Goal: Task Accomplishment & Management: Complete application form

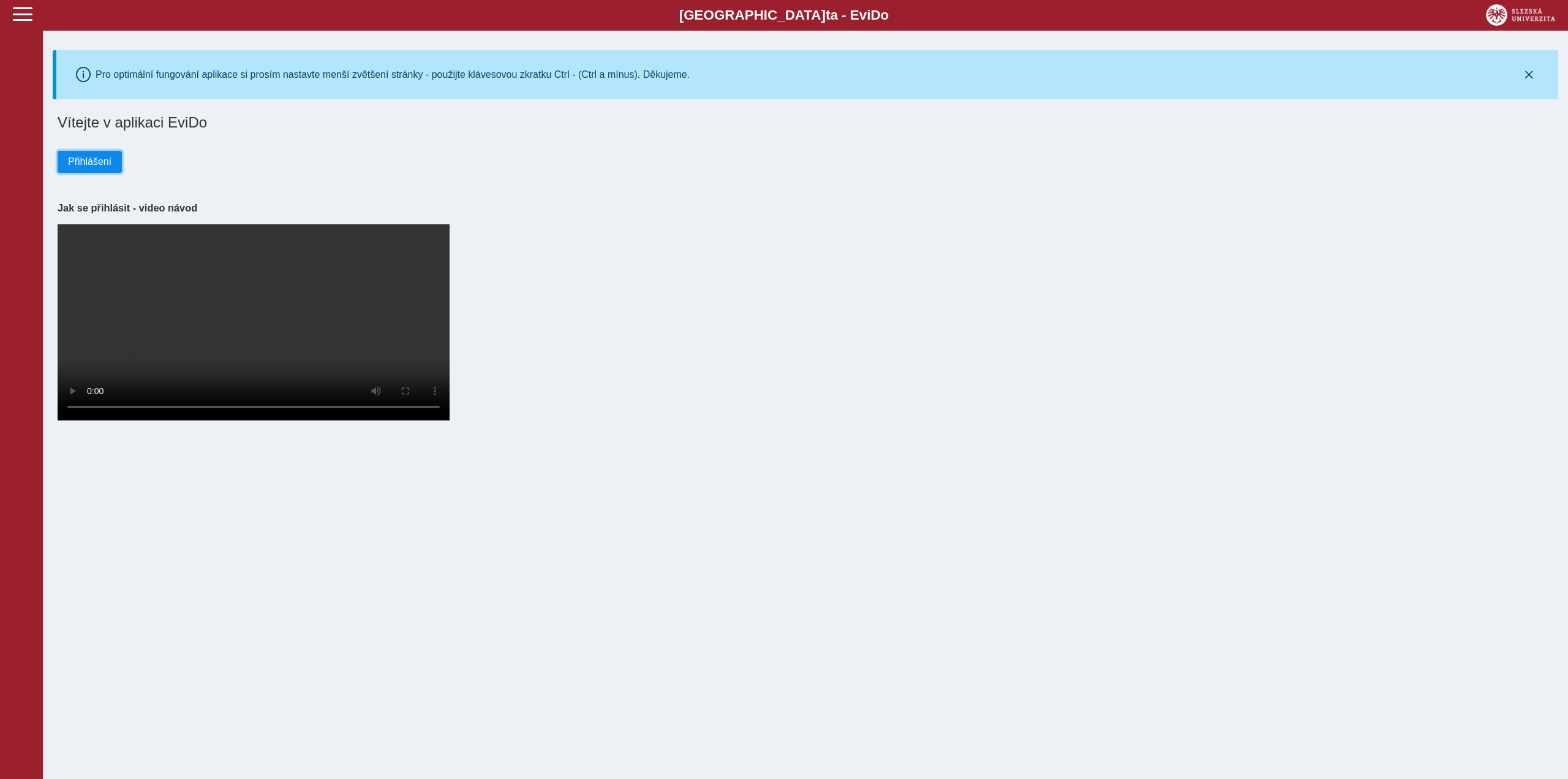
click at [72, 166] on span "Přihlášení" at bounding box center [90, 162] width 44 height 11
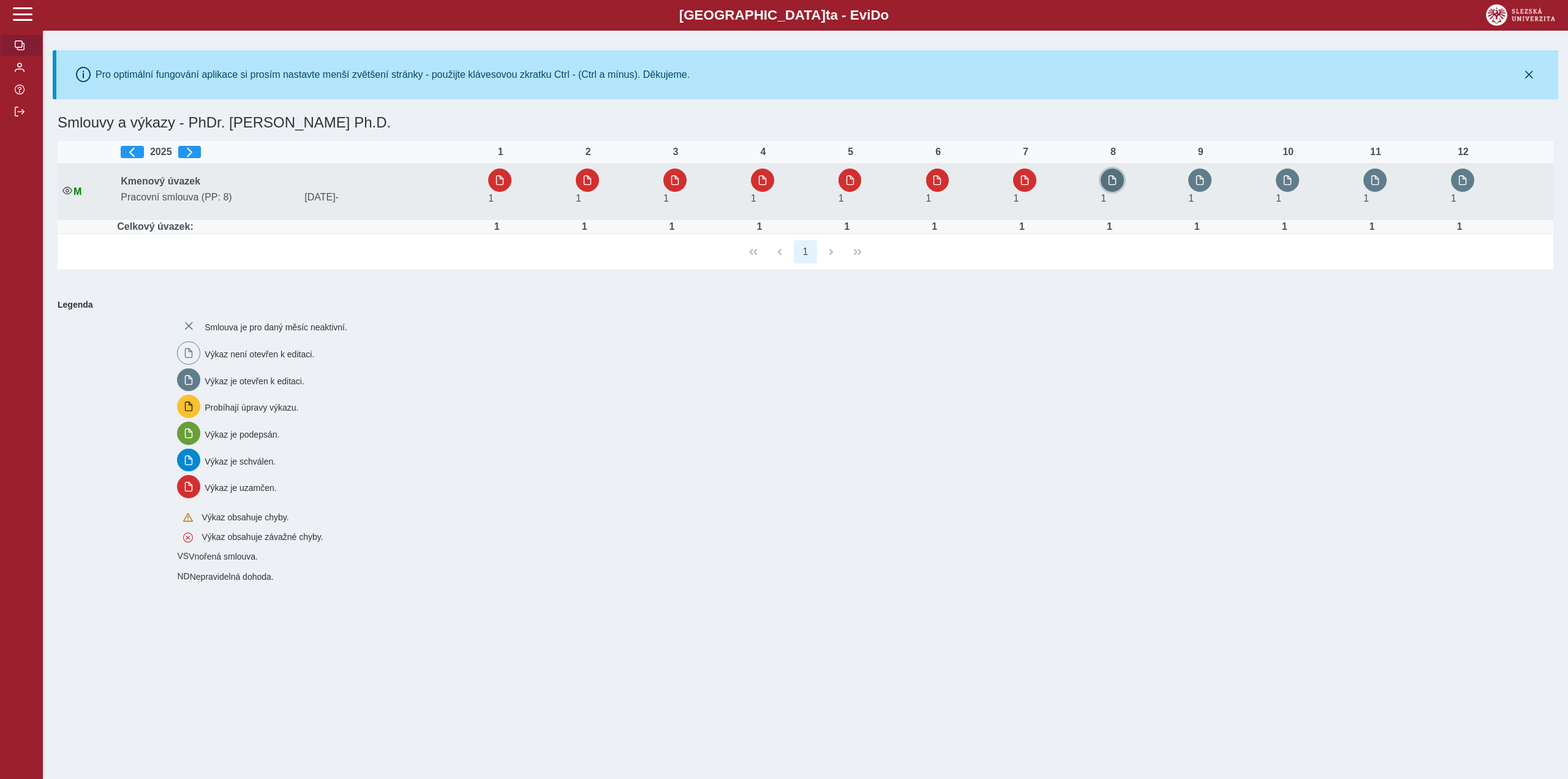
click at [1117, 174] on button "button" at bounding box center [1112, 180] width 23 height 23
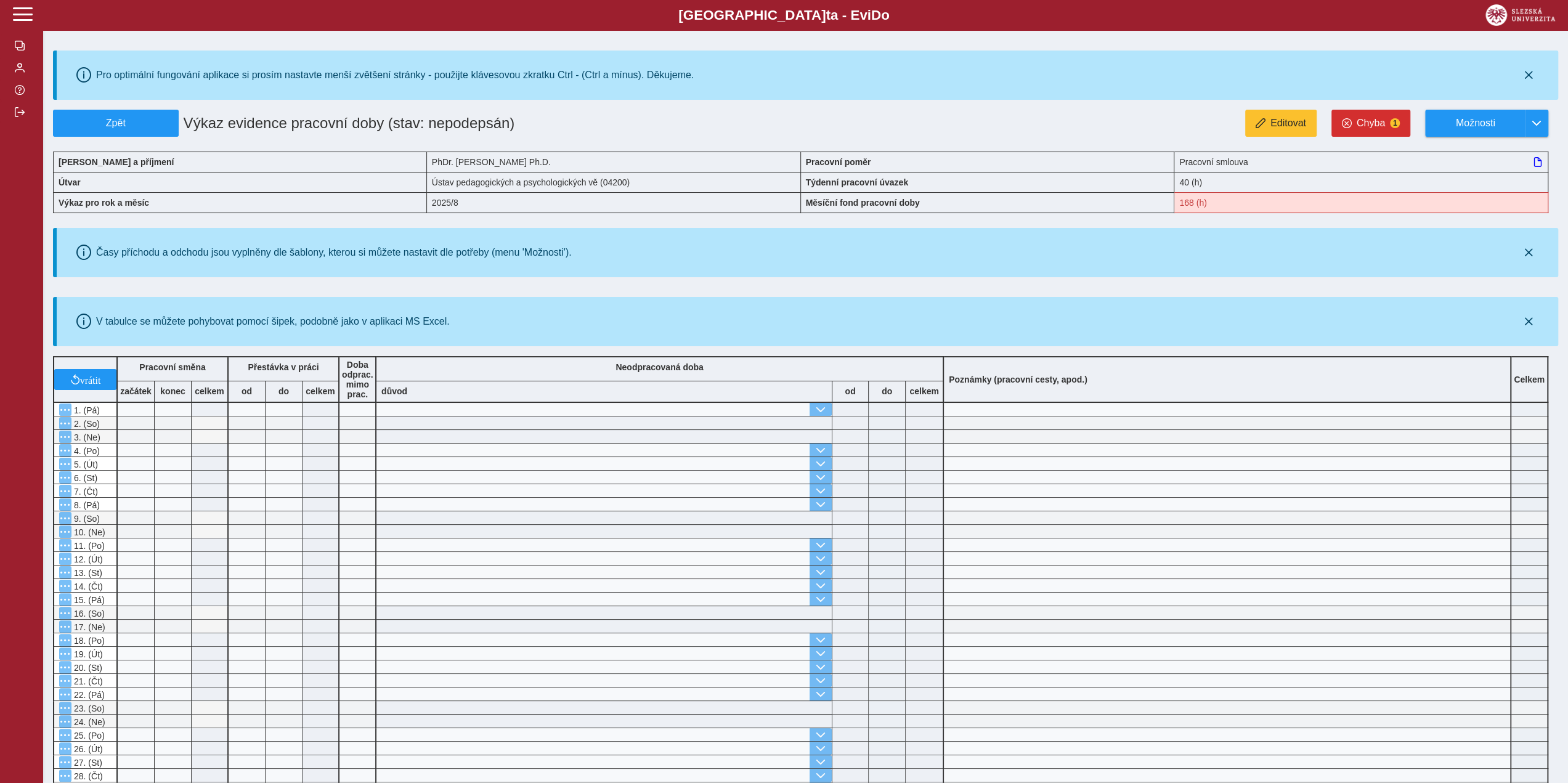
click at [505, 408] on span at bounding box center [604, 409] width 455 height 13
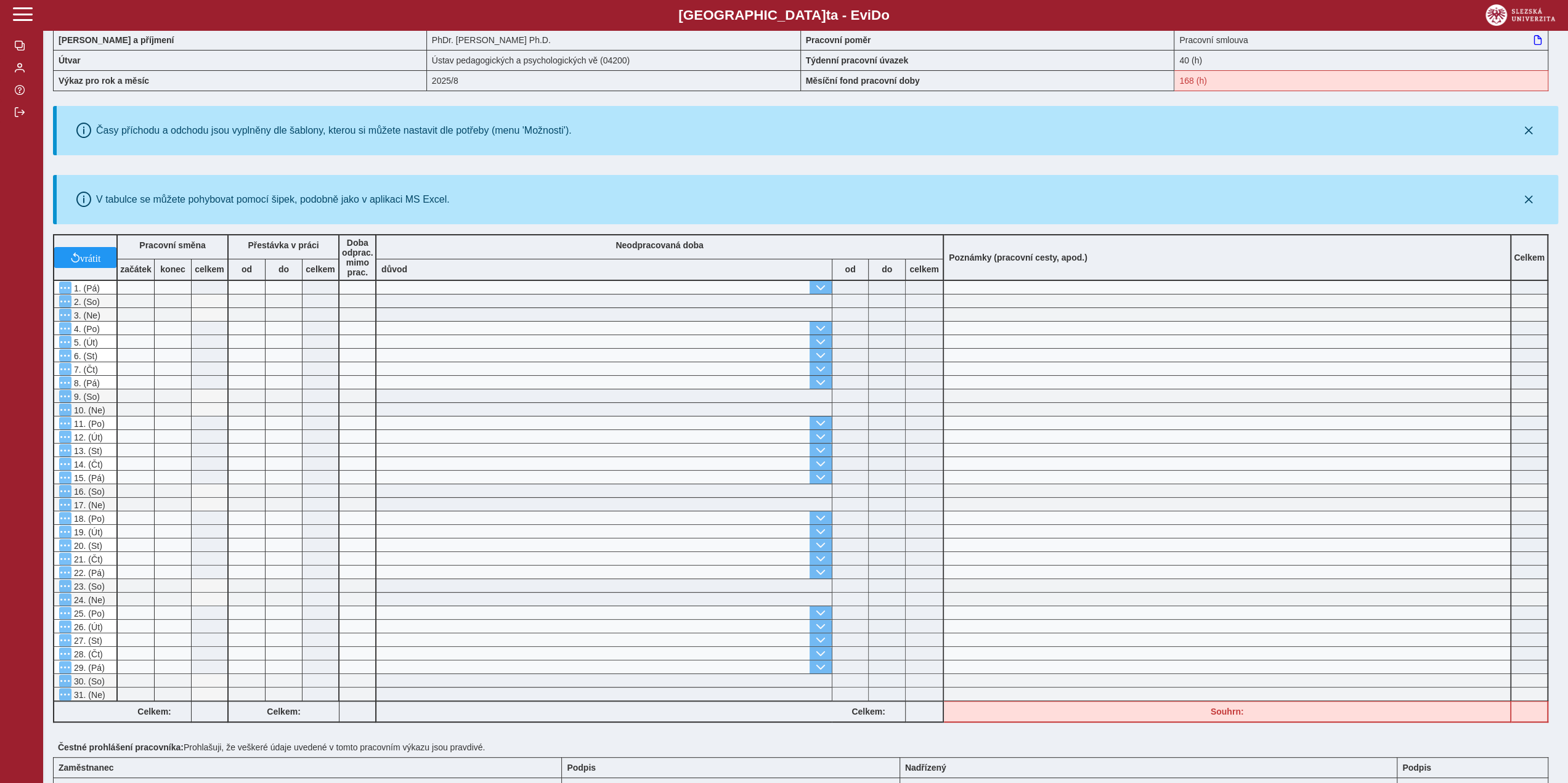
scroll to position [123, 0]
click at [730, 277] on div "Neodpracovaná doba důvod od do celkem" at bounding box center [660, 256] width 567 height 47
click at [737, 288] on span at bounding box center [604, 286] width 455 height 13
click at [399, 277] on div "důvod" at bounding box center [604, 268] width 455 height 21
click at [492, 286] on span at bounding box center [604, 286] width 455 height 13
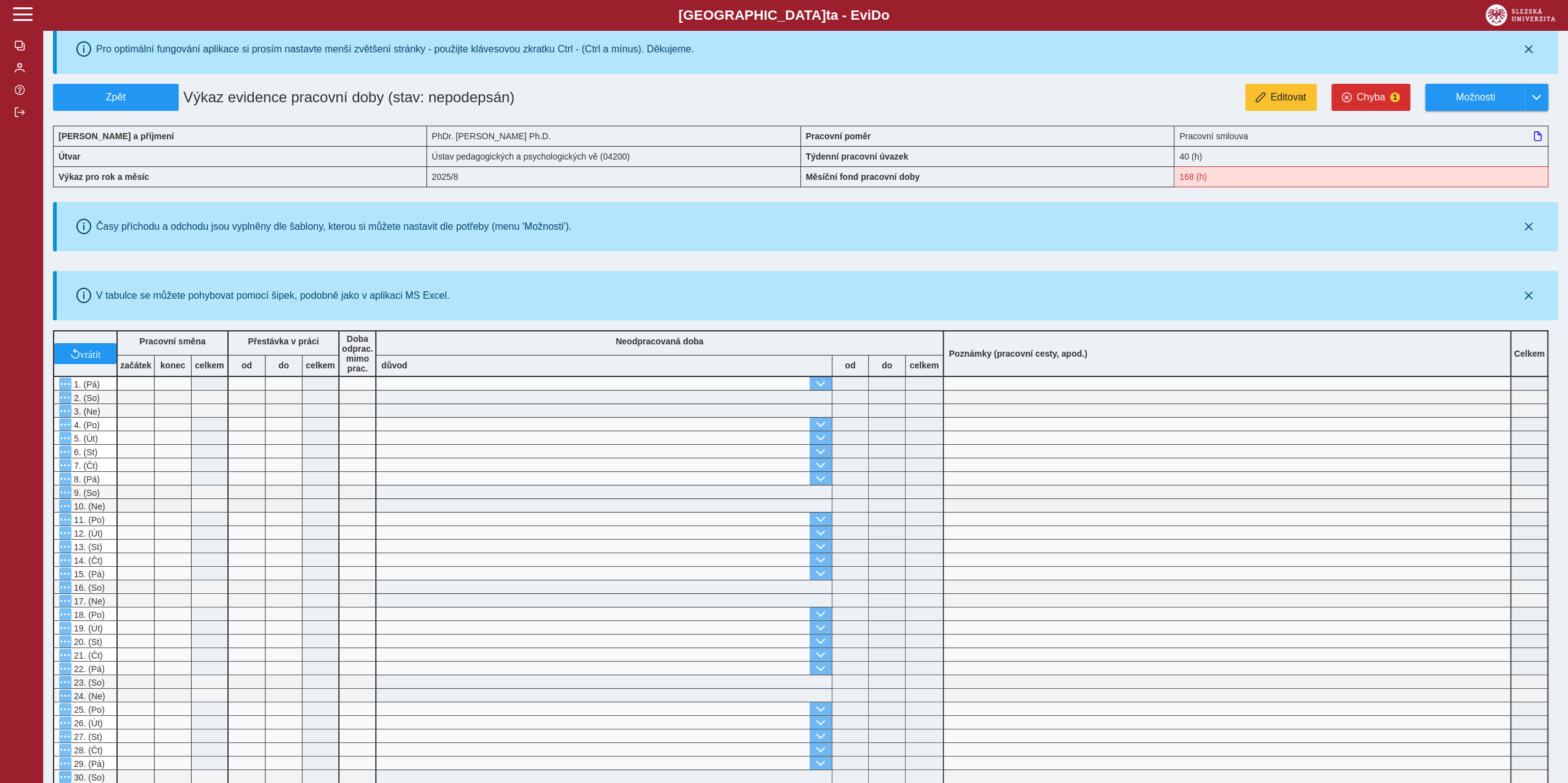
scroll to position [0, 0]
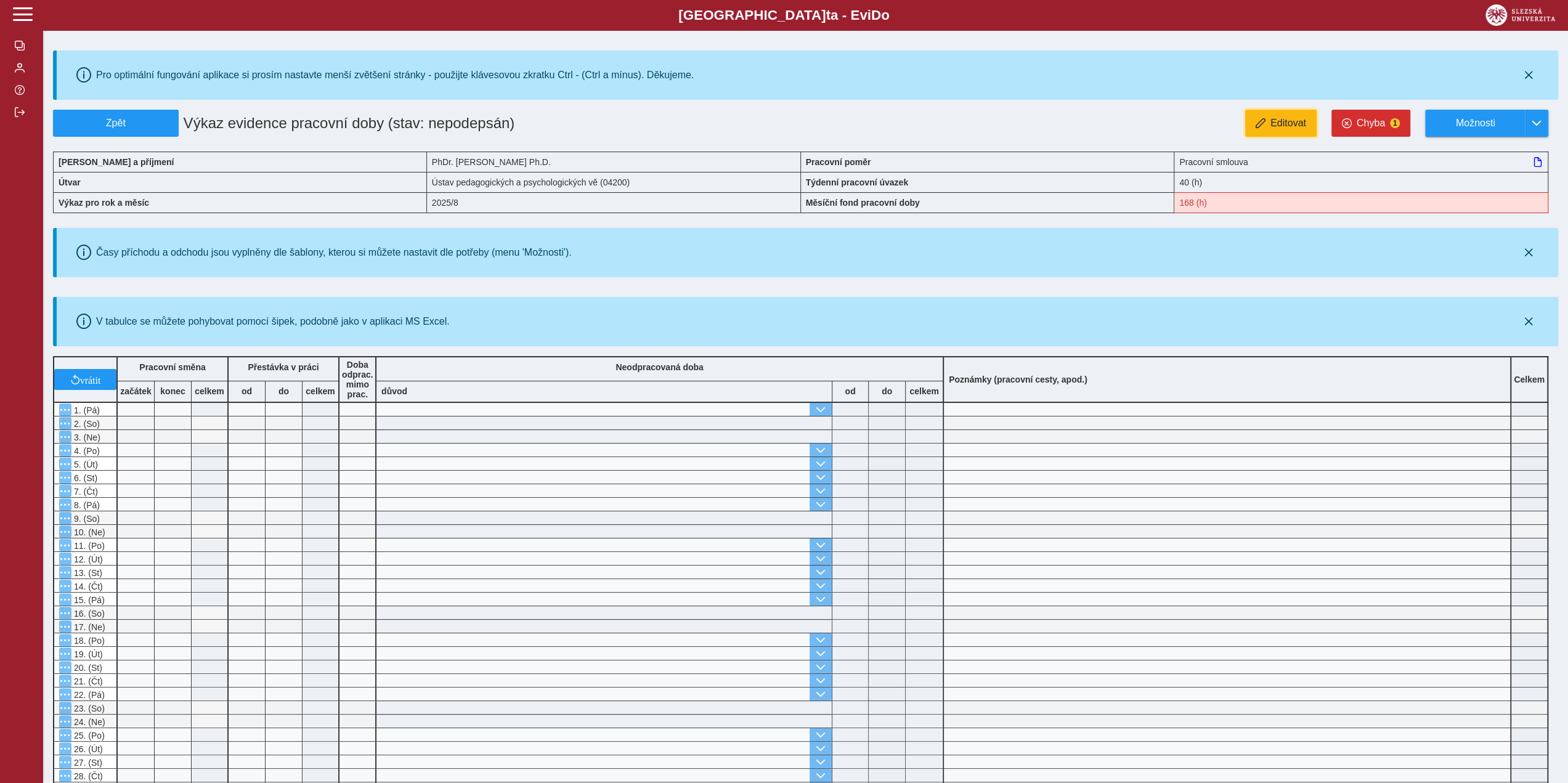
click at [1278, 125] on span "Editovat" at bounding box center [1288, 123] width 36 height 11
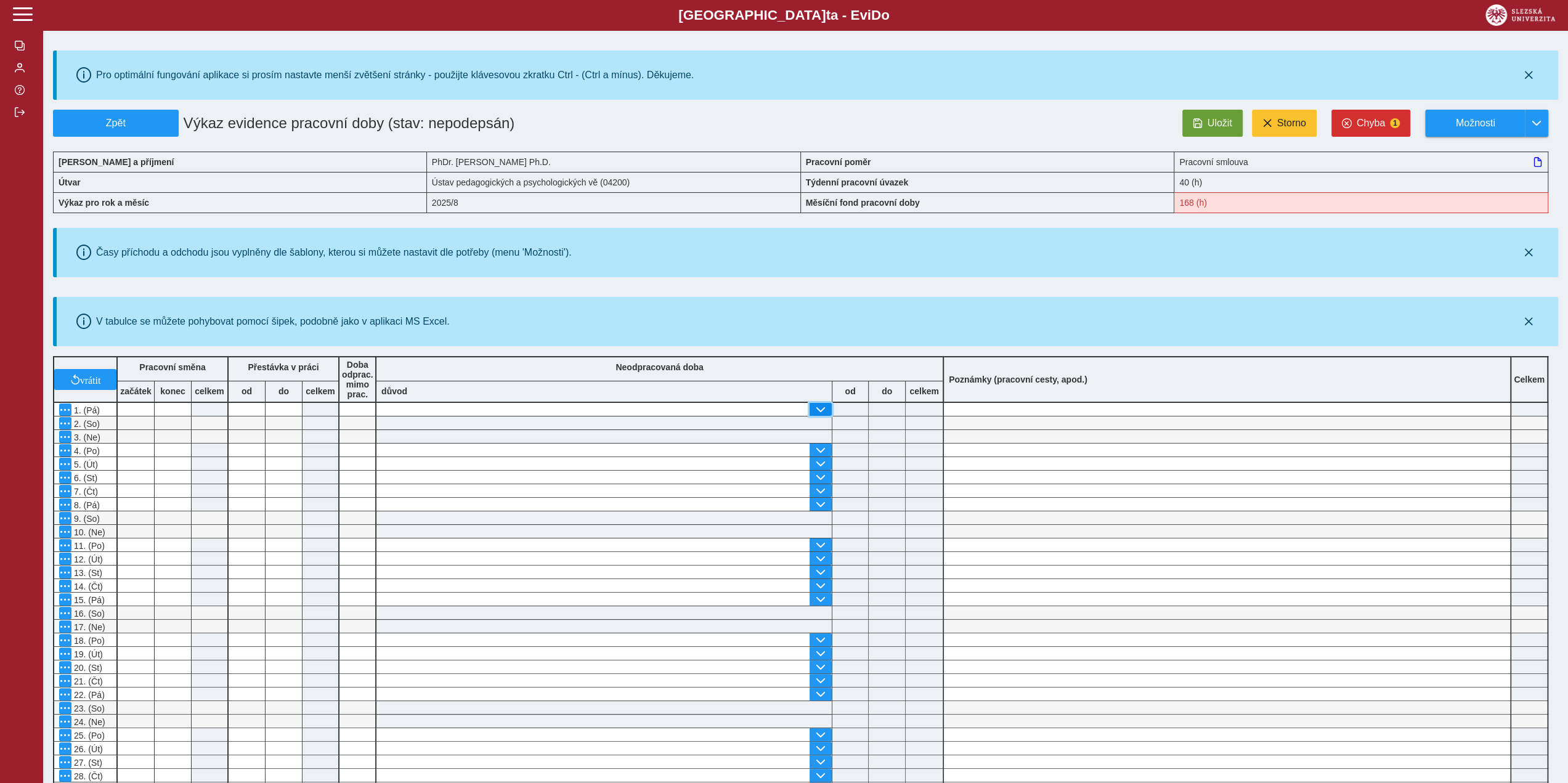
click at [824, 405] on span "button" at bounding box center [820, 410] width 10 height 10
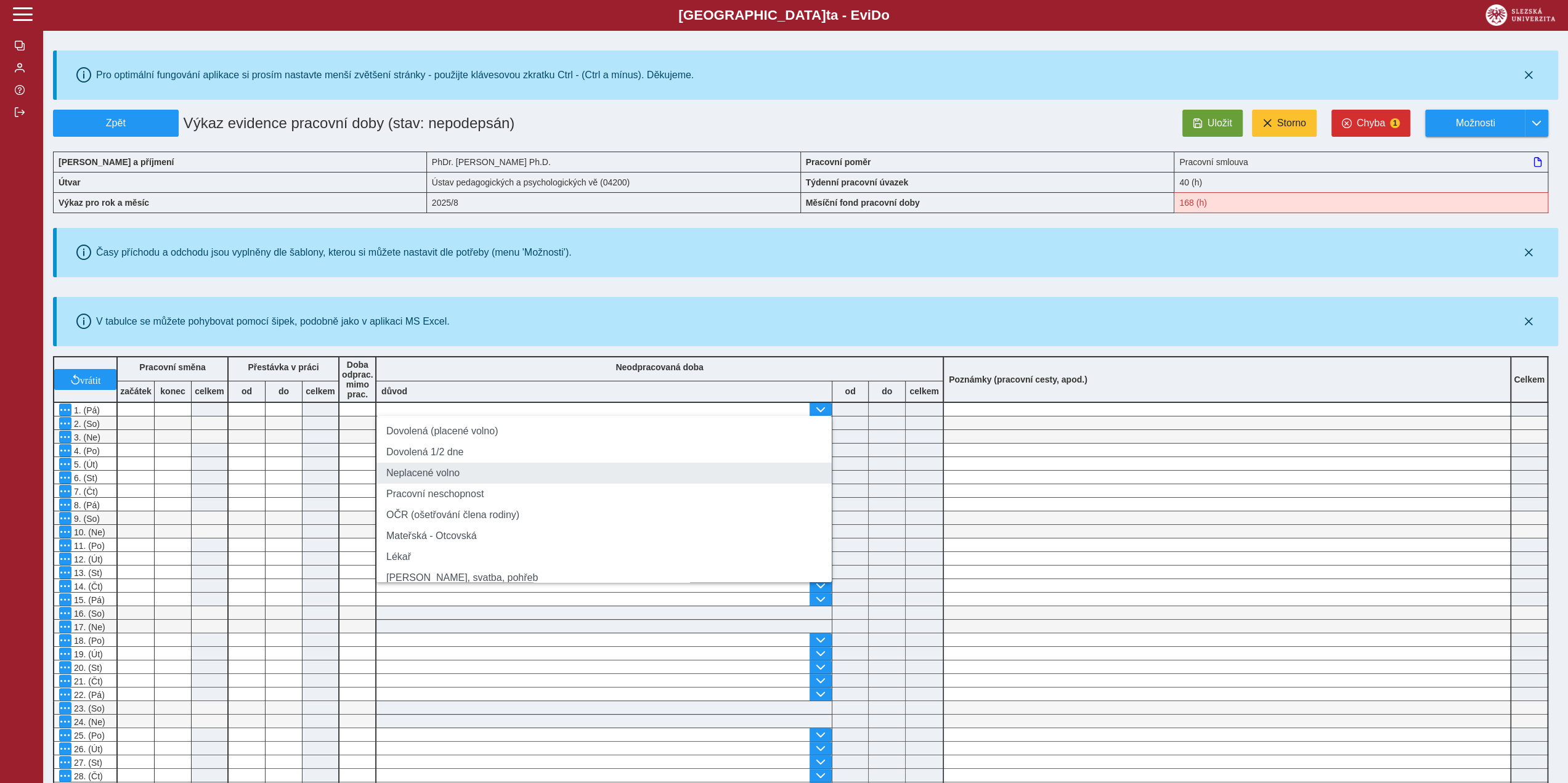
click at [429, 479] on li "Neplacené volno" at bounding box center [604, 473] width 455 height 21
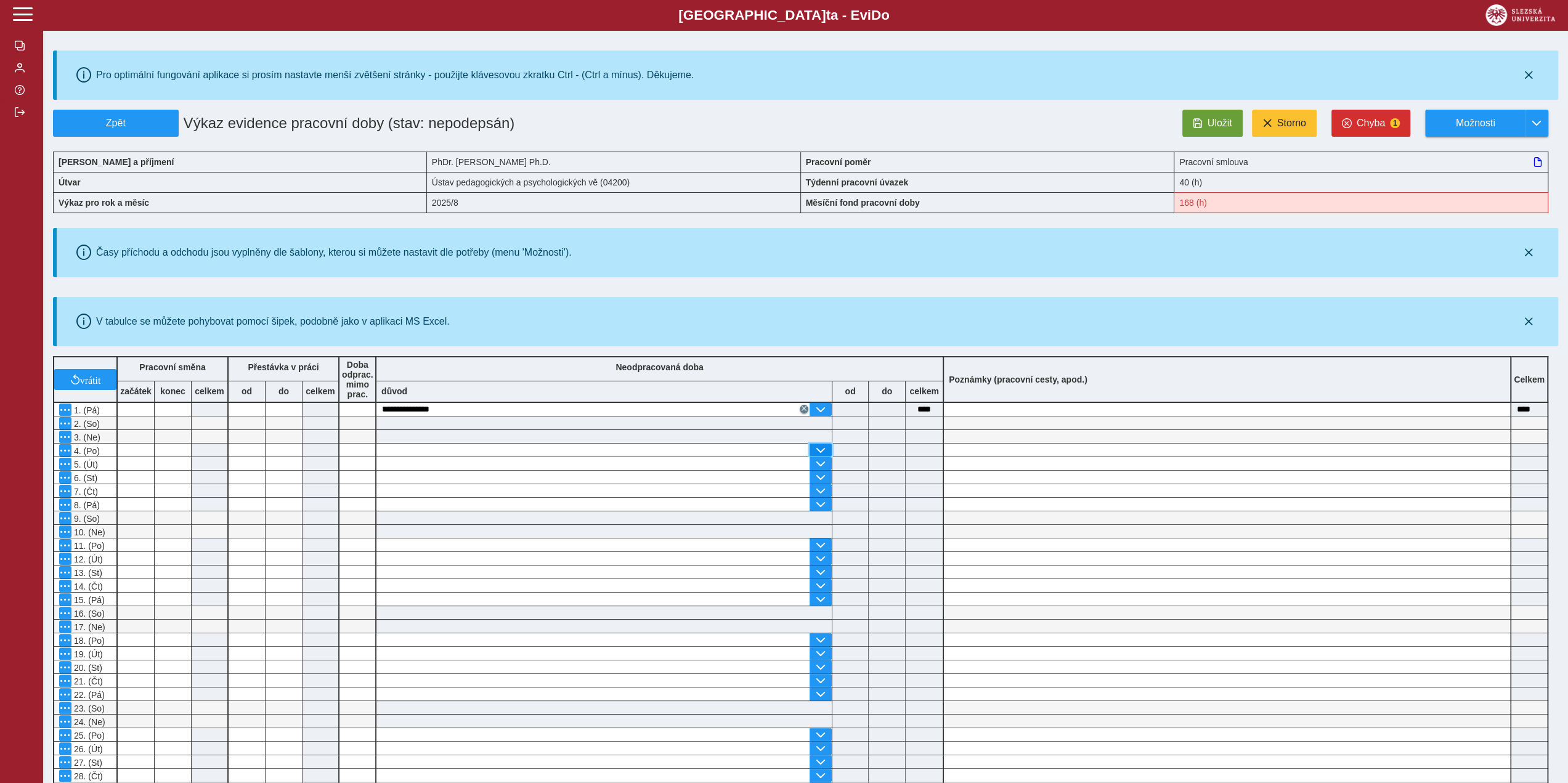
click at [821, 449] on span "button" at bounding box center [820, 450] width 10 height 10
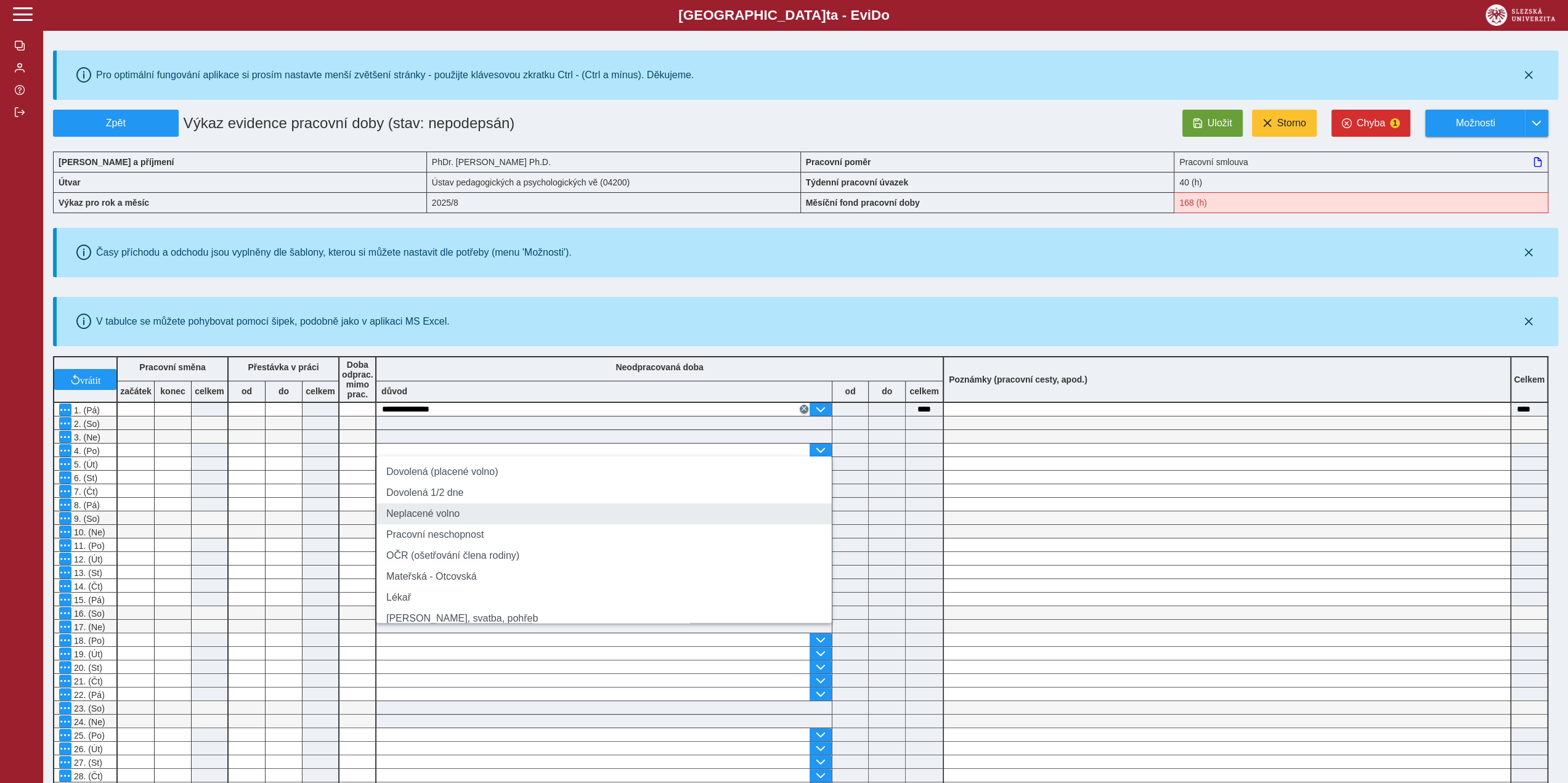
click at [571, 513] on li "Neplacené volno" at bounding box center [604, 514] width 455 height 21
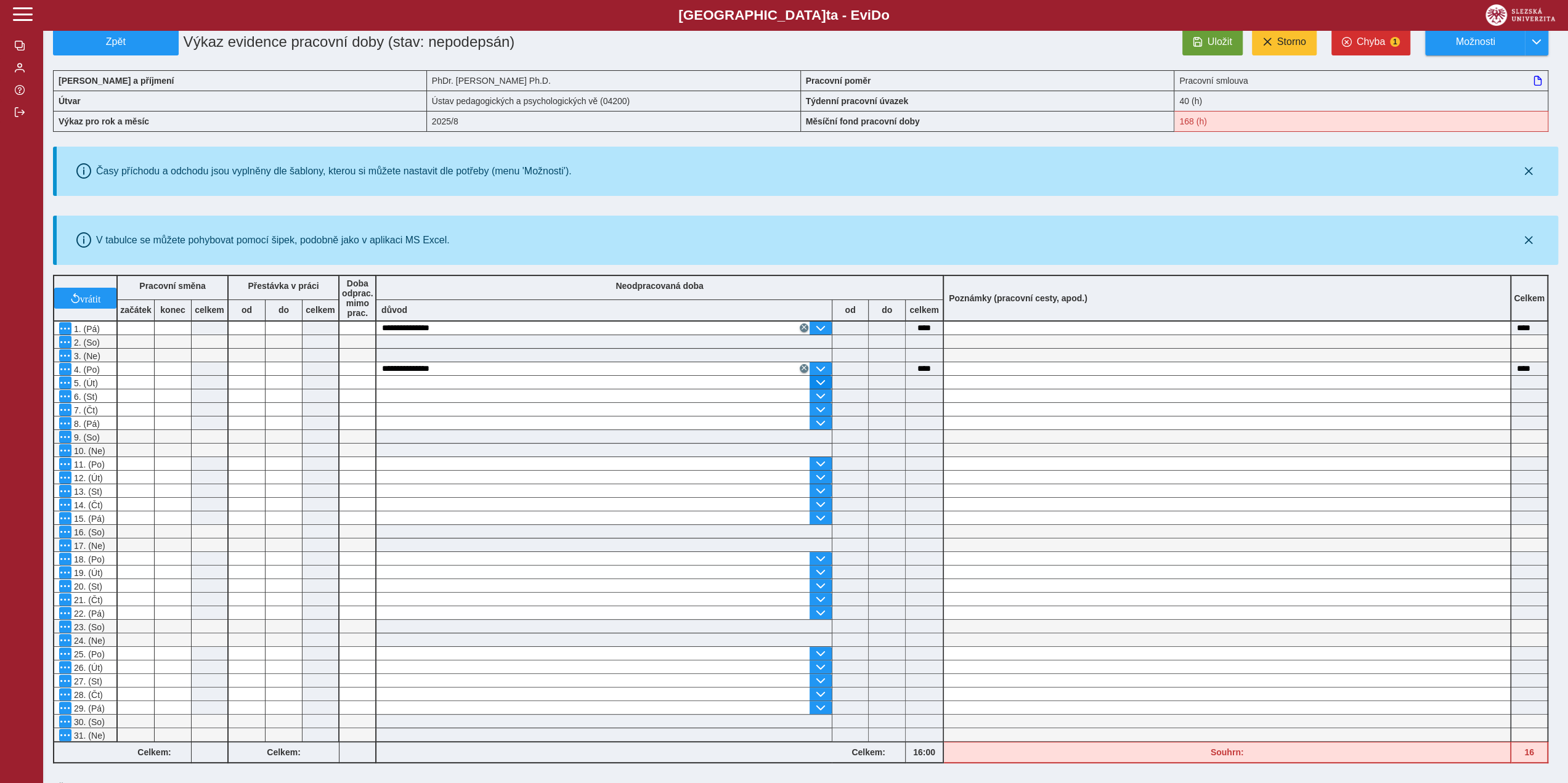
scroll to position [123, 0]
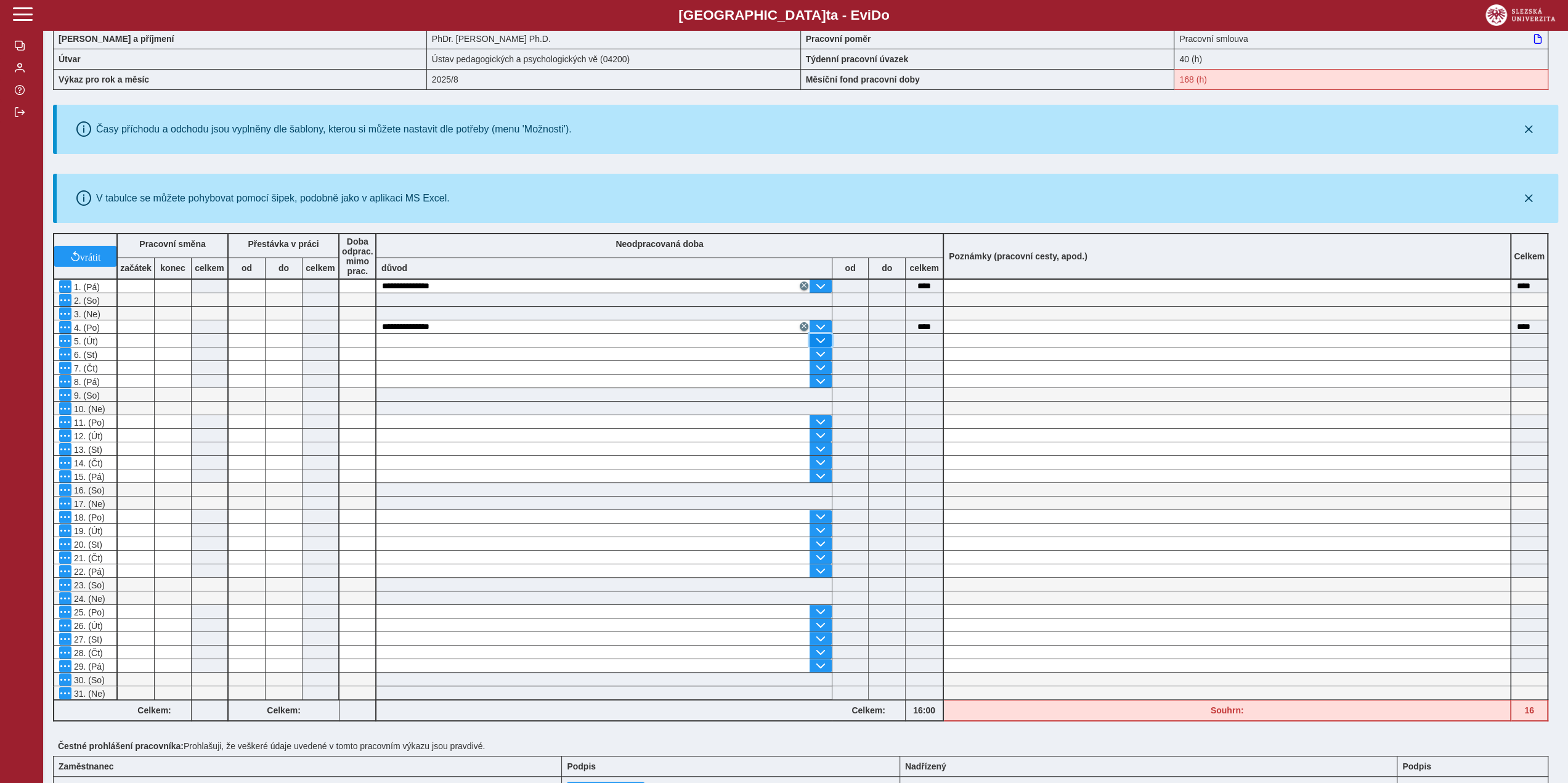
click at [815, 336] on button "button" at bounding box center [820, 340] width 22 height 13
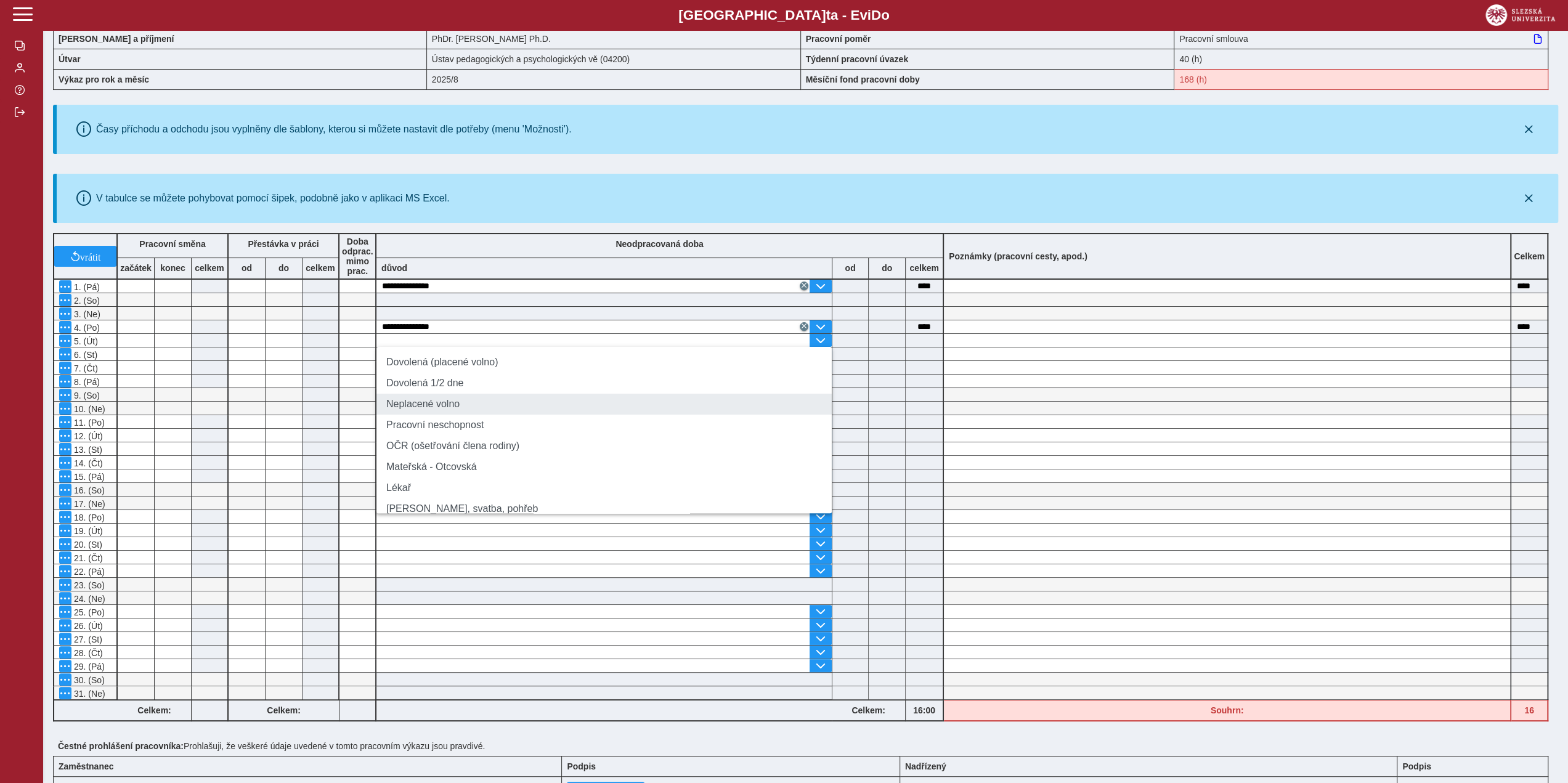
click at [511, 406] on li "Neplacené volno" at bounding box center [604, 404] width 455 height 21
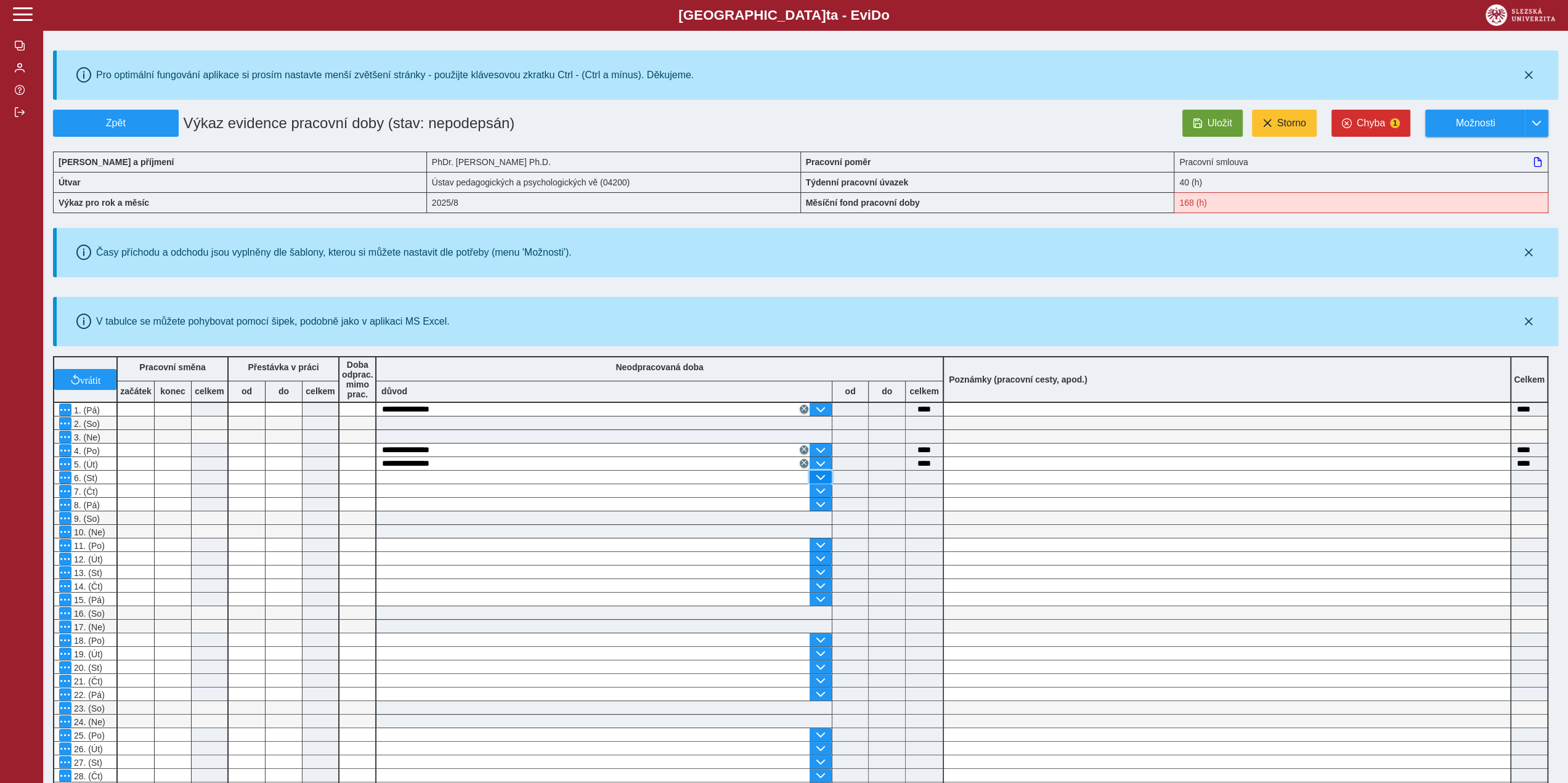
click at [818, 475] on span "button" at bounding box center [820, 477] width 10 height 10
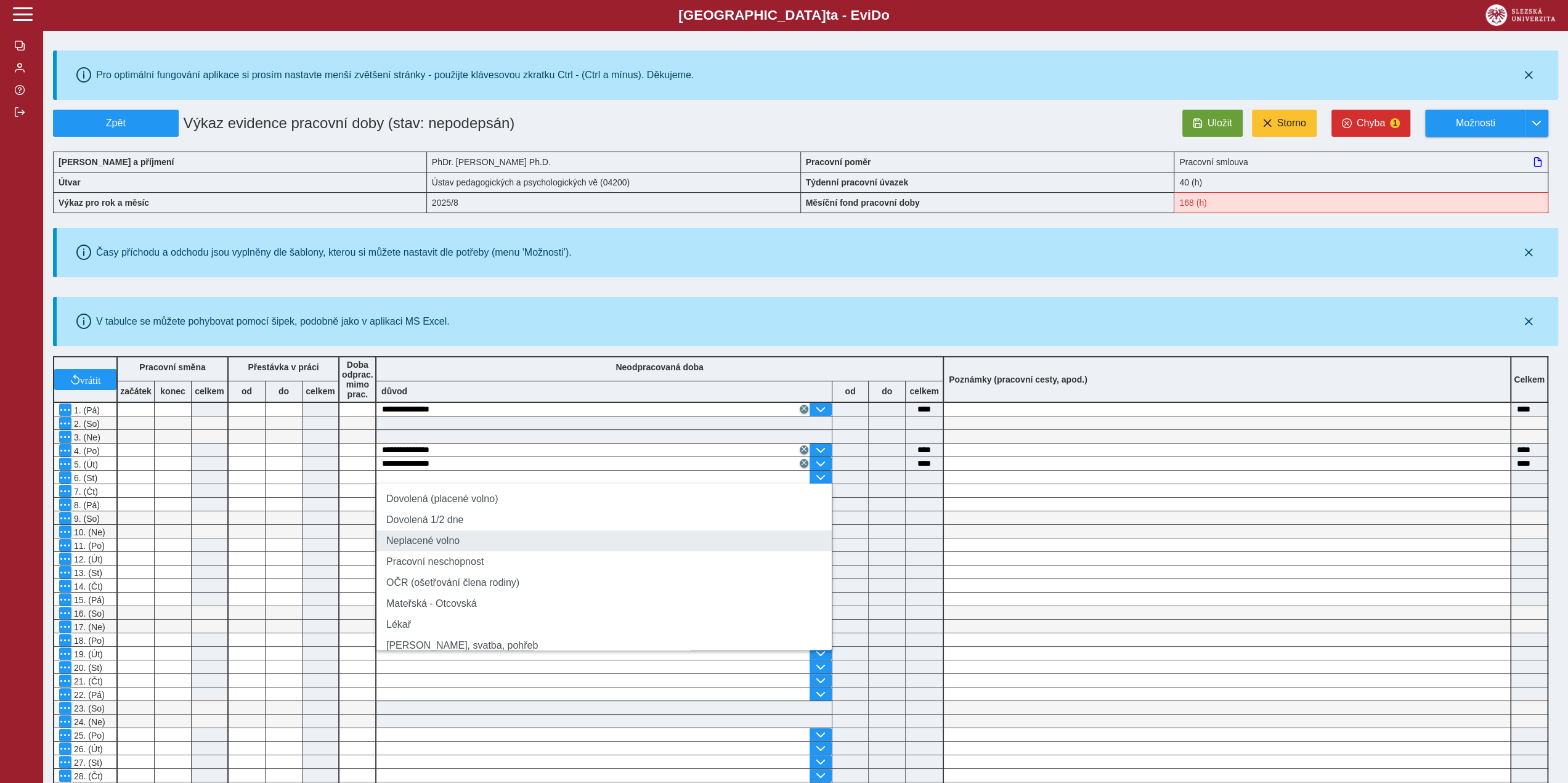
click at [483, 546] on li "Neplacené volno" at bounding box center [604, 540] width 455 height 21
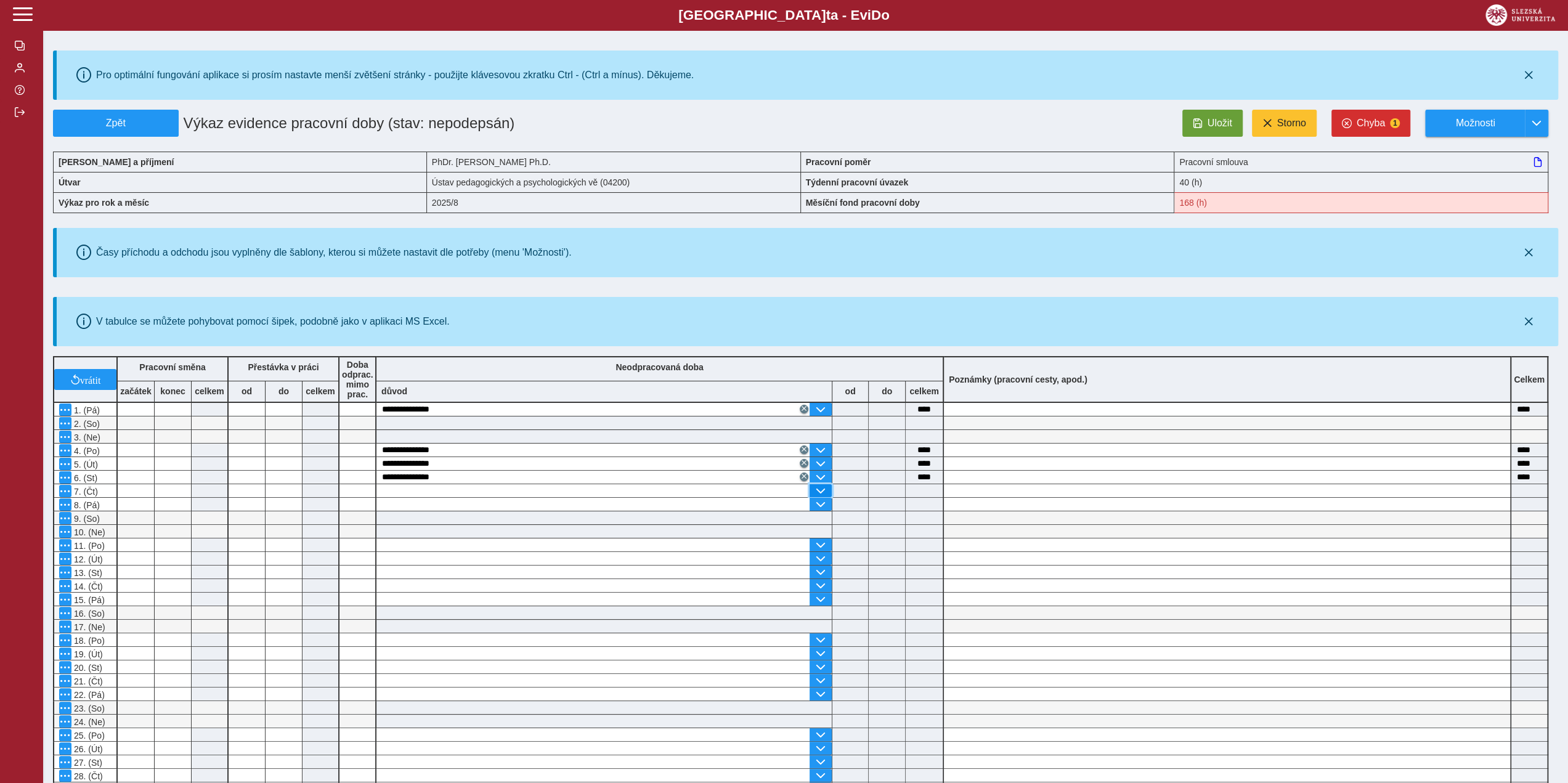
click at [812, 486] on button "button" at bounding box center [820, 490] width 22 height 13
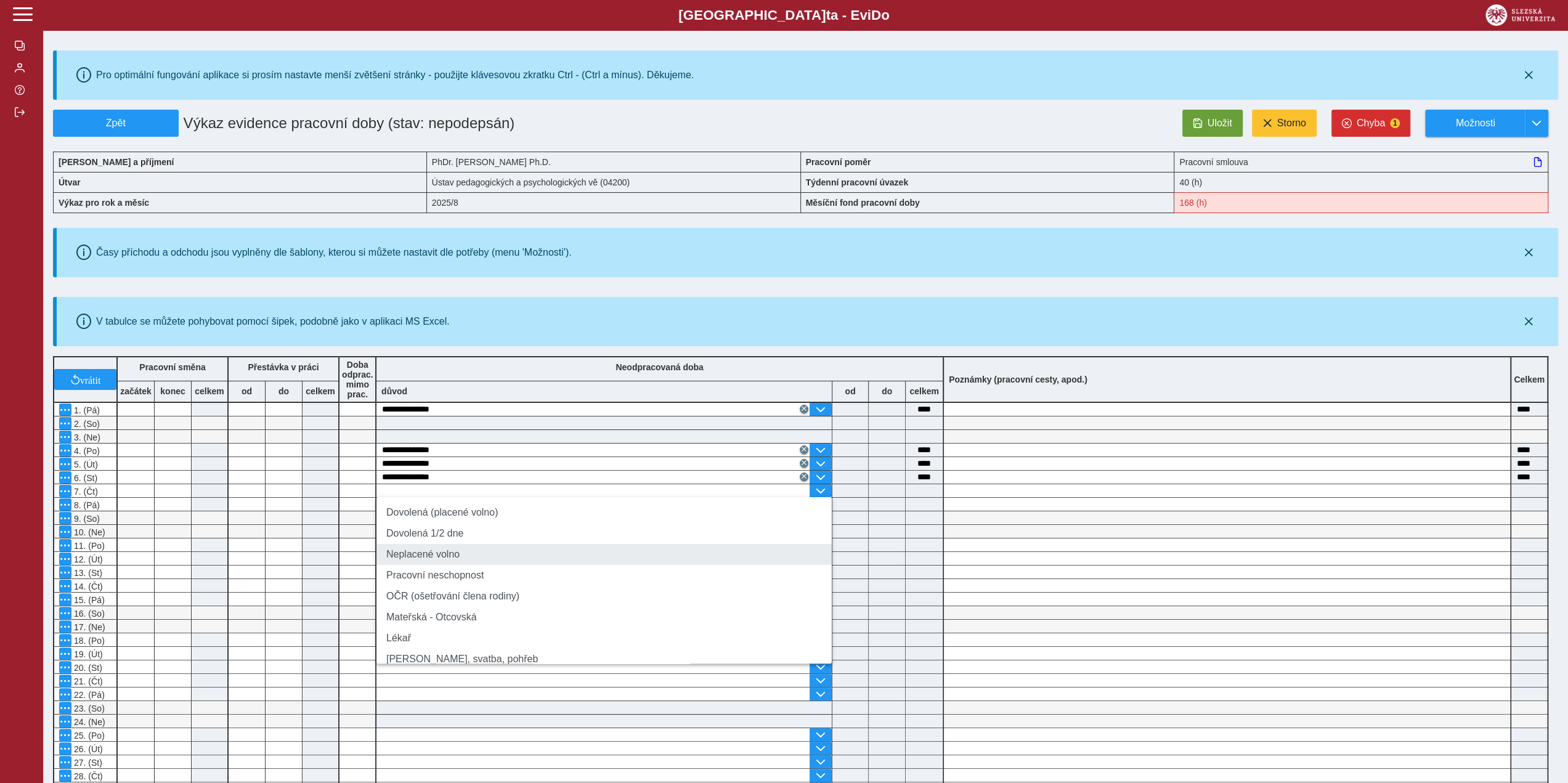
click at [471, 549] on li "Neplacené volno" at bounding box center [604, 554] width 455 height 21
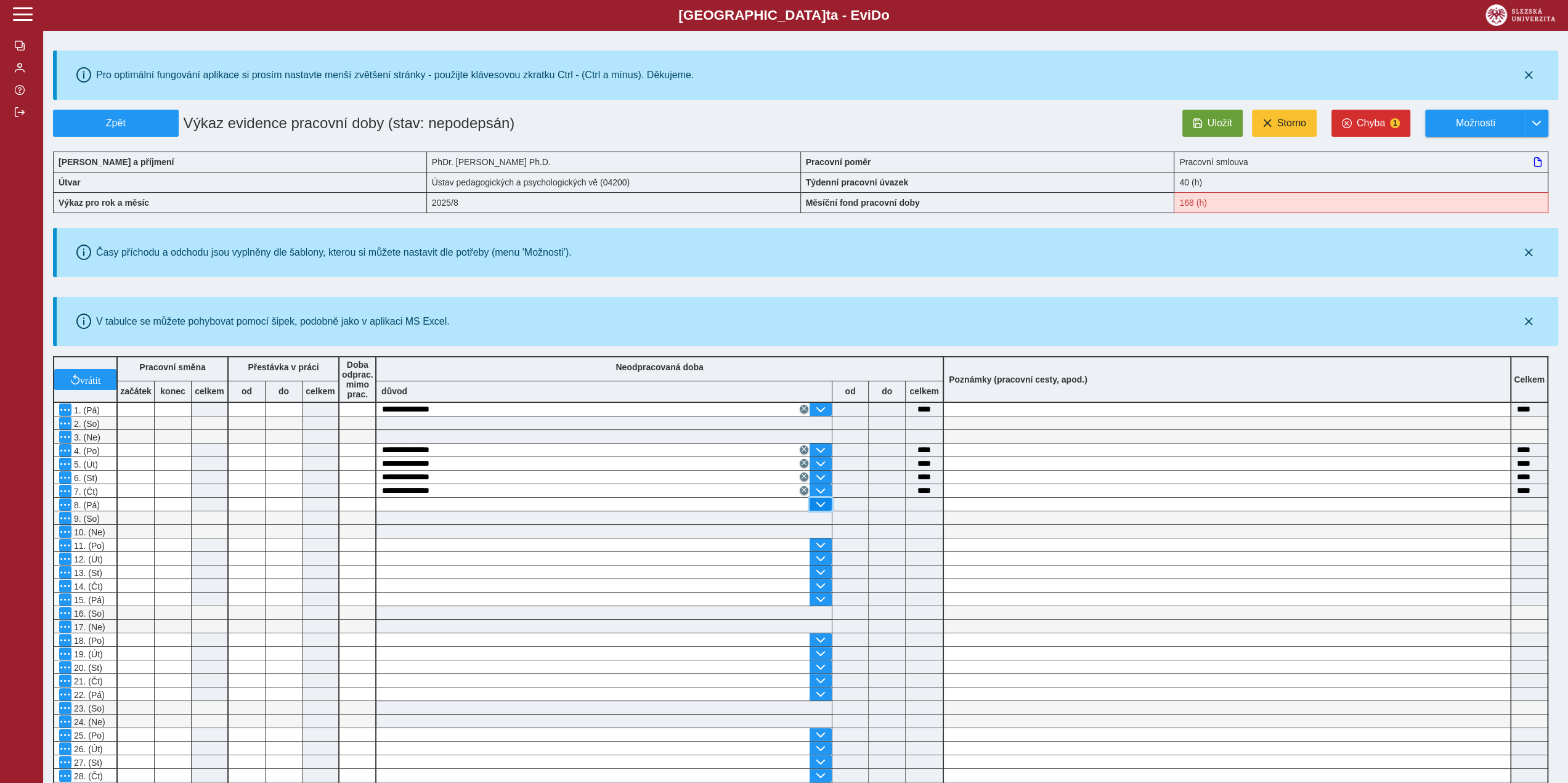
click at [820, 499] on span "button" at bounding box center [820, 504] width 10 height 10
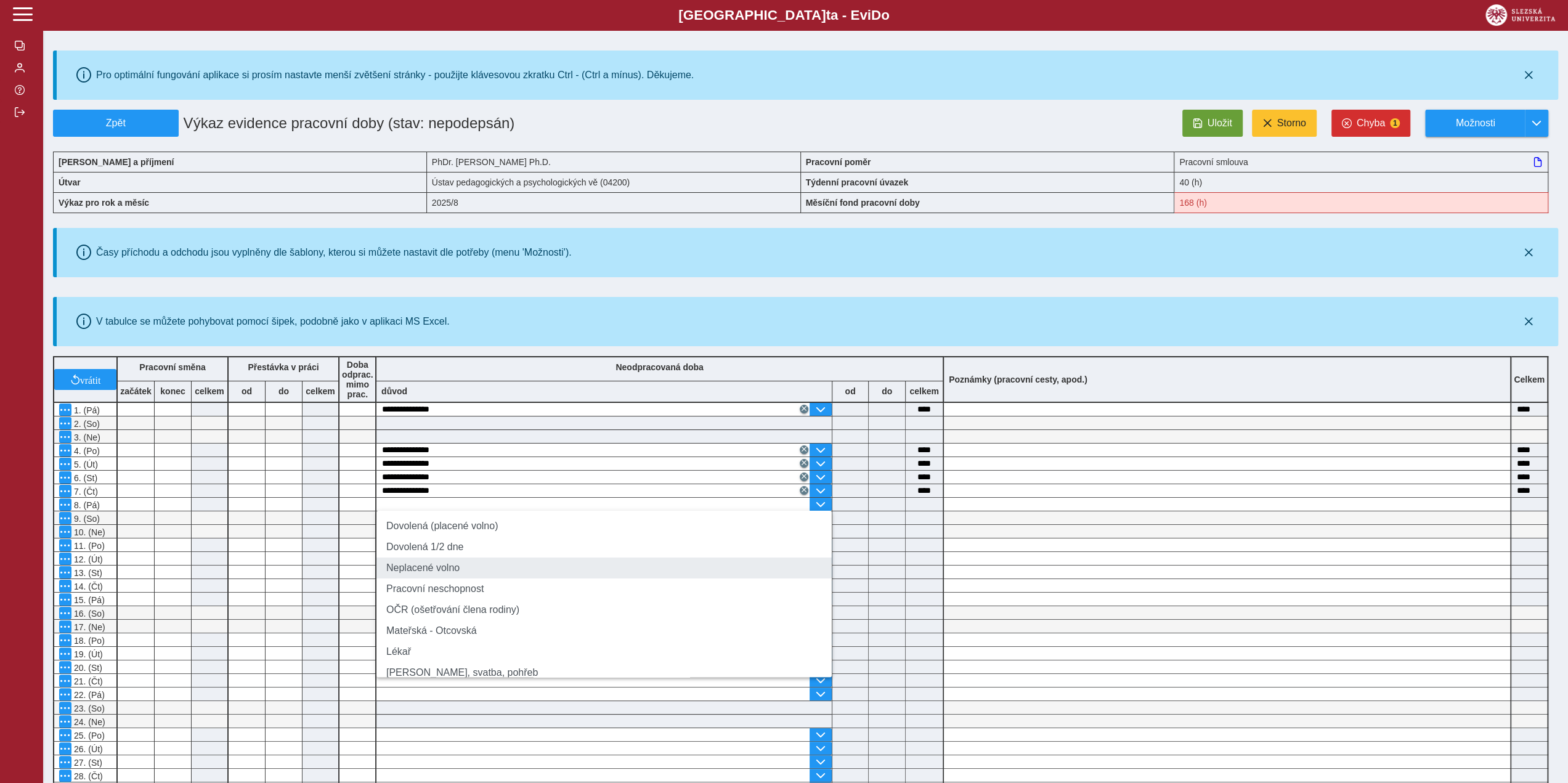
click at [548, 576] on li "Neplacené volno" at bounding box center [604, 568] width 455 height 21
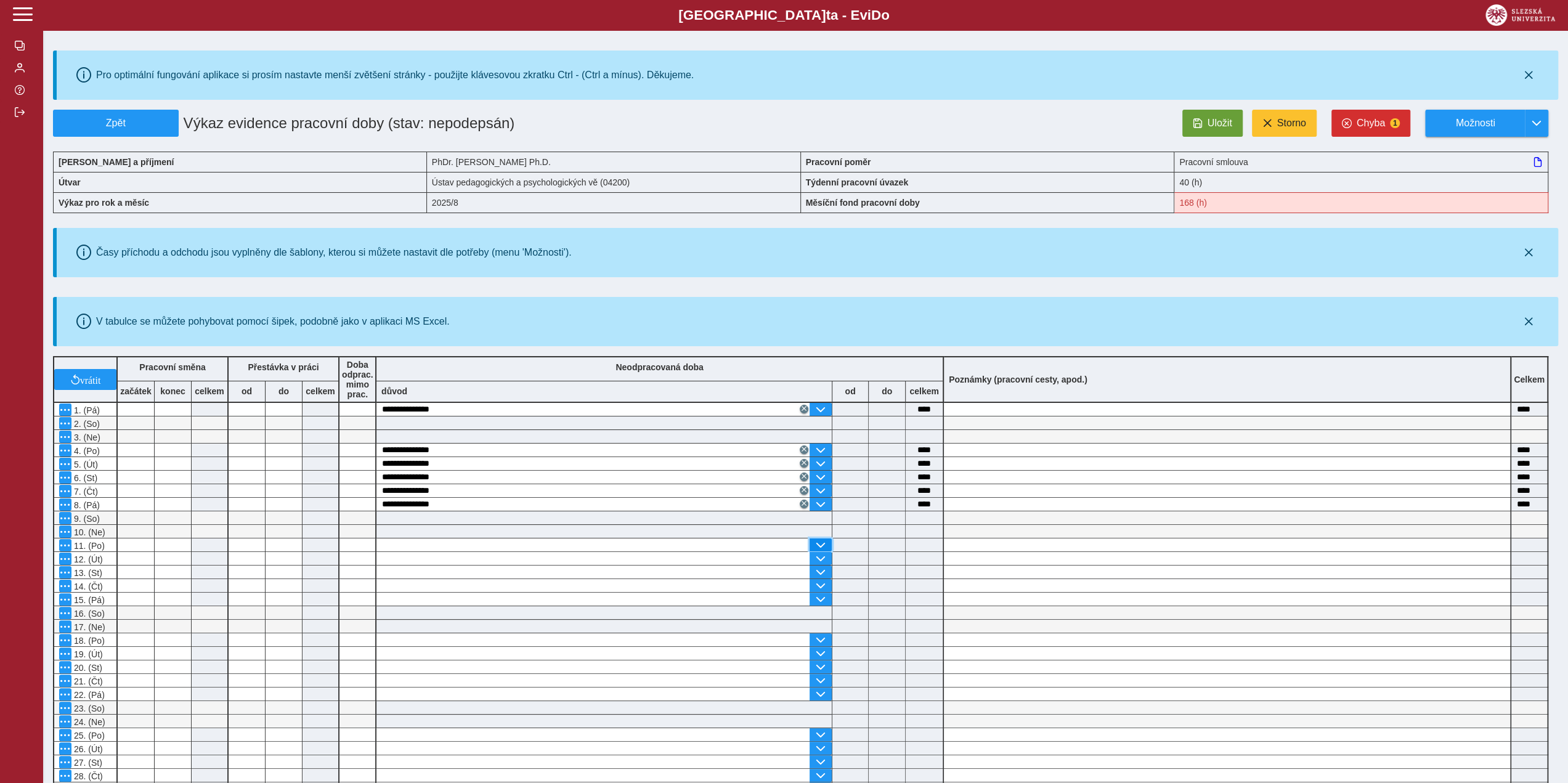
click at [822, 543] on span "button" at bounding box center [820, 545] width 10 height 10
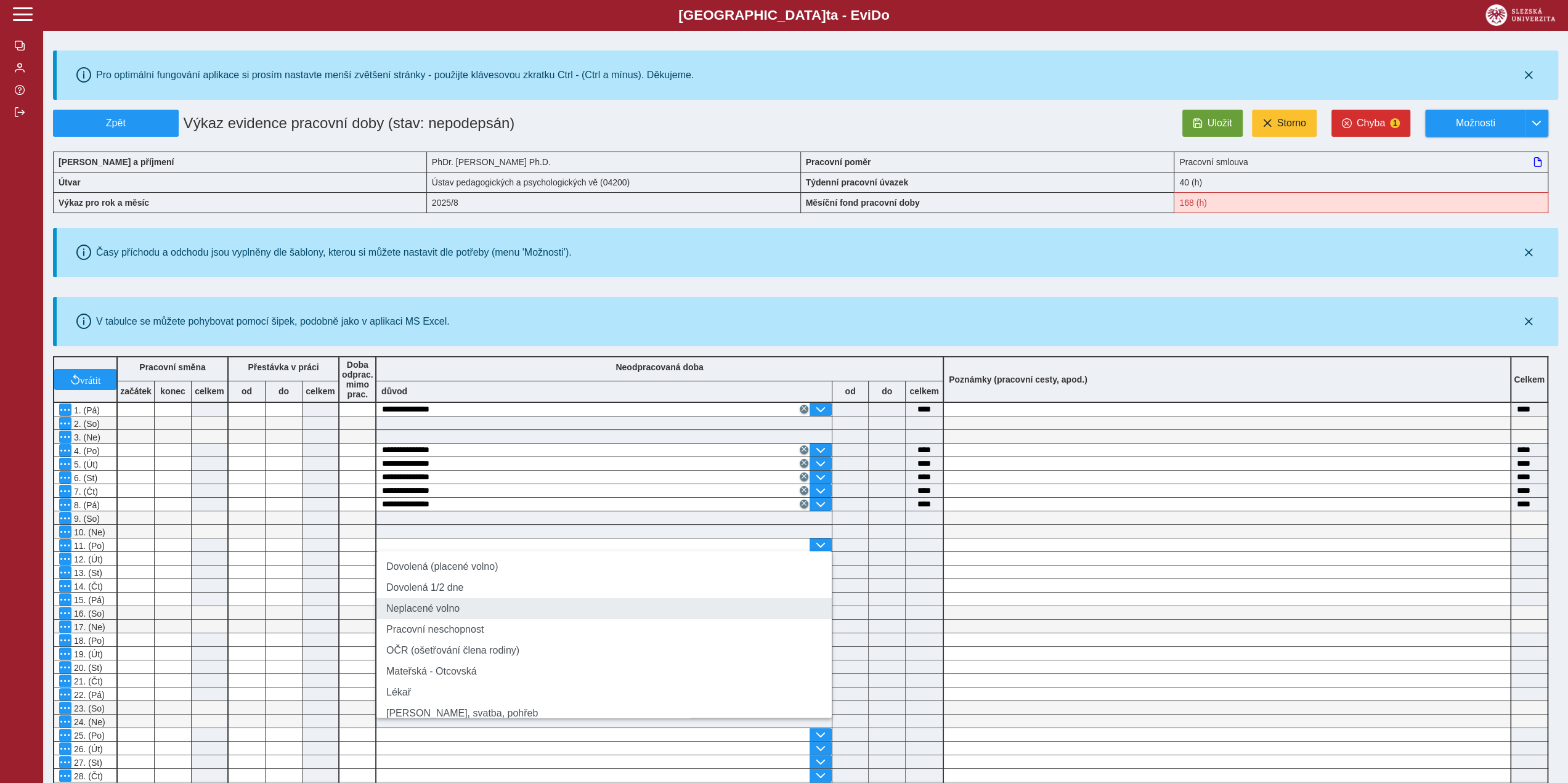
click at [541, 610] on li "Neplacené volno" at bounding box center [604, 608] width 455 height 21
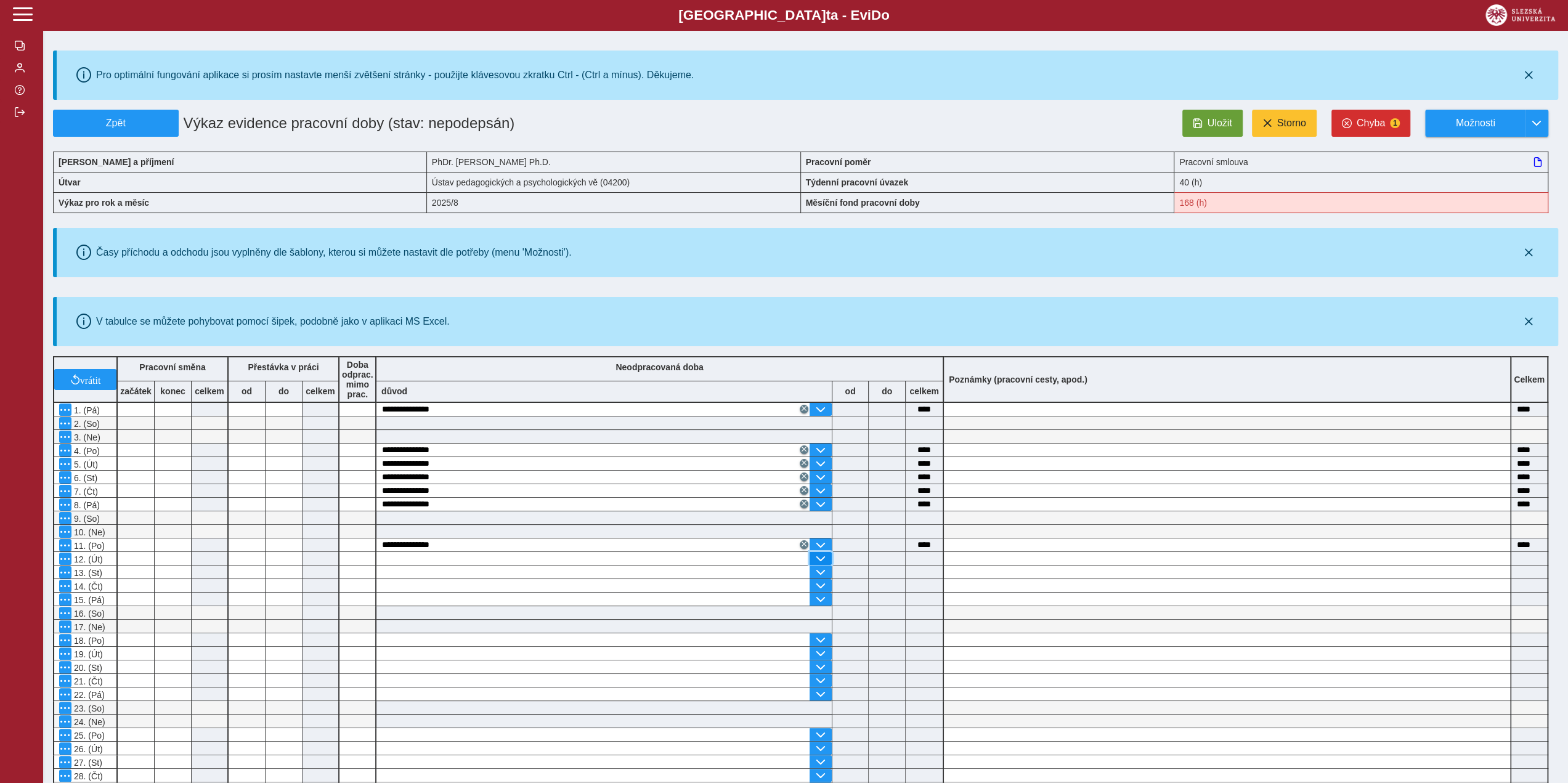
click at [818, 554] on span "button" at bounding box center [820, 558] width 10 height 10
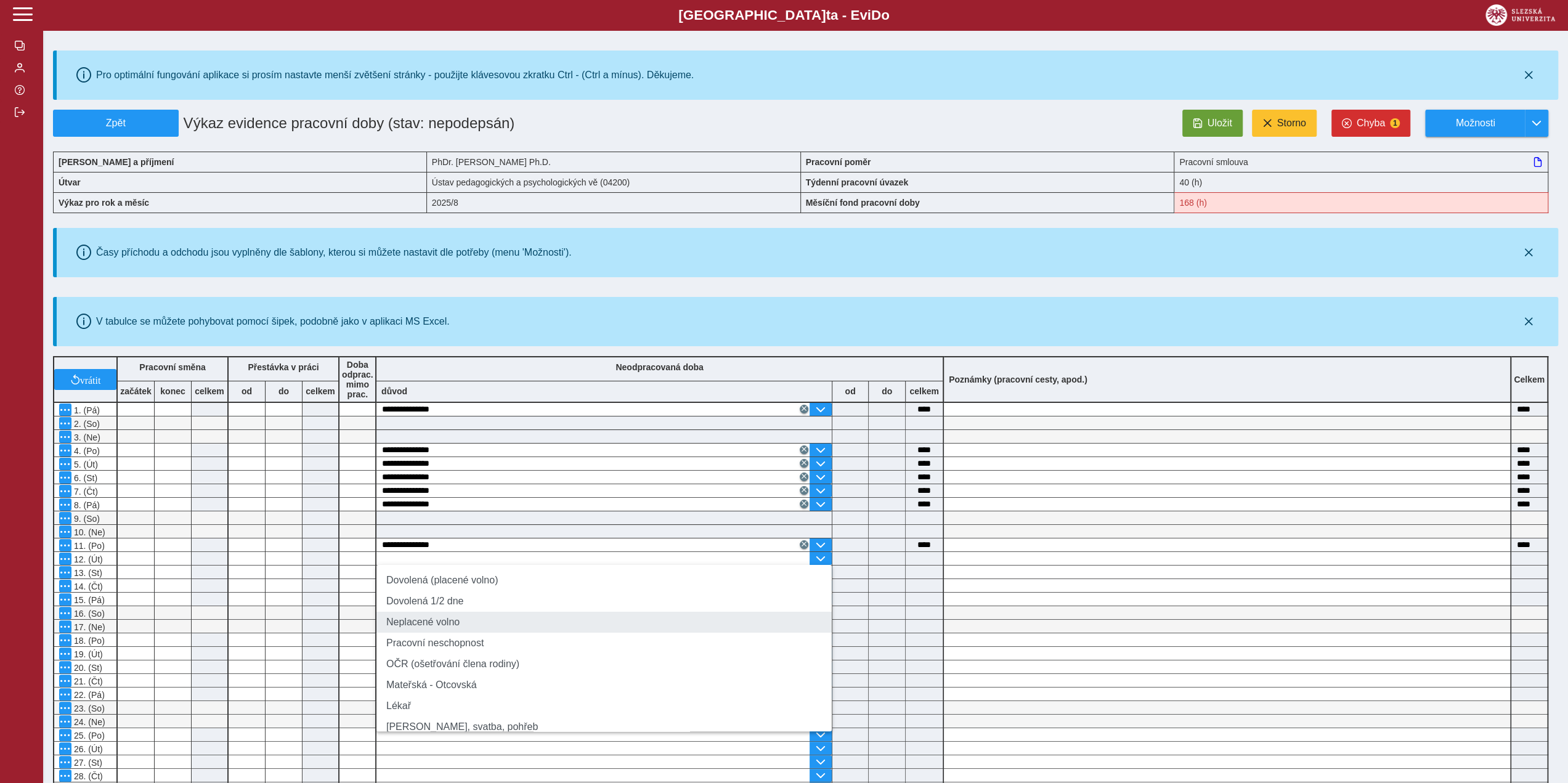
click at [461, 628] on li "Neplacené volno" at bounding box center [604, 622] width 455 height 21
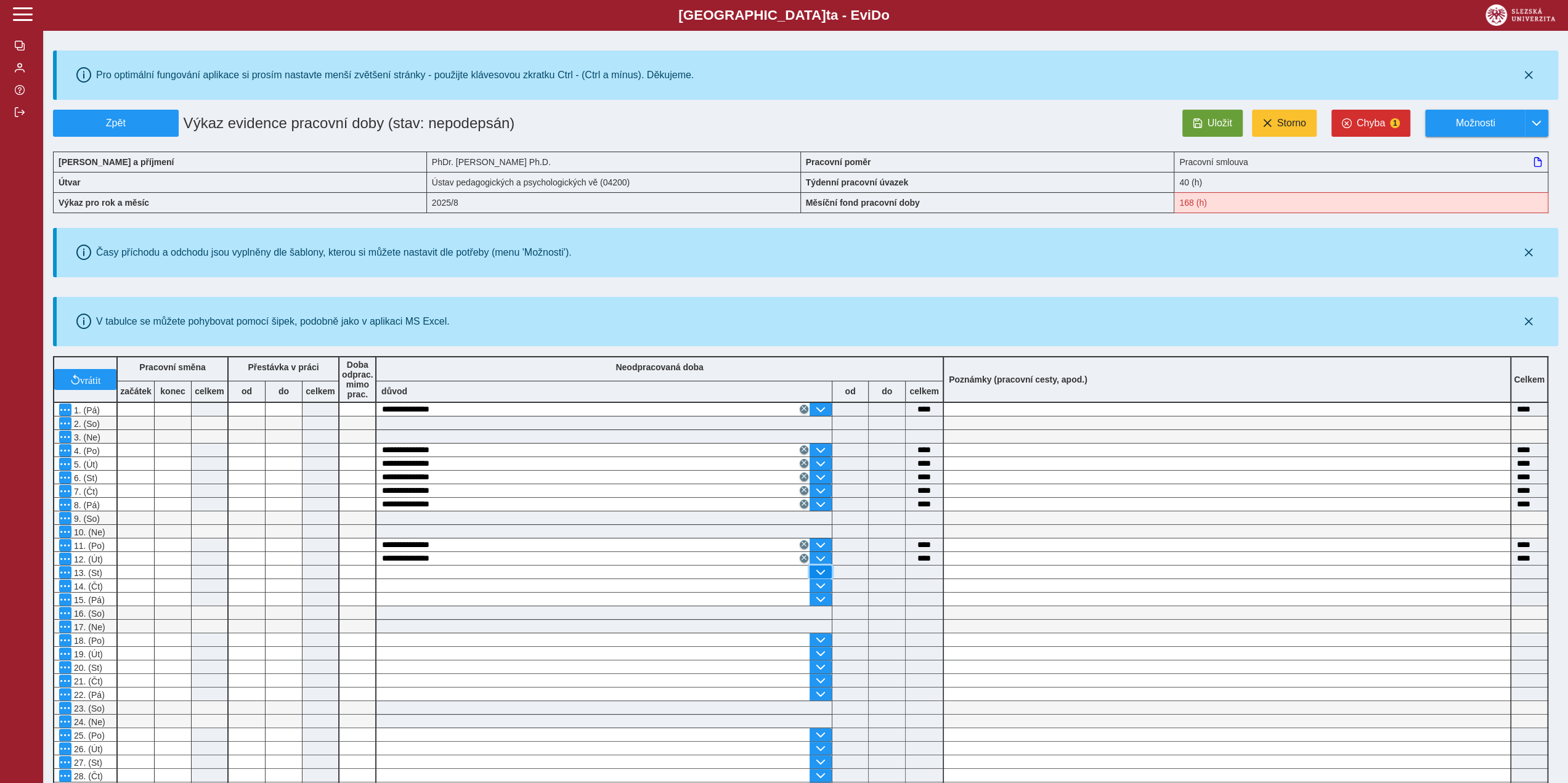
click at [822, 572] on span "button" at bounding box center [820, 572] width 10 height 10
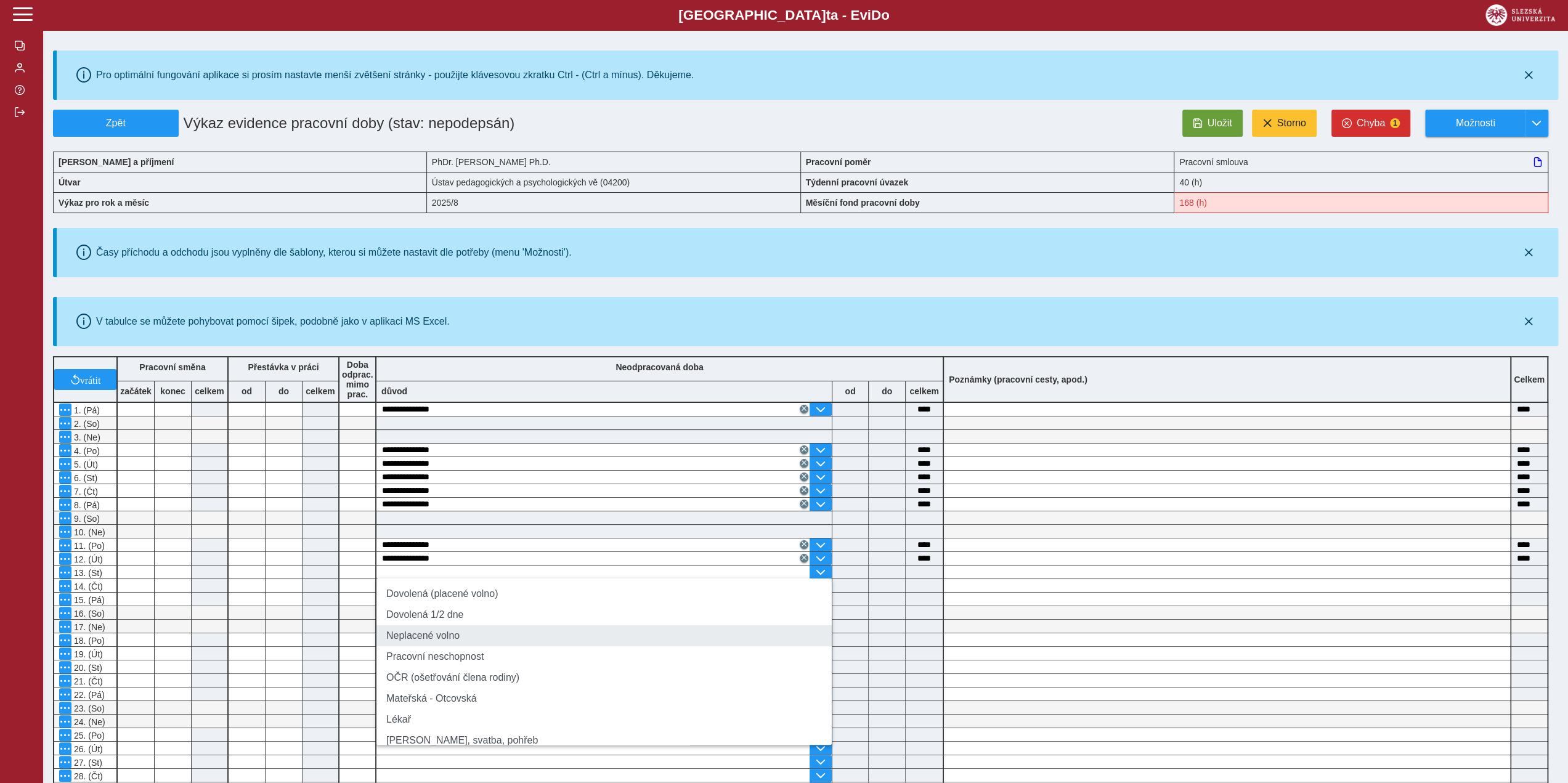
click at [502, 627] on li "Neplacené volno" at bounding box center [604, 636] width 455 height 21
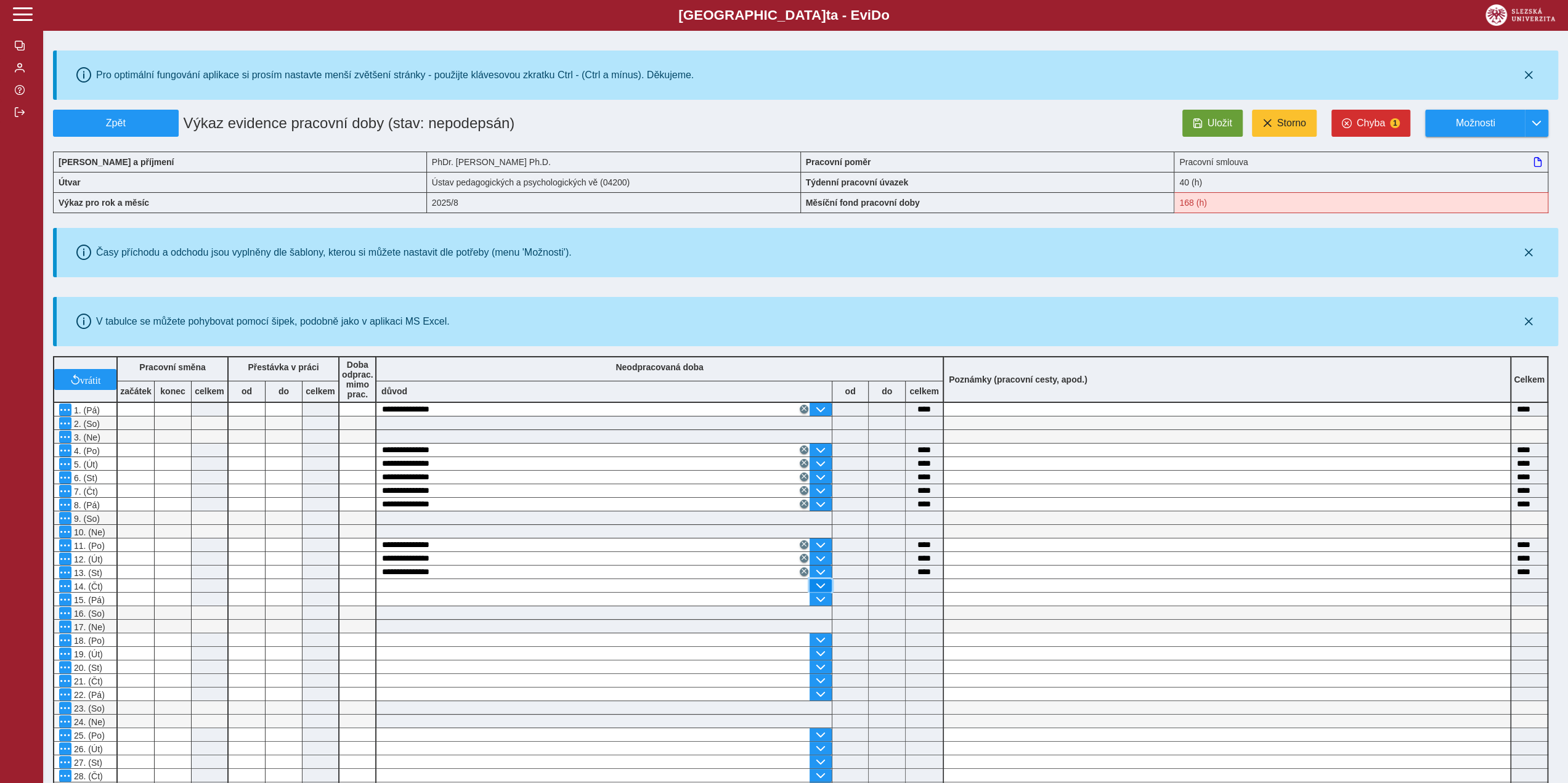
click at [820, 581] on span "button" at bounding box center [820, 586] width 10 height 10
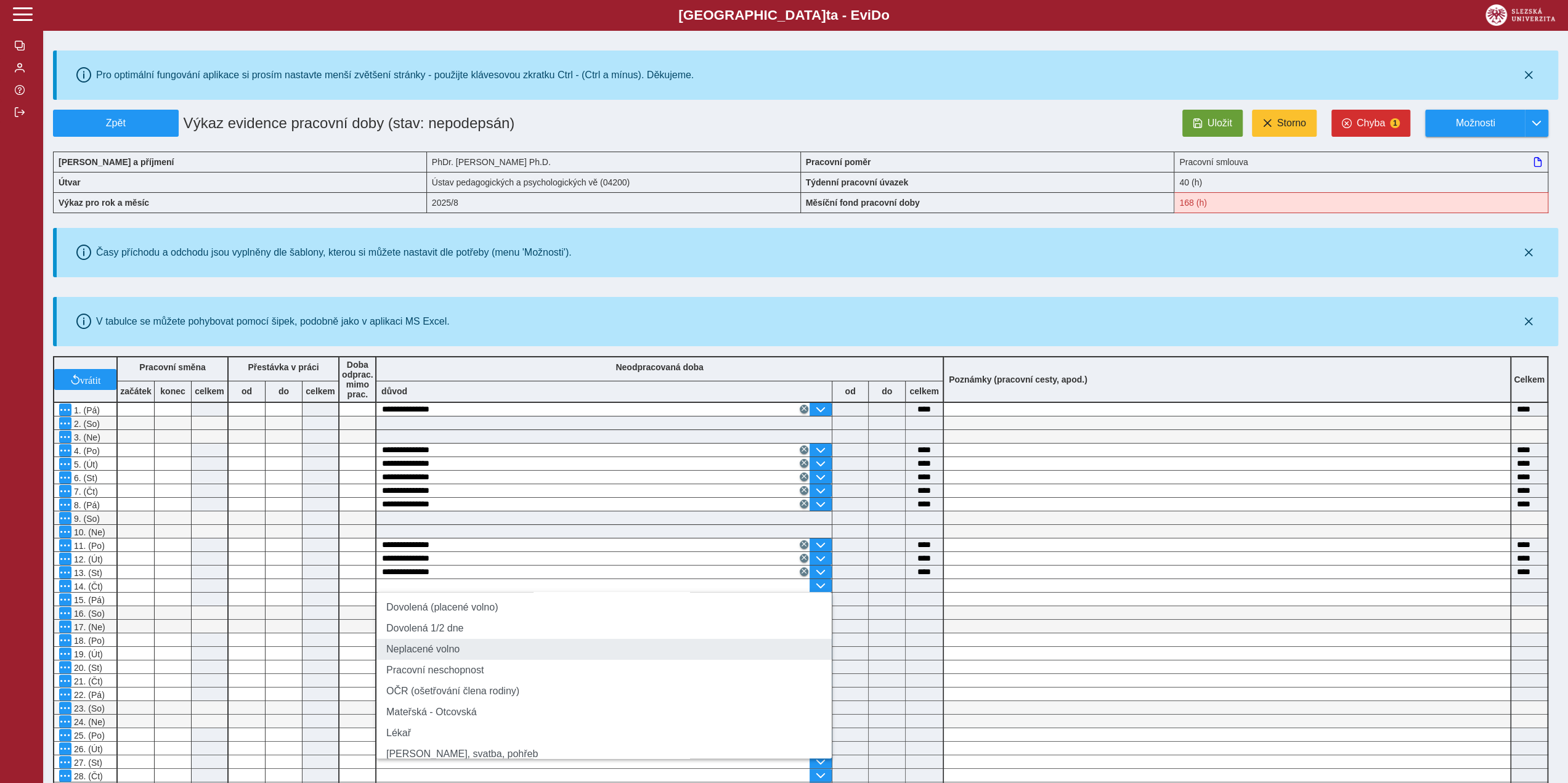
click at [528, 655] on li "Neplacené volno" at bounding box center [604, 649] width 455 height 21
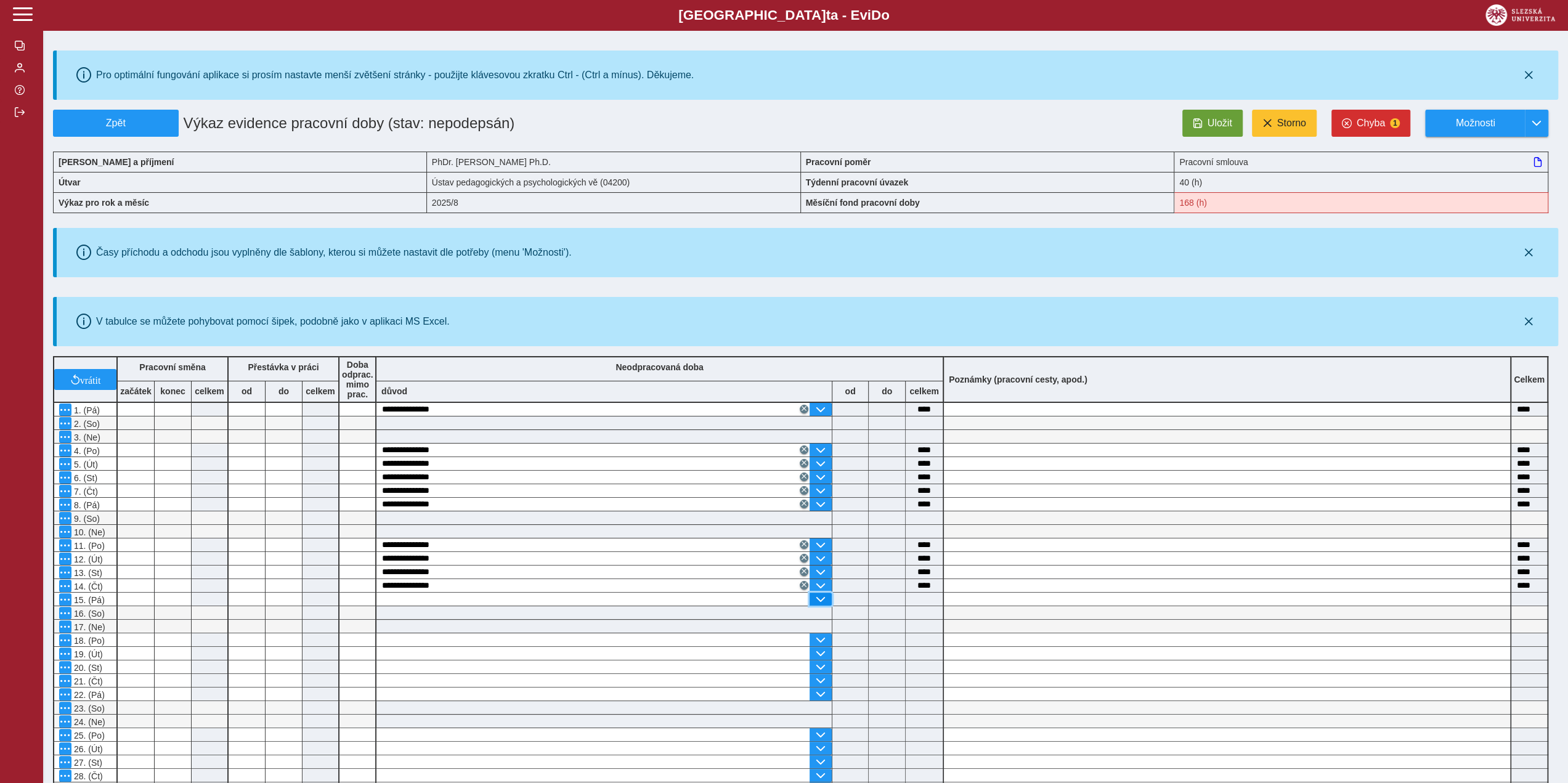
click at [821, 595] on span "button" at bounding box center [820, 599] width 10 height 10
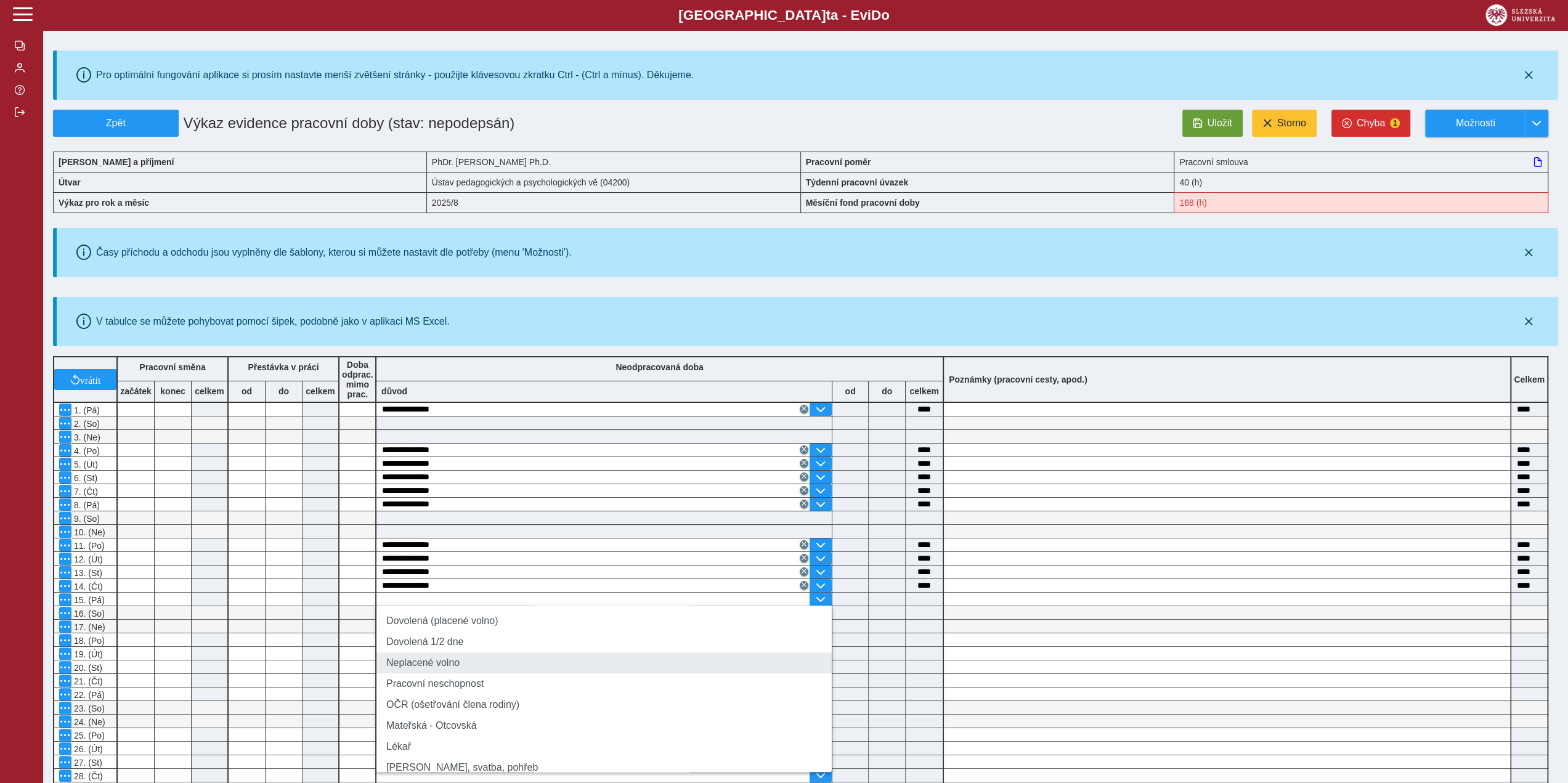
click at [515, 669] on li "Neplacené volno" at bounding box center [604, 662] width 455 height 21
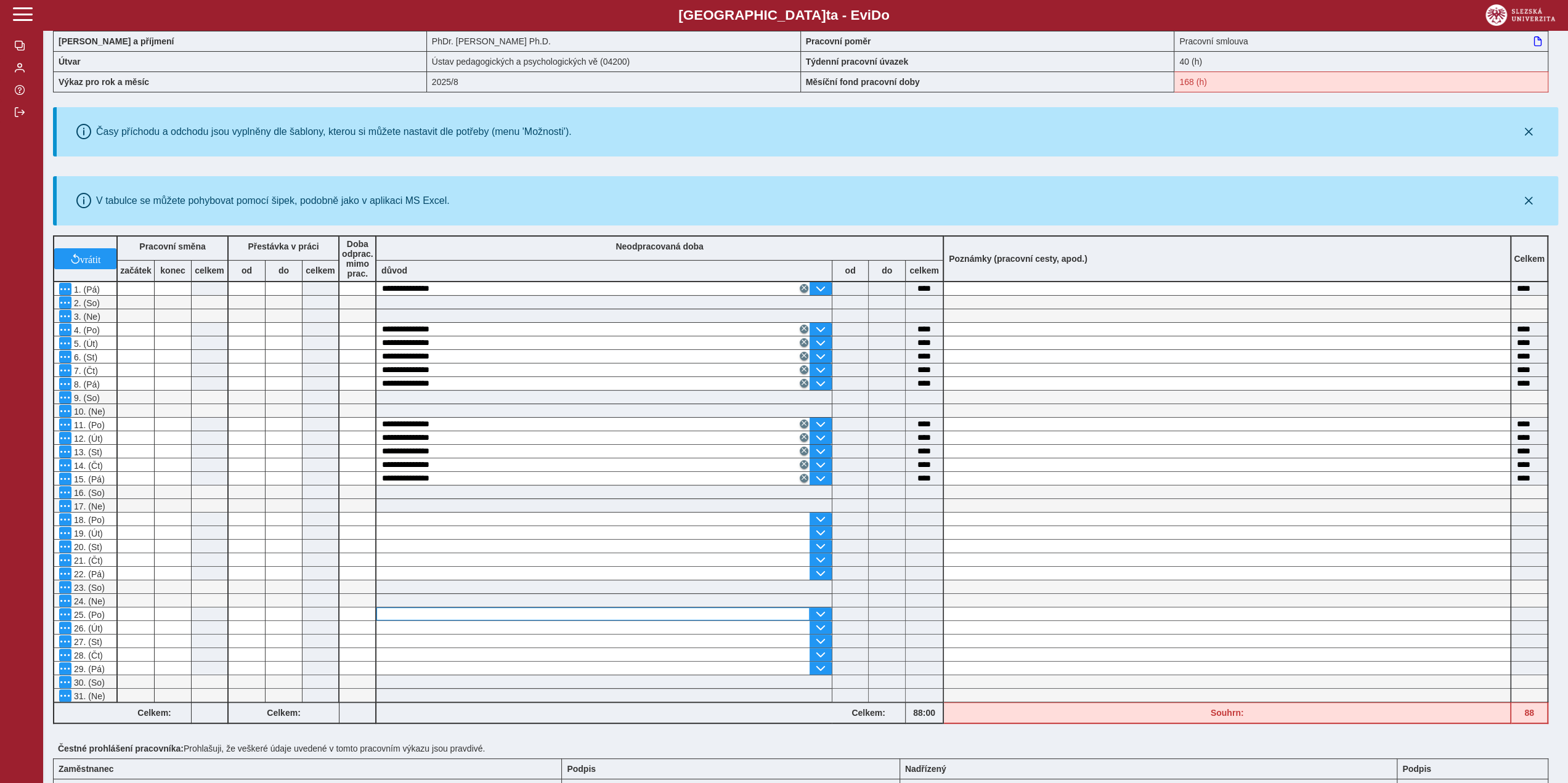
scroll to position [123, 0]
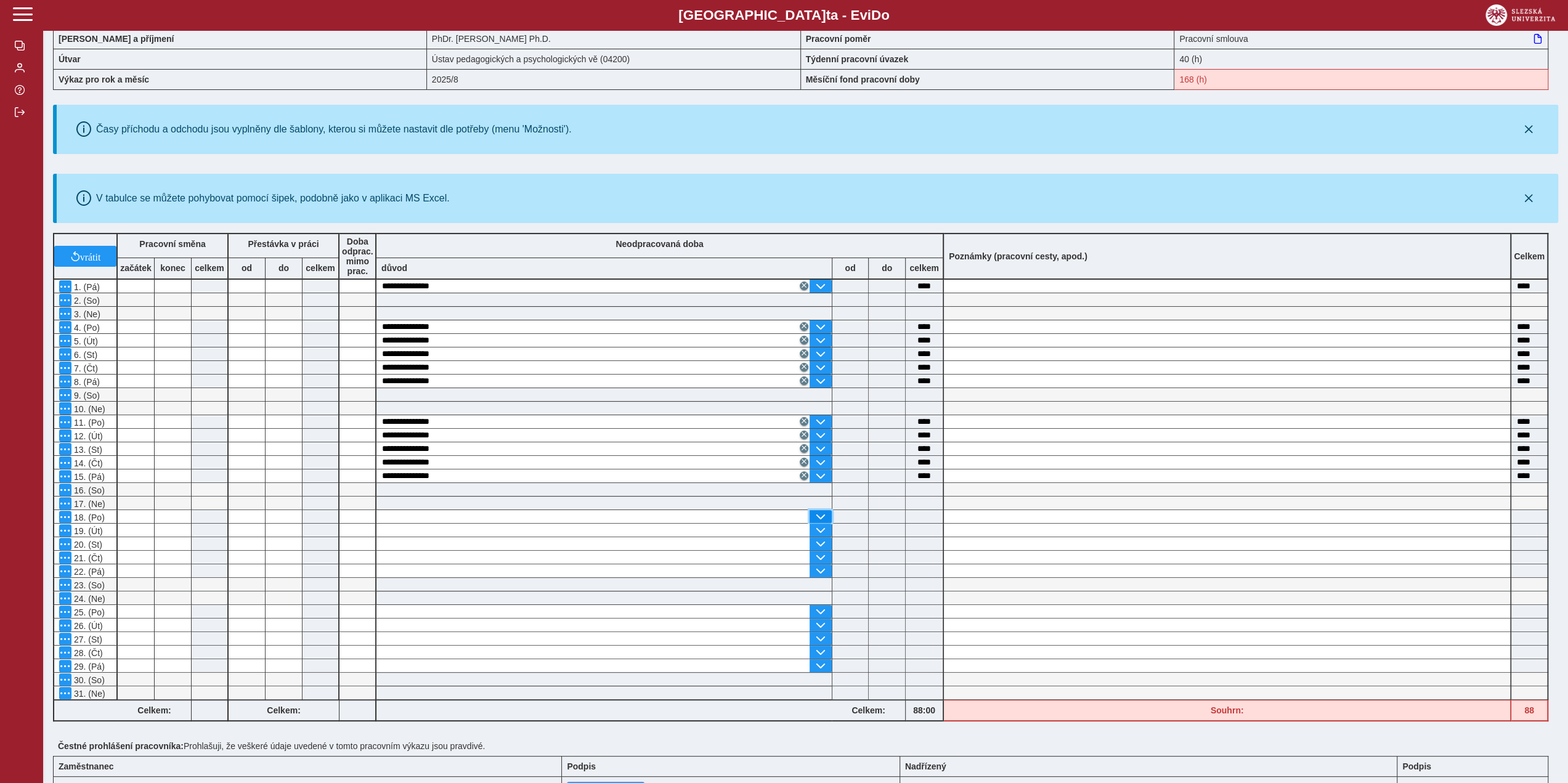
click at [822, 512] on span "button" at bounding box center [820, 517] width 10 height 10
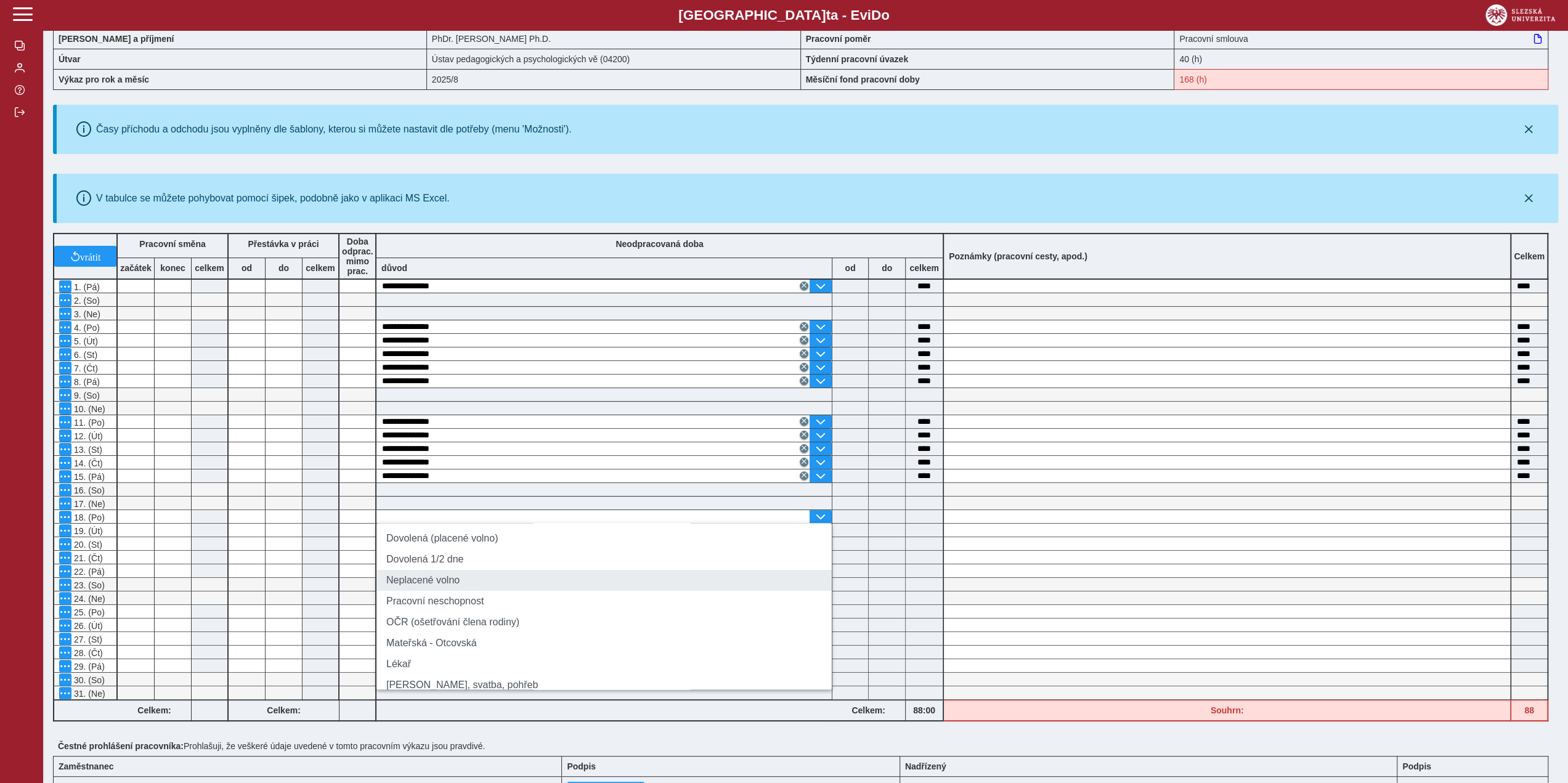
click at [621, 581] on li "Neplacené volno" at bounding box center [604, 580] width 455 height 21
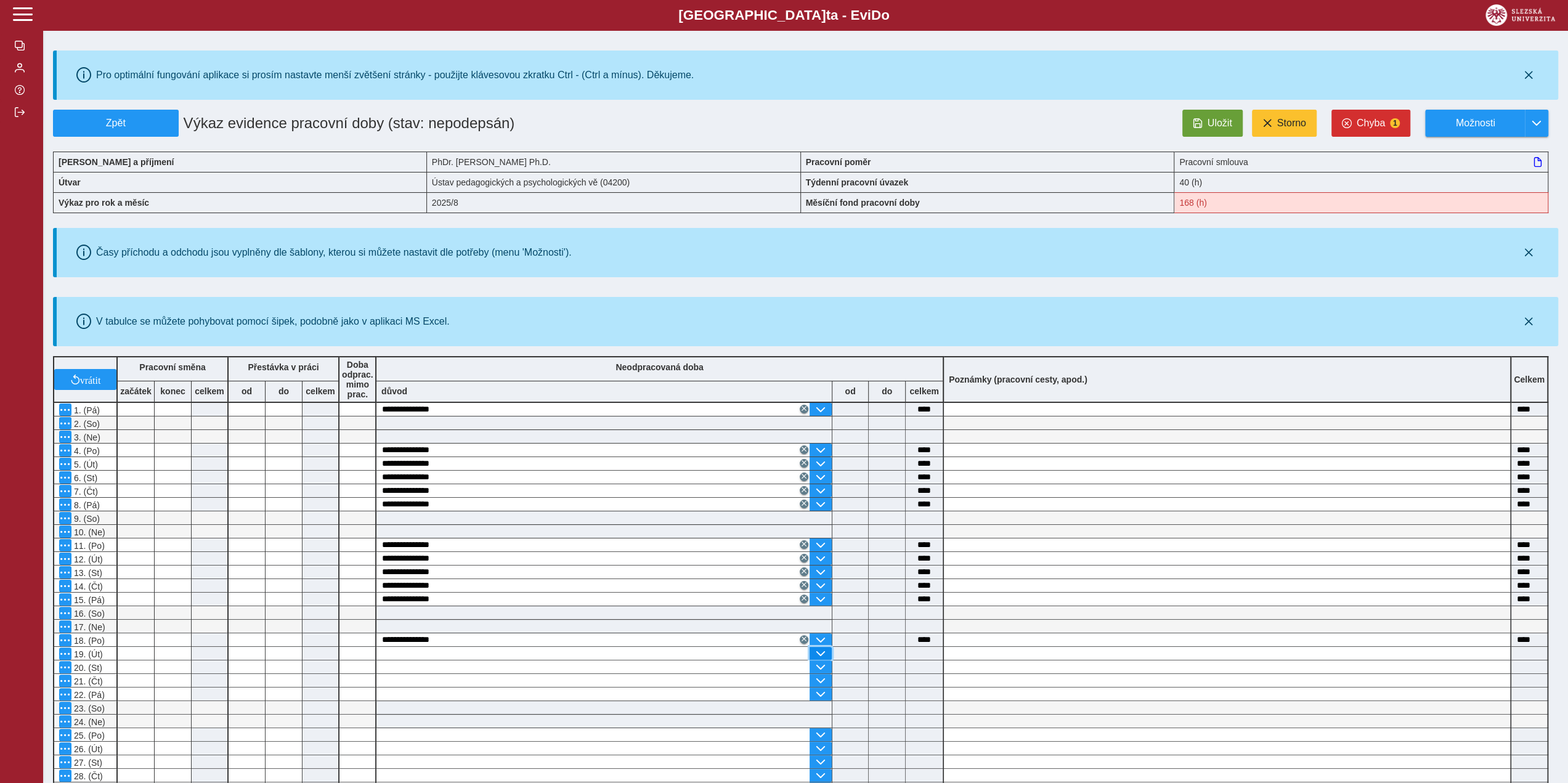
click at [815, 647] on button "button" at bounding box center [820, 653] width 22 height 13
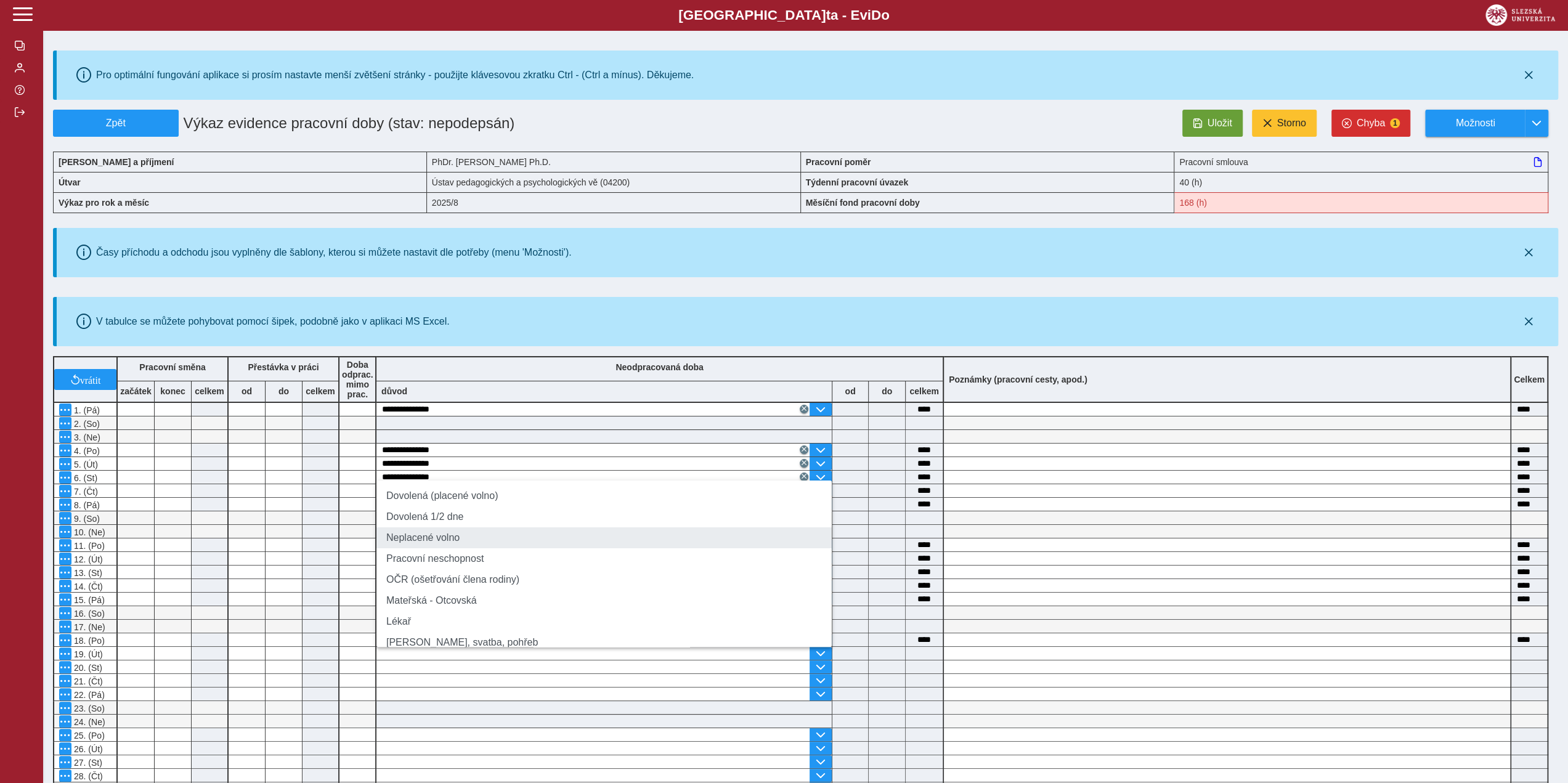
click at [467, 543] on li "Neplacené volno" at bounding box center [604, 538] width 455 height 21
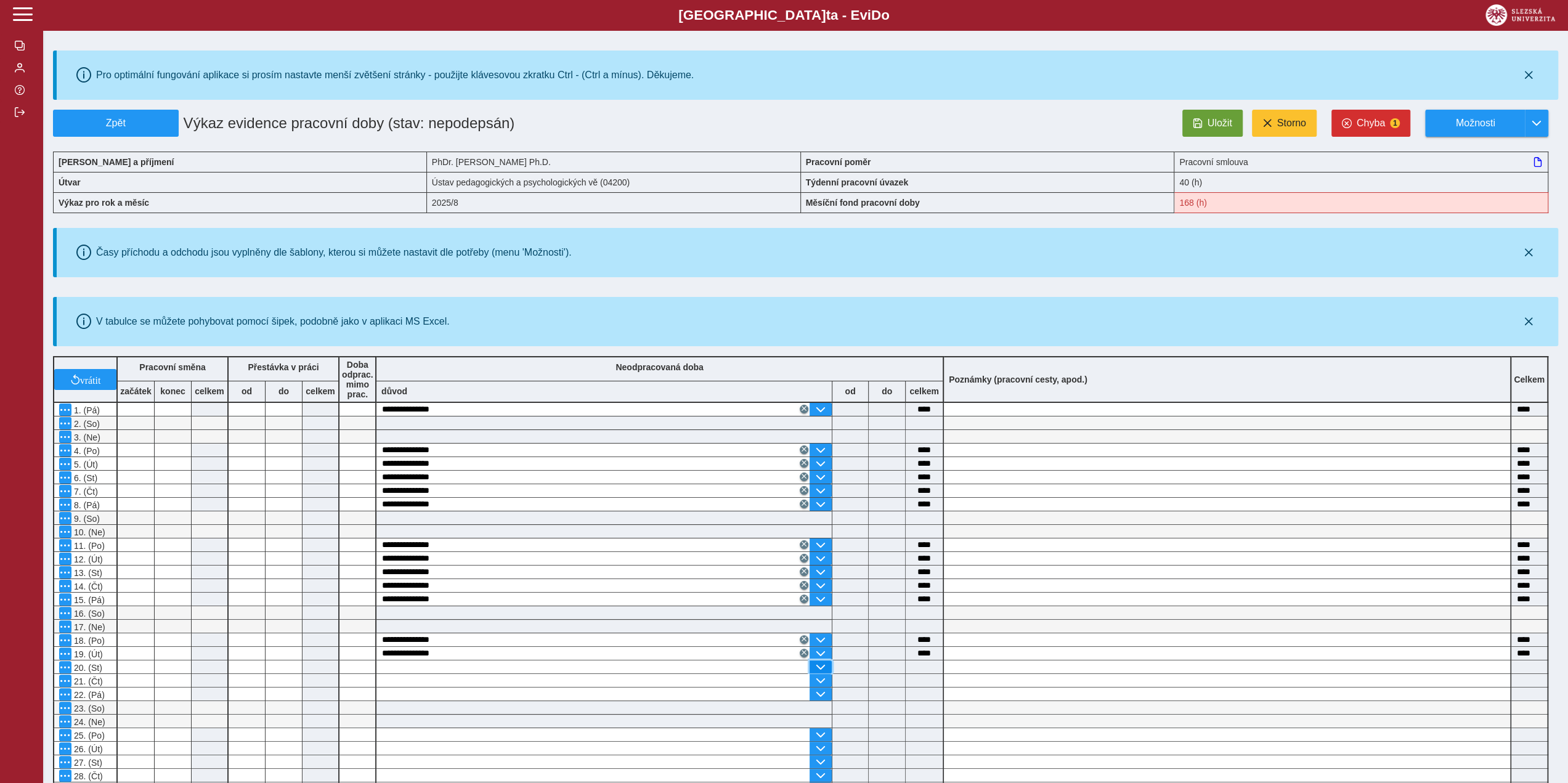
click at [822, 662] on span "button" at bounding box center [820, 667] width 10 height 10
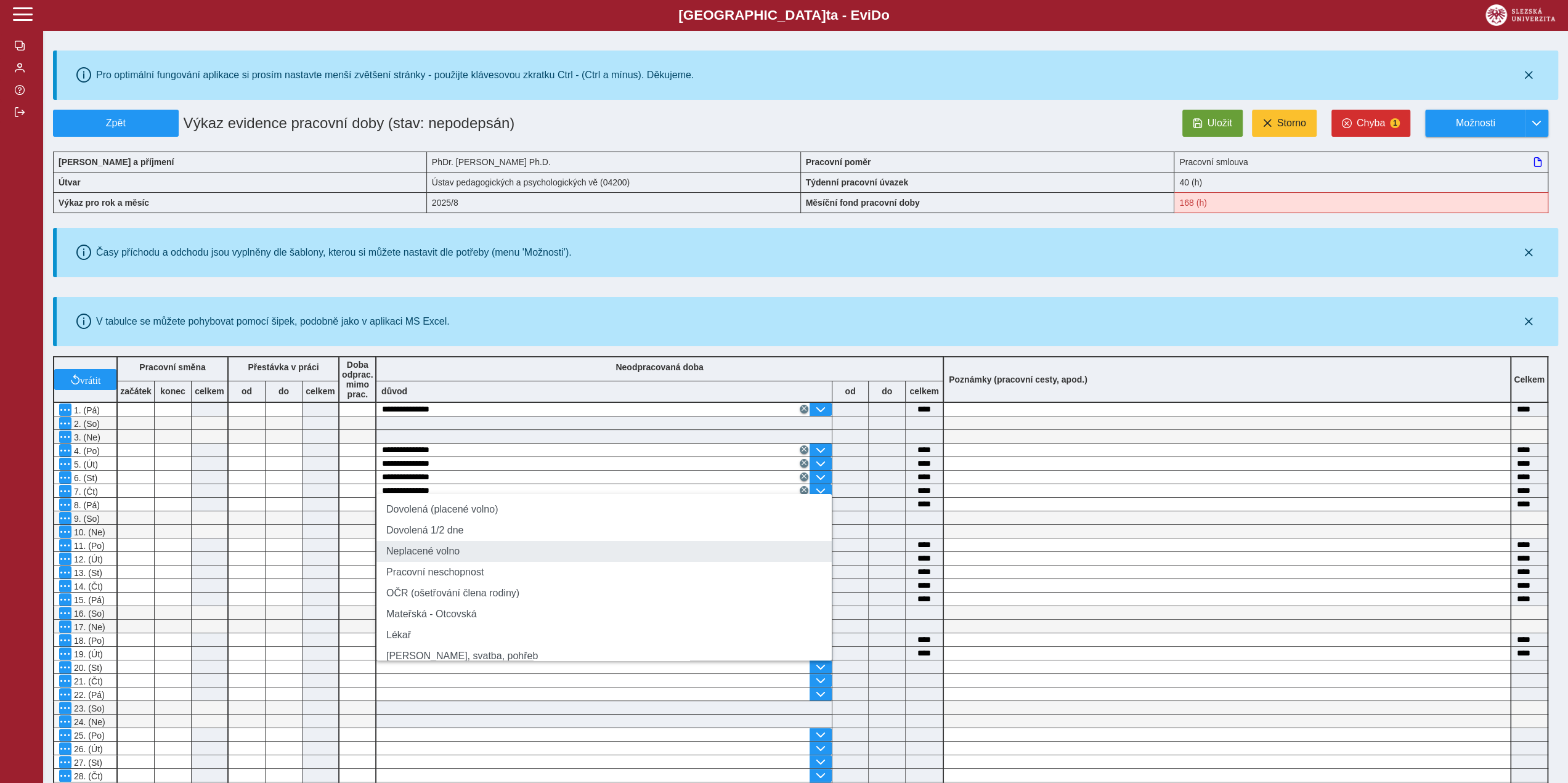
click at [443, 554] on li "Neplacené volno" at bounding box center [604, 551] width 455 height 21
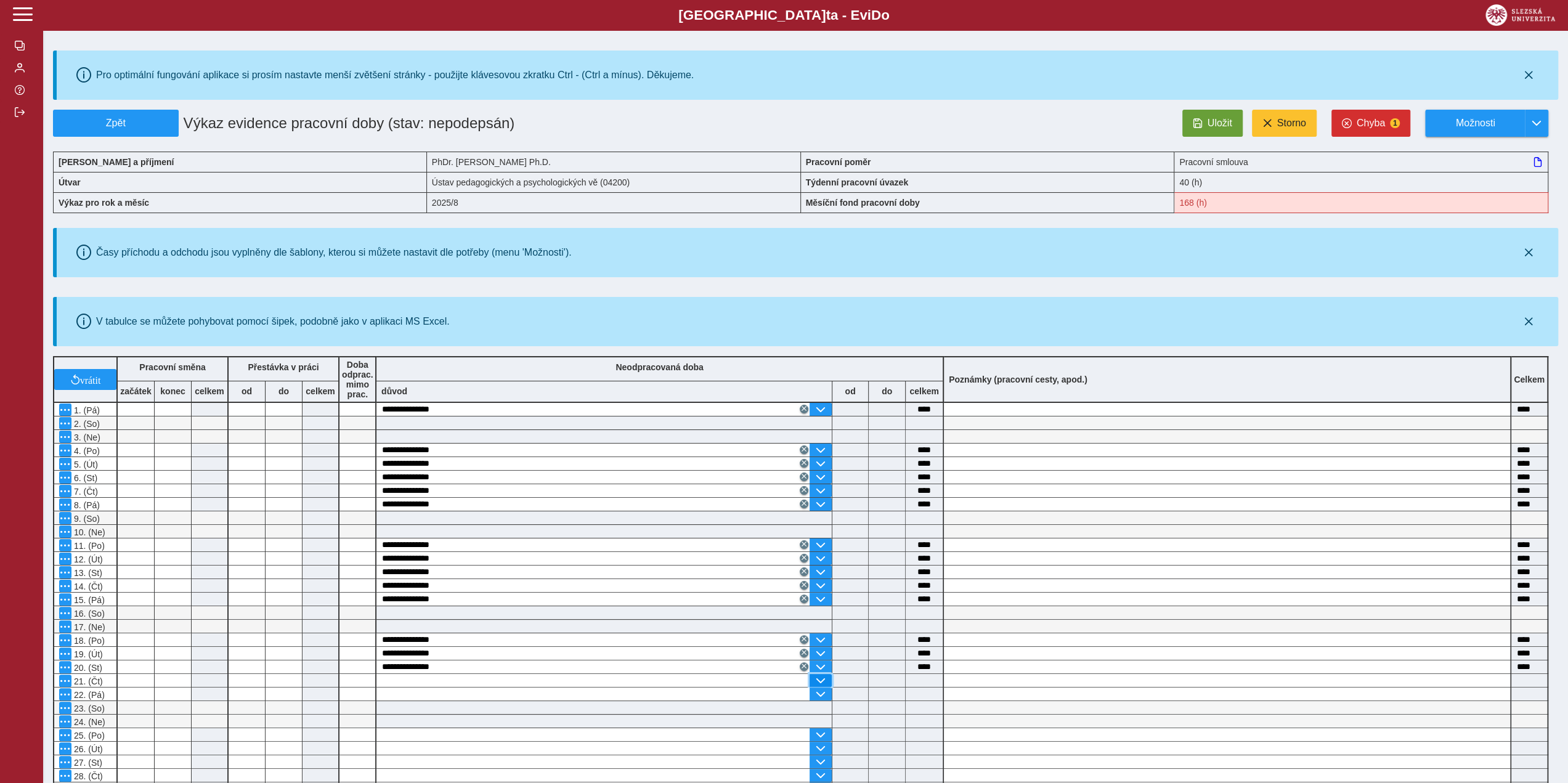
click at [818, 675] on span "button" at bounding box center [820, 680] width 10 height 10
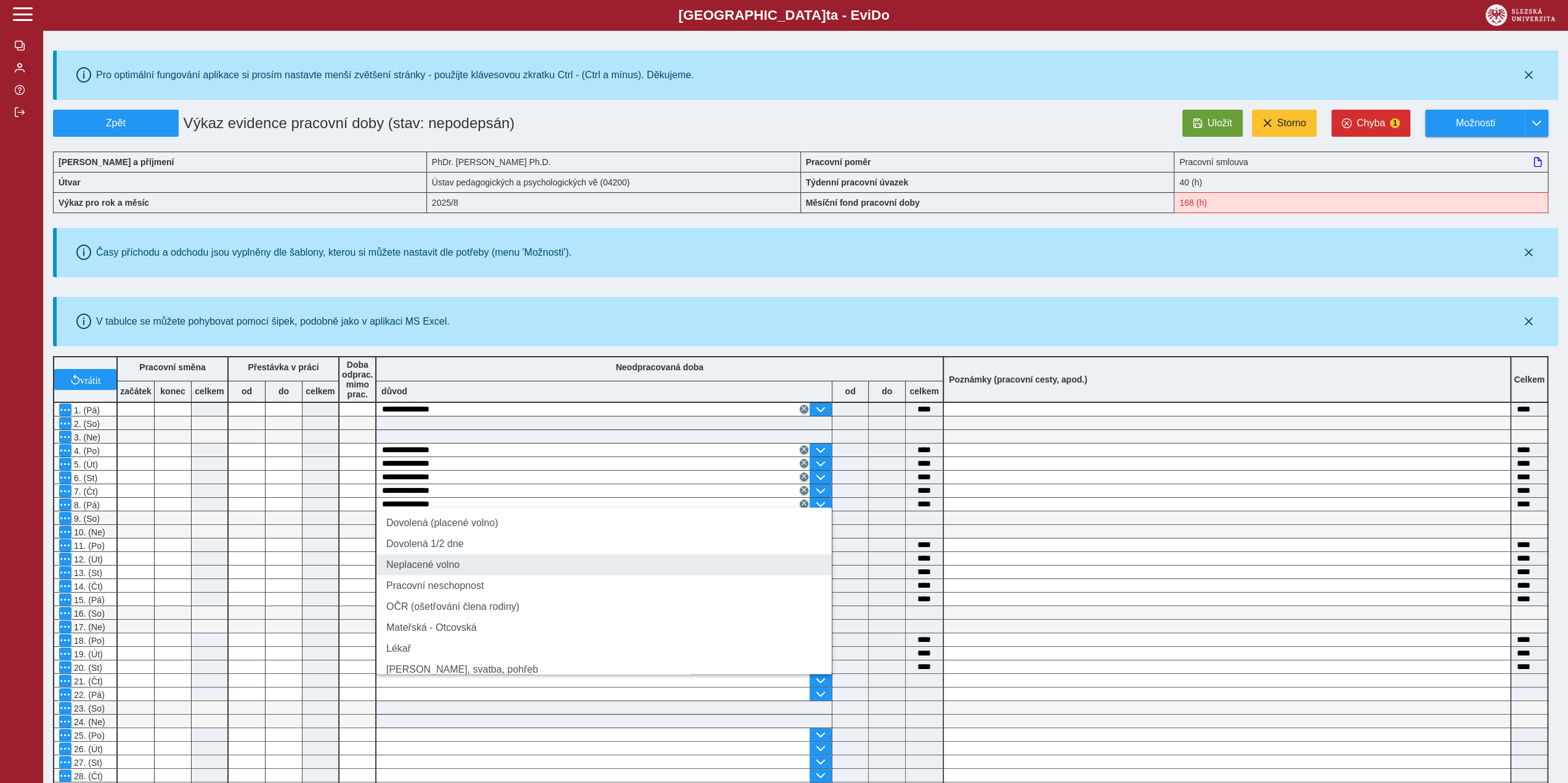
click at [543, 573] on li "Neplacené volno" at bounding box center [604, 564] width 455 height 21
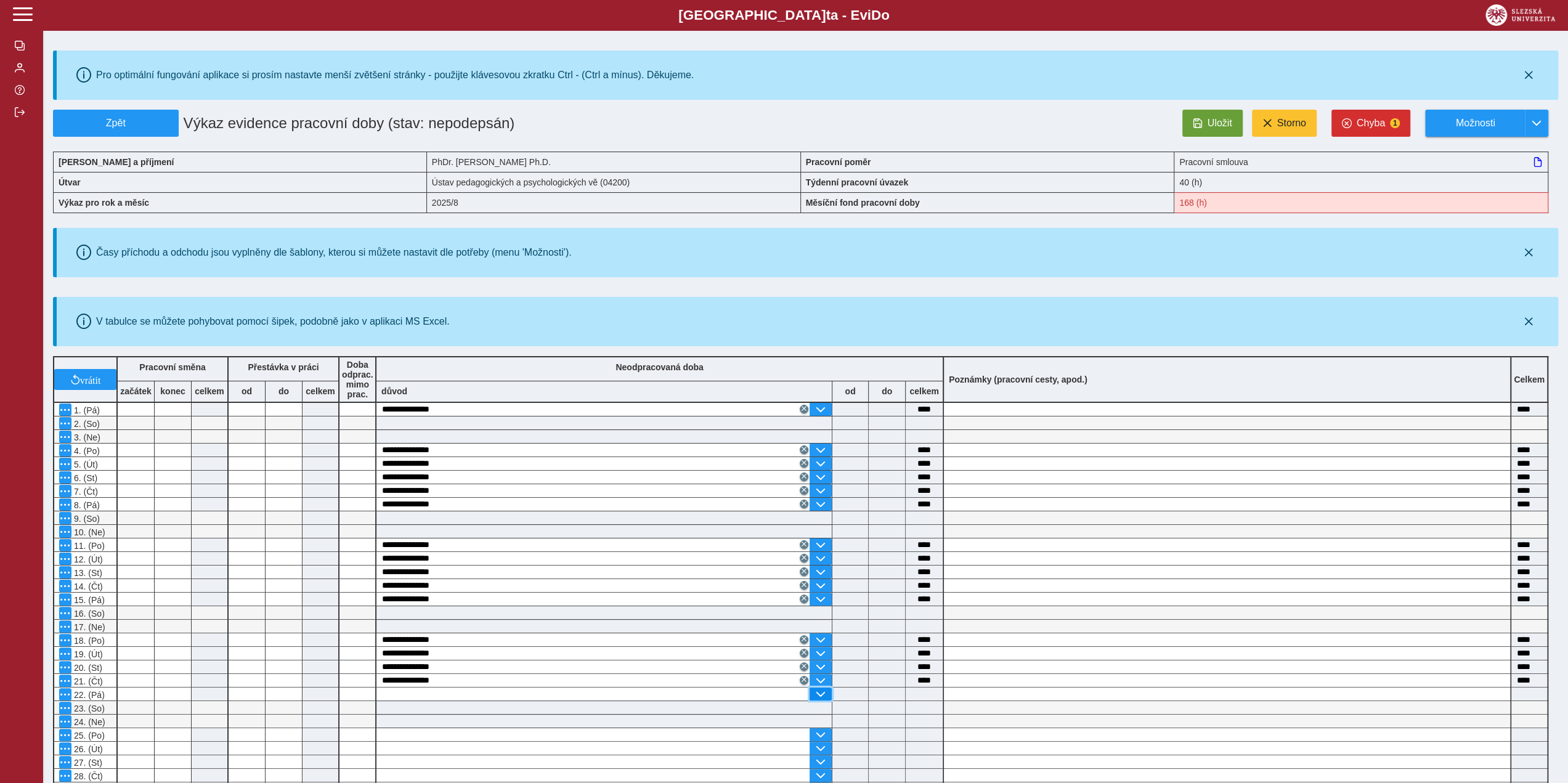
click at [821, 693] on span "button" at bounding box center [820, 694] width 10 height 10
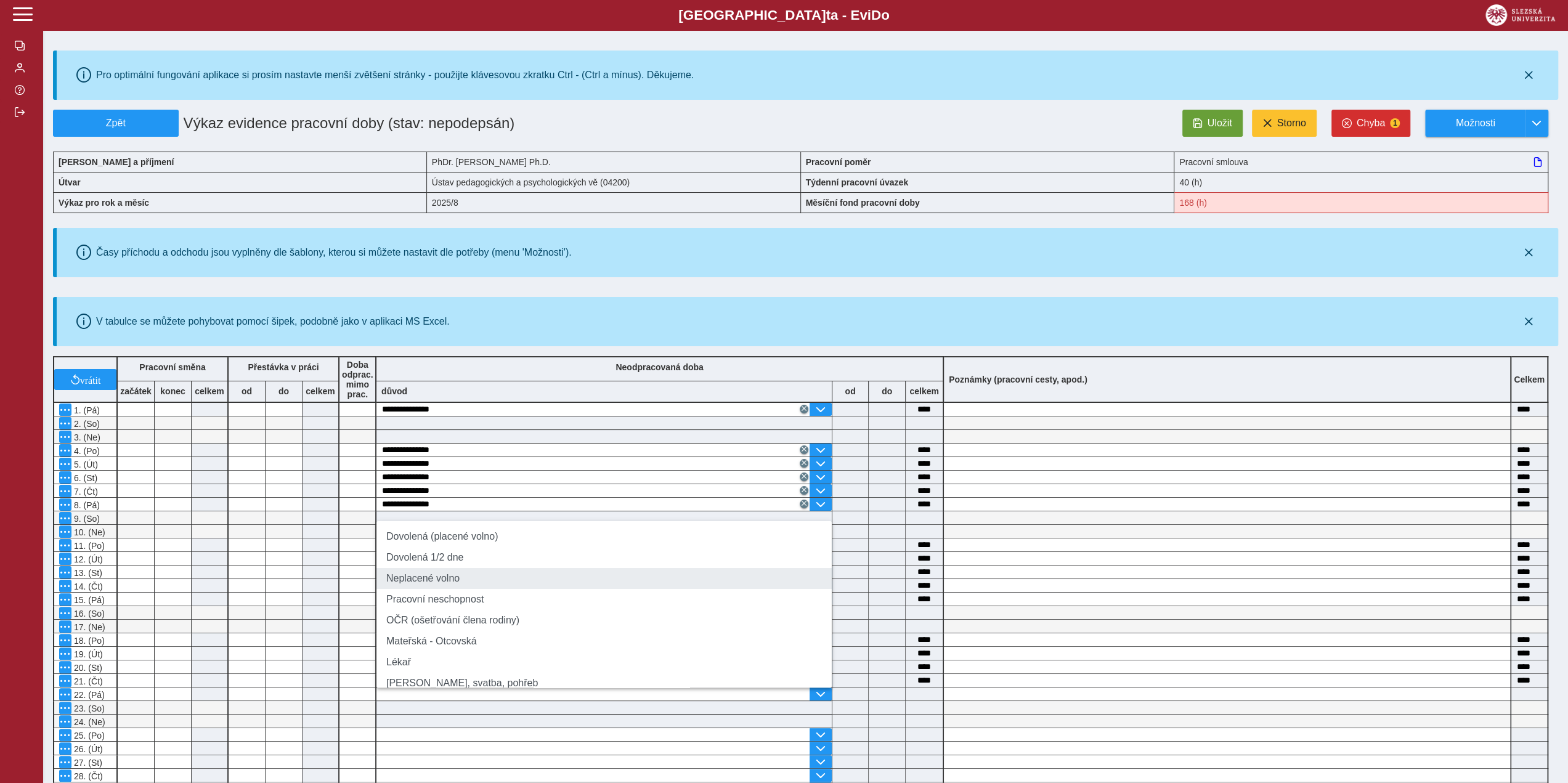
click at [434, 576] on li "Neplacené volno" at bounding box center [604, 578] width 455 height 21
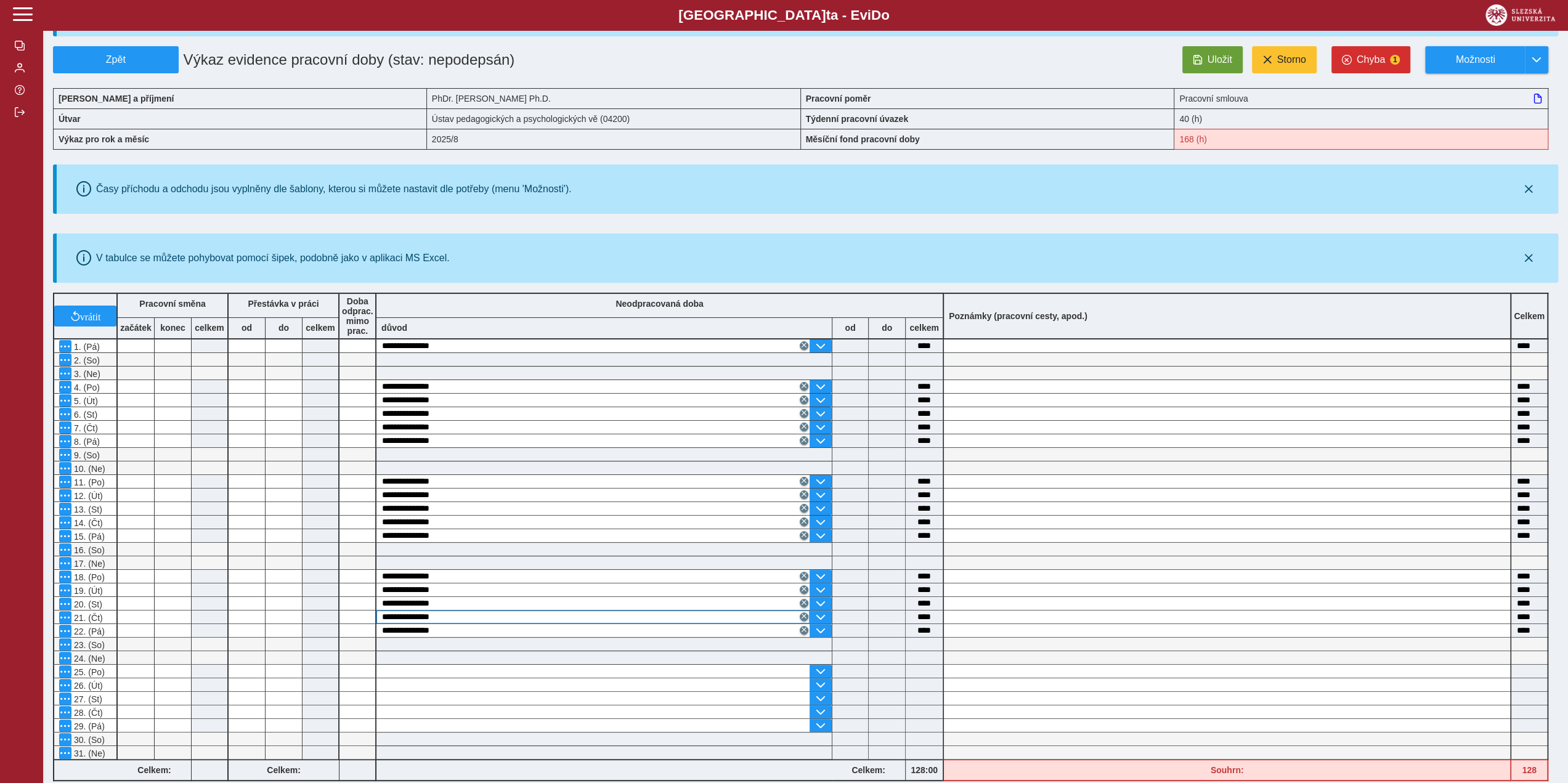
scroll to position [123, 0]
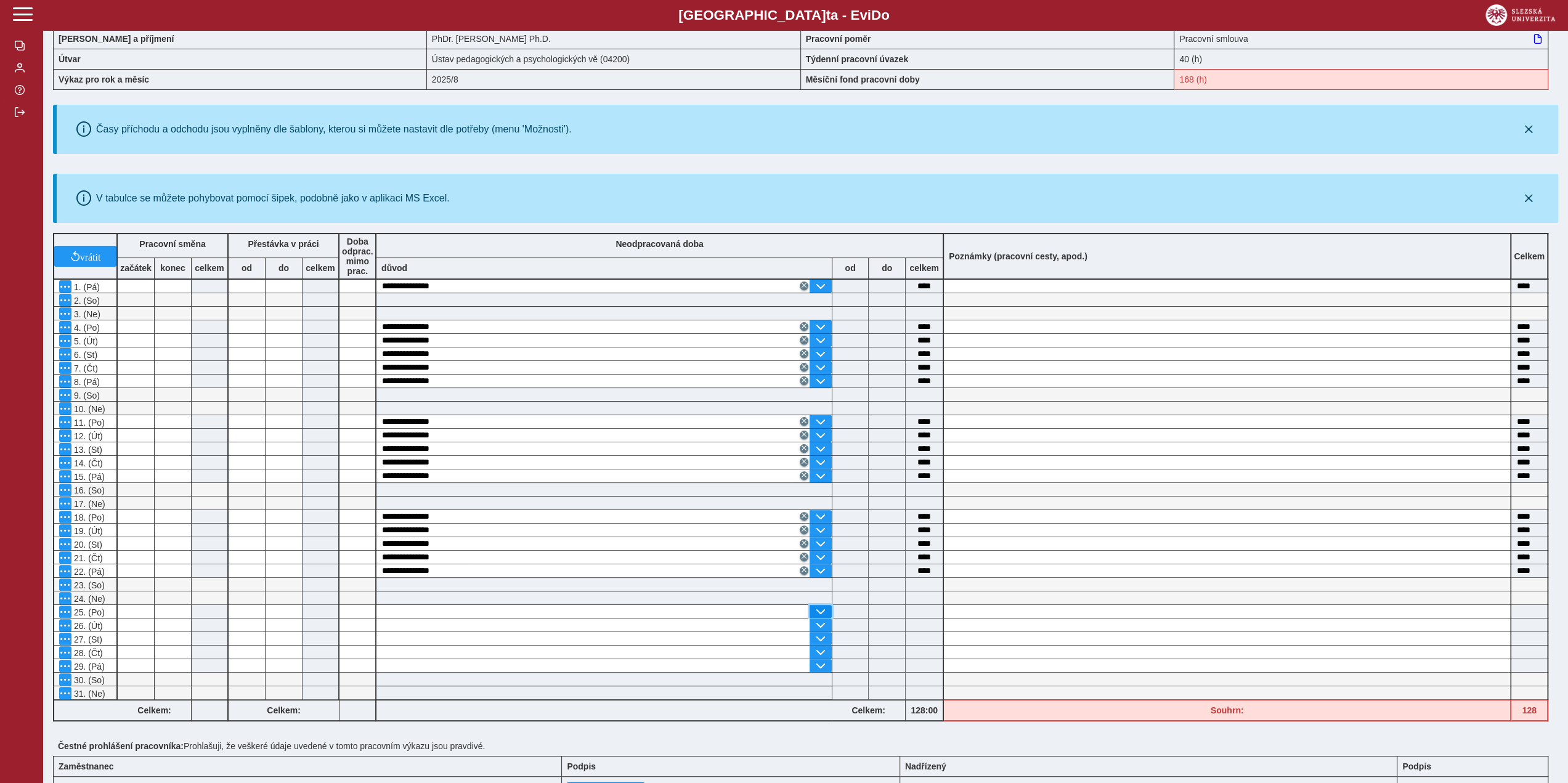
click at [826, 607] on button "button" at bounding box center [820, 611] width 22 height 13
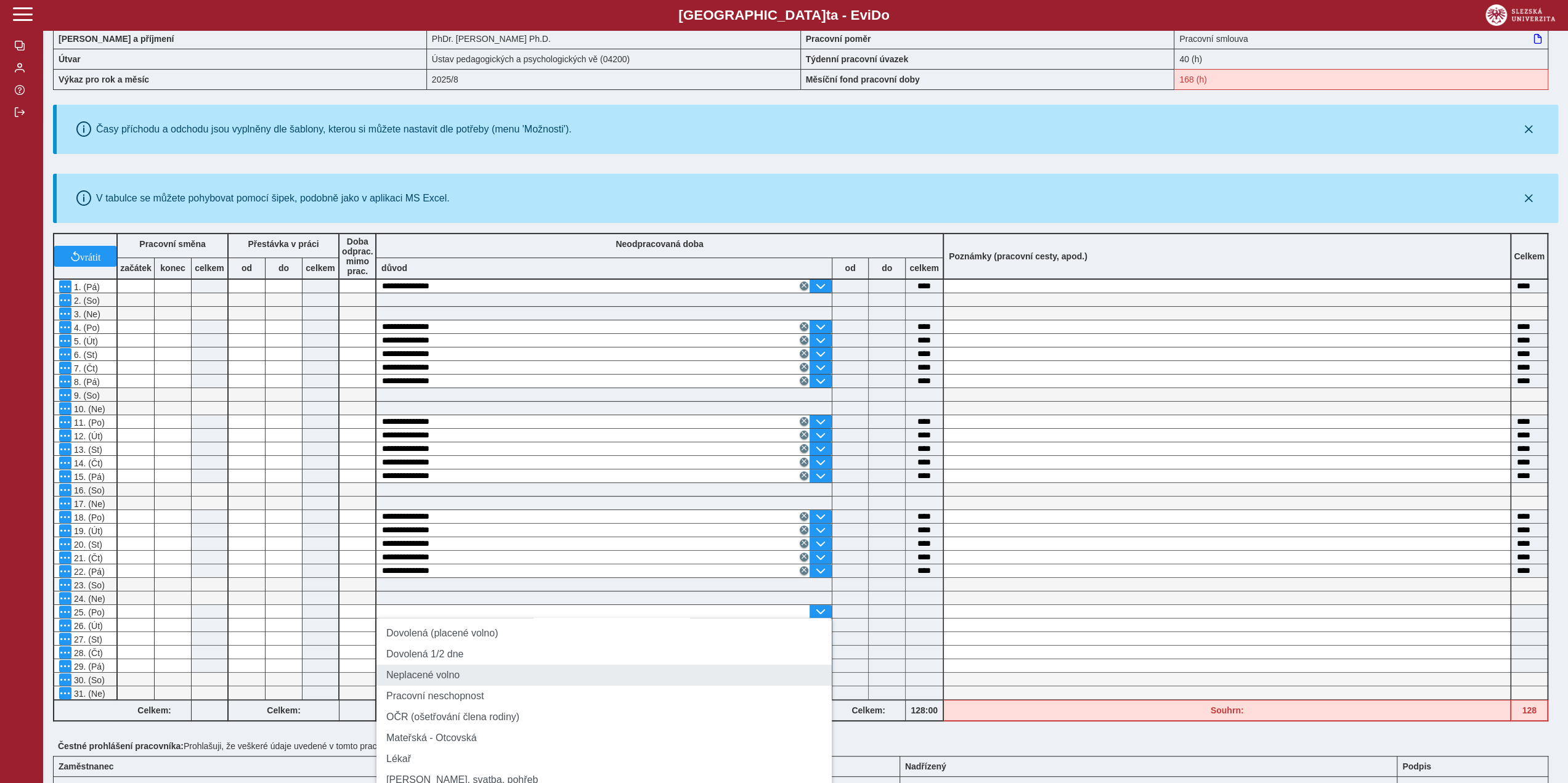
click at [585, 685] on li "Neplacené volno" at bounding box center [604, 675] width 455 height 21
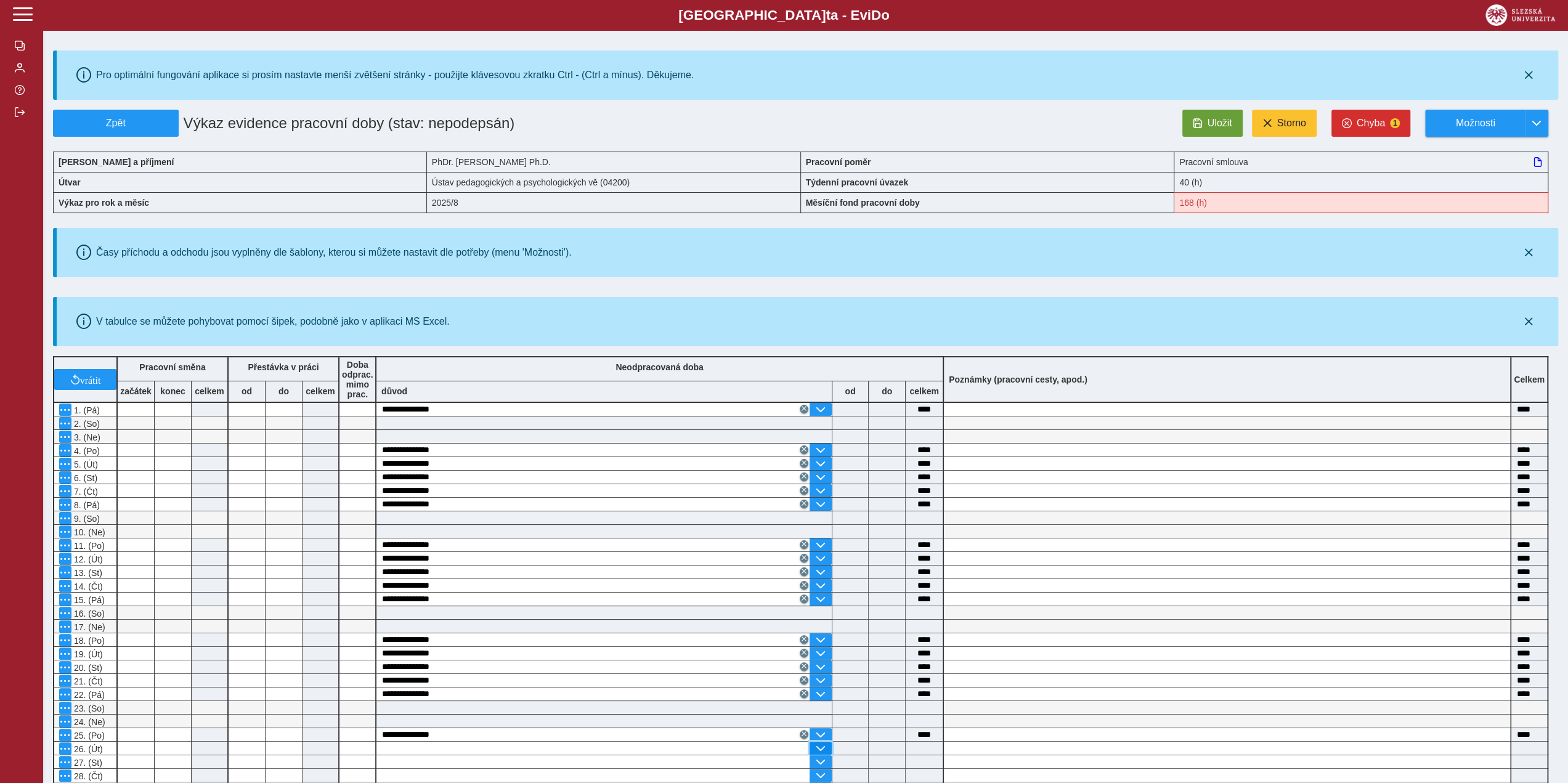
click at [823, 743] on span "button" at bounding box center [820, 748] width 10 height 10
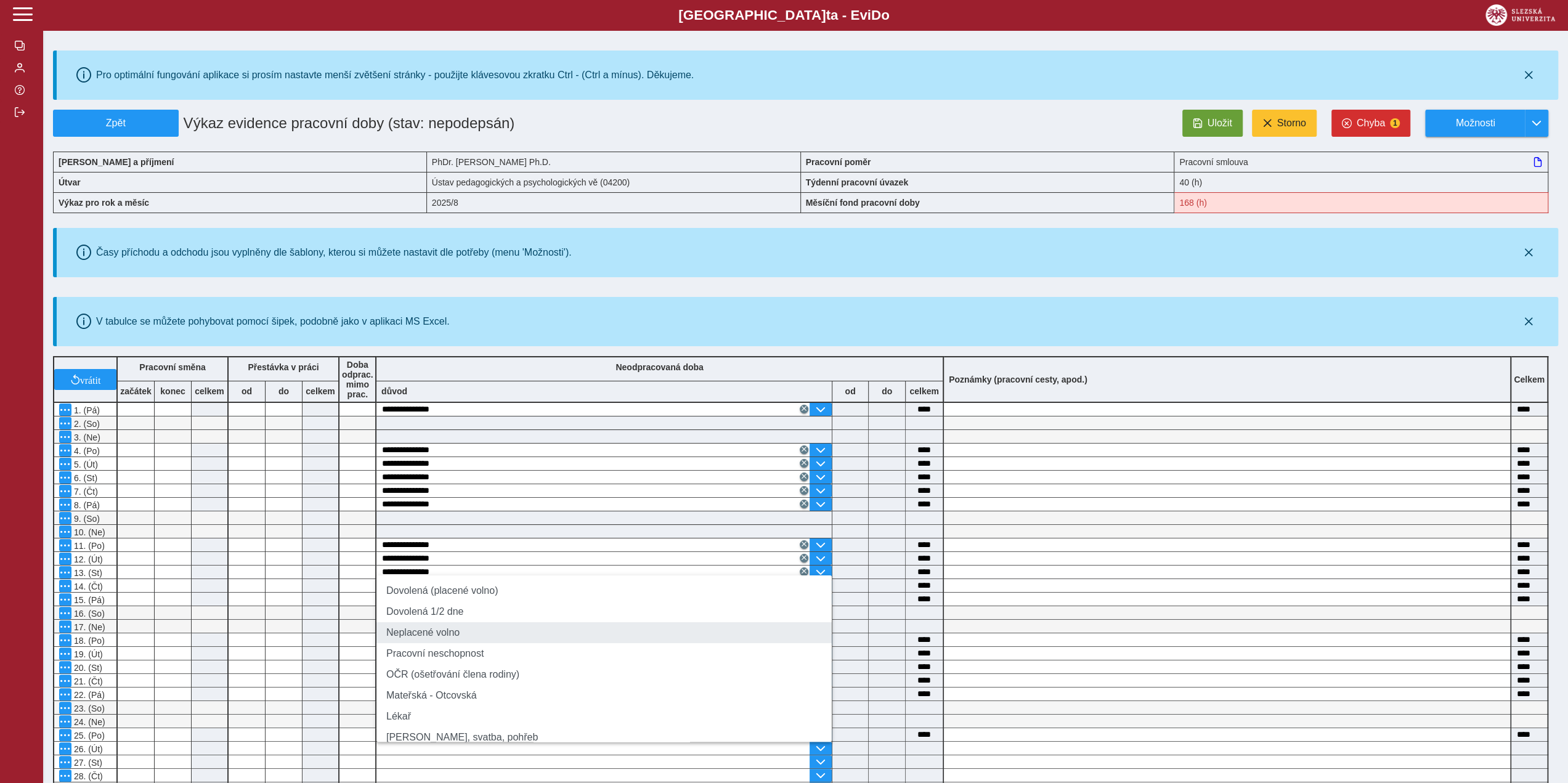
click at [467, 643] on li "Neplacené volno" at bounding box center [604, 632] width 455 height 21
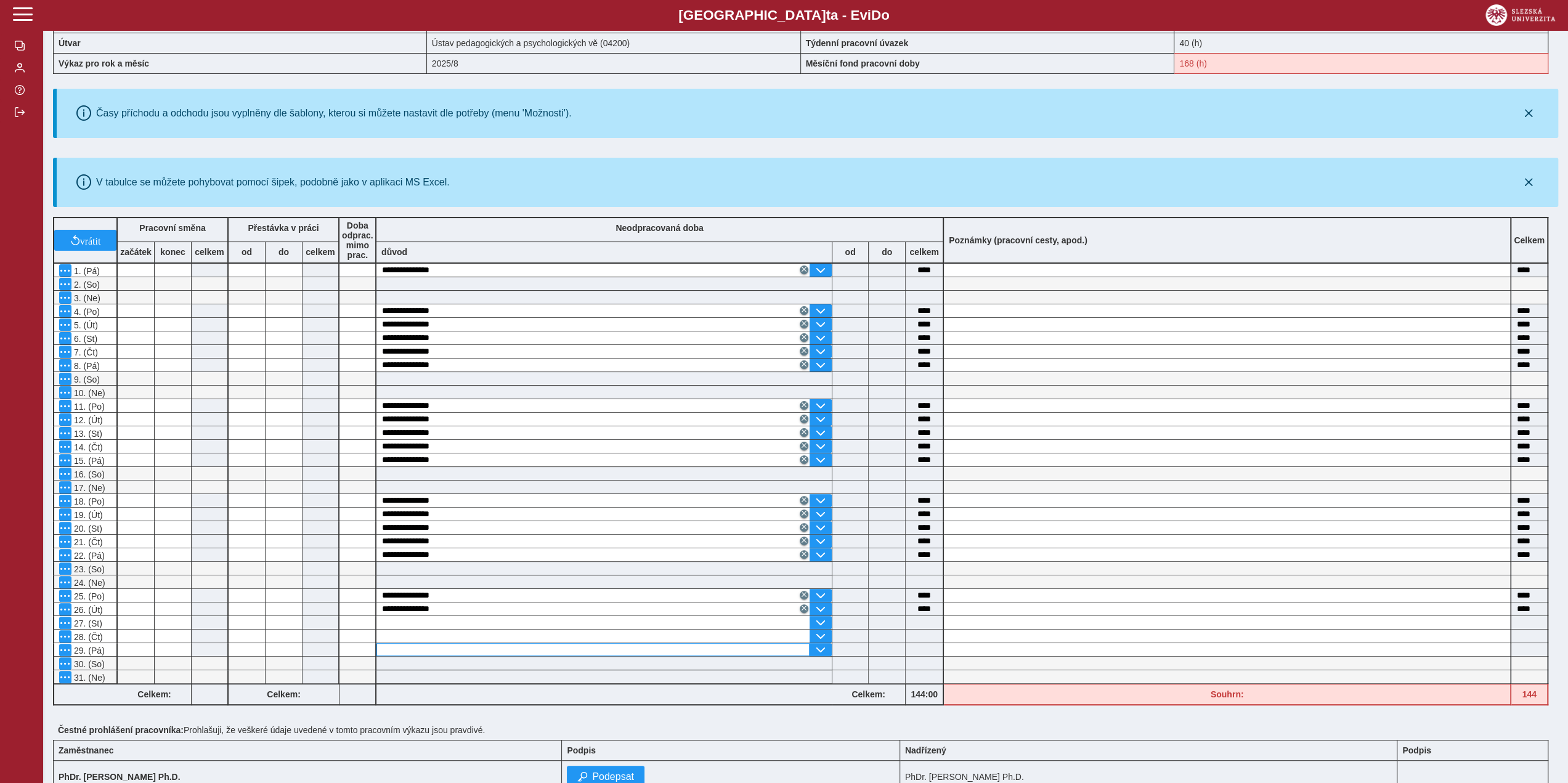
scroll to position [185, 0]
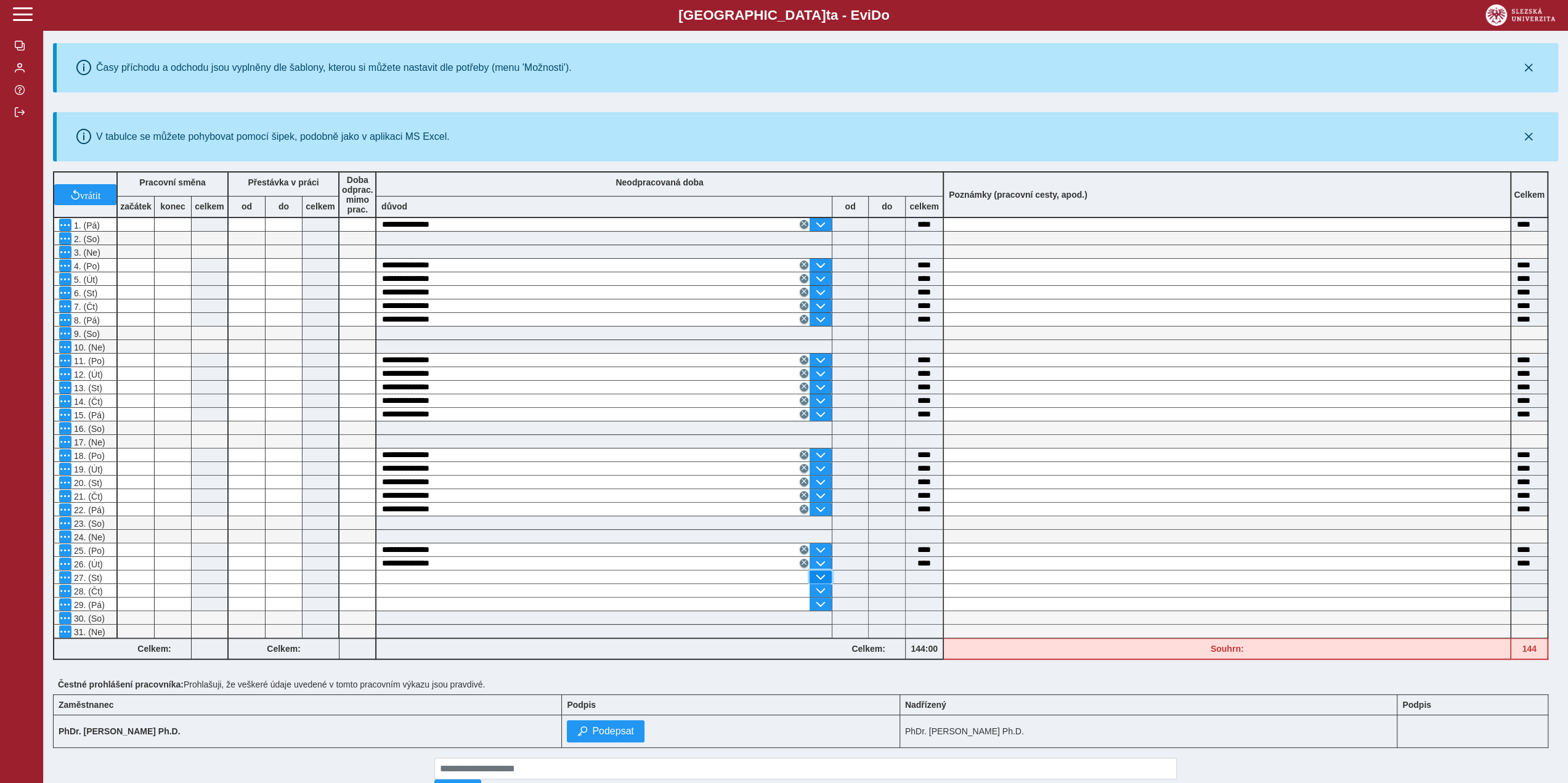
click at [820, 572] on span "button" at bounding box center [820, 577] width 10 height 10
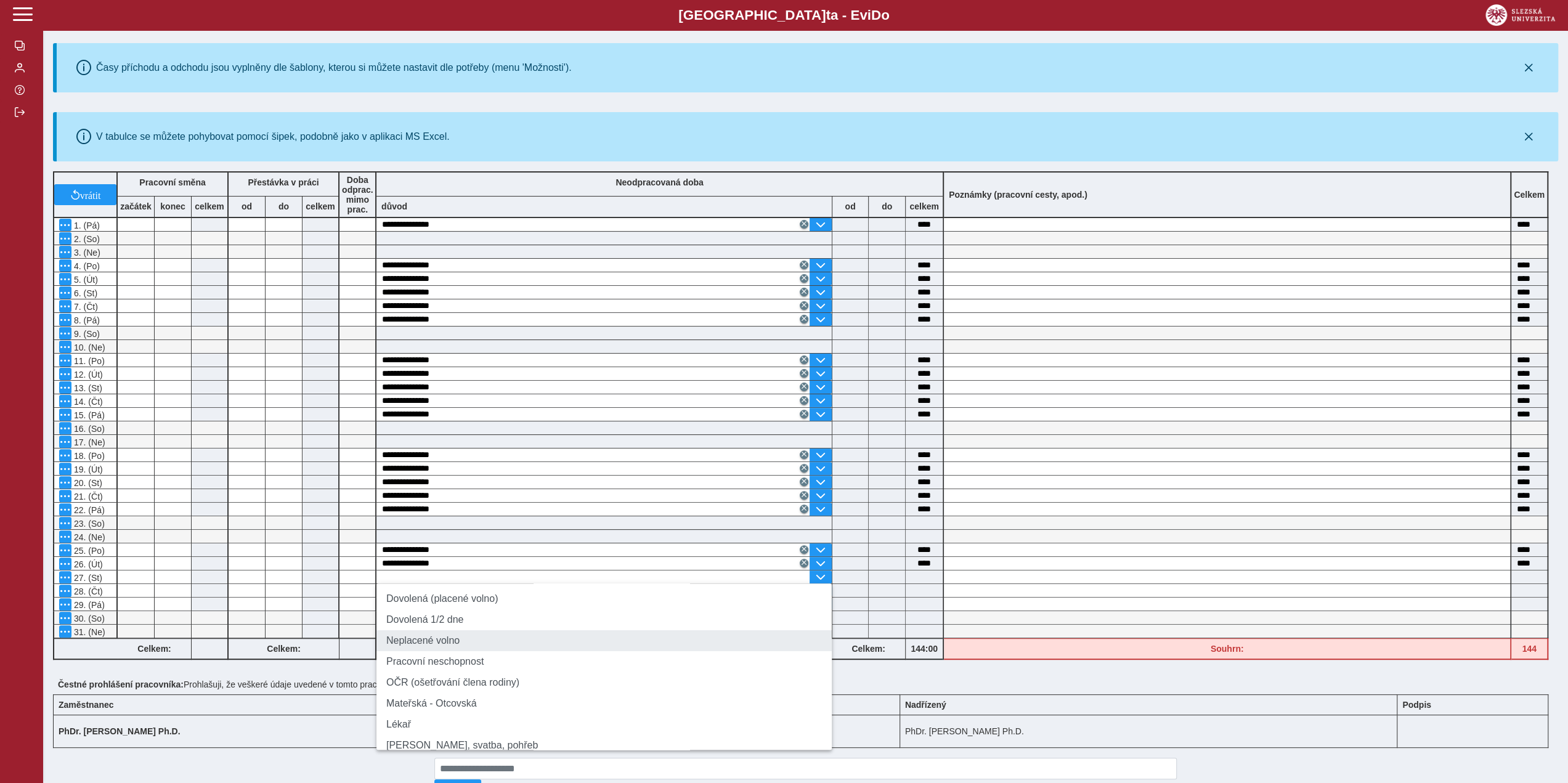
click at [528, 648] on li "Neplacené volno" at bounding box center [604, 641] width 455 height 21
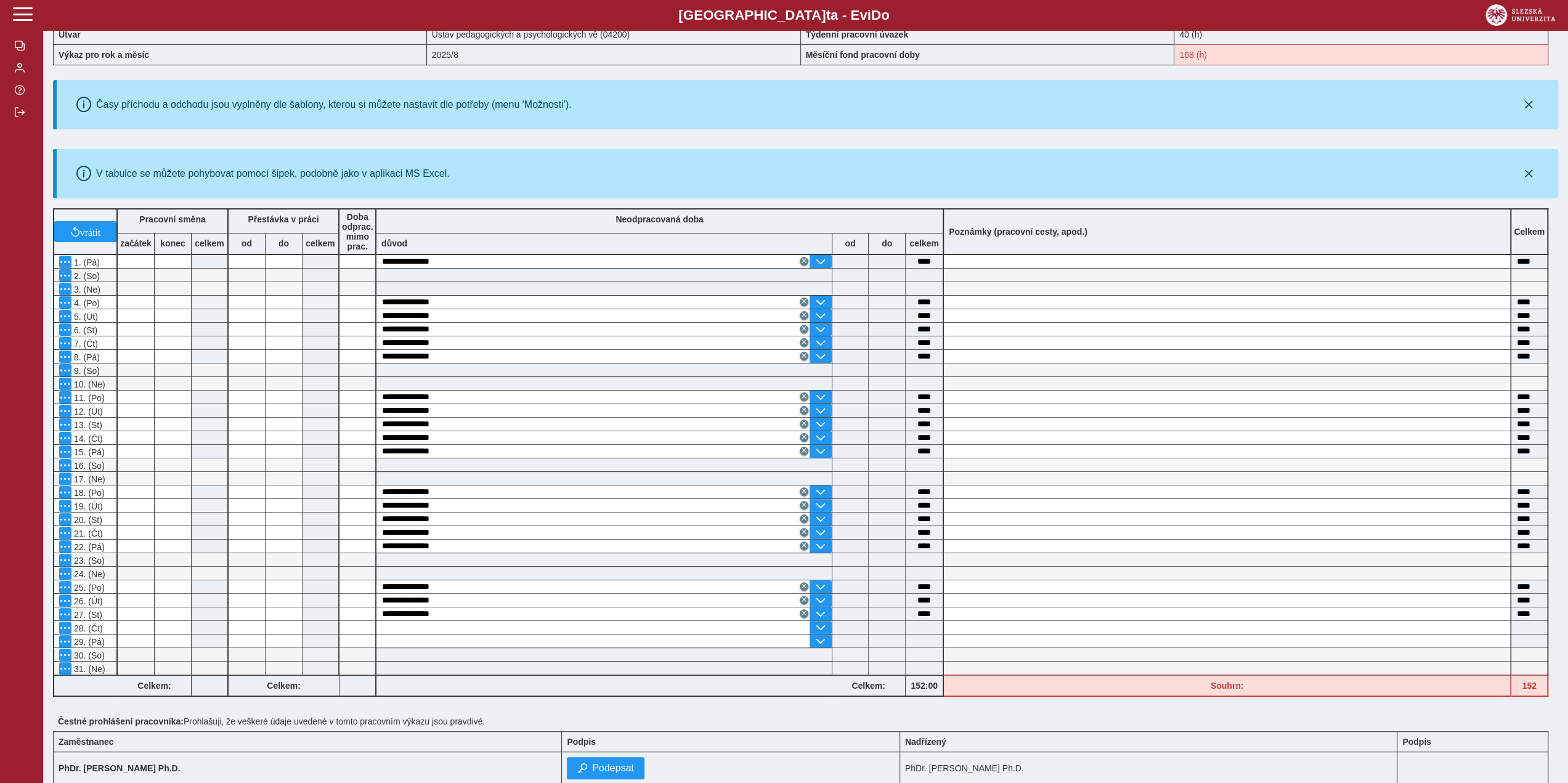
scroll to position [230, 0]
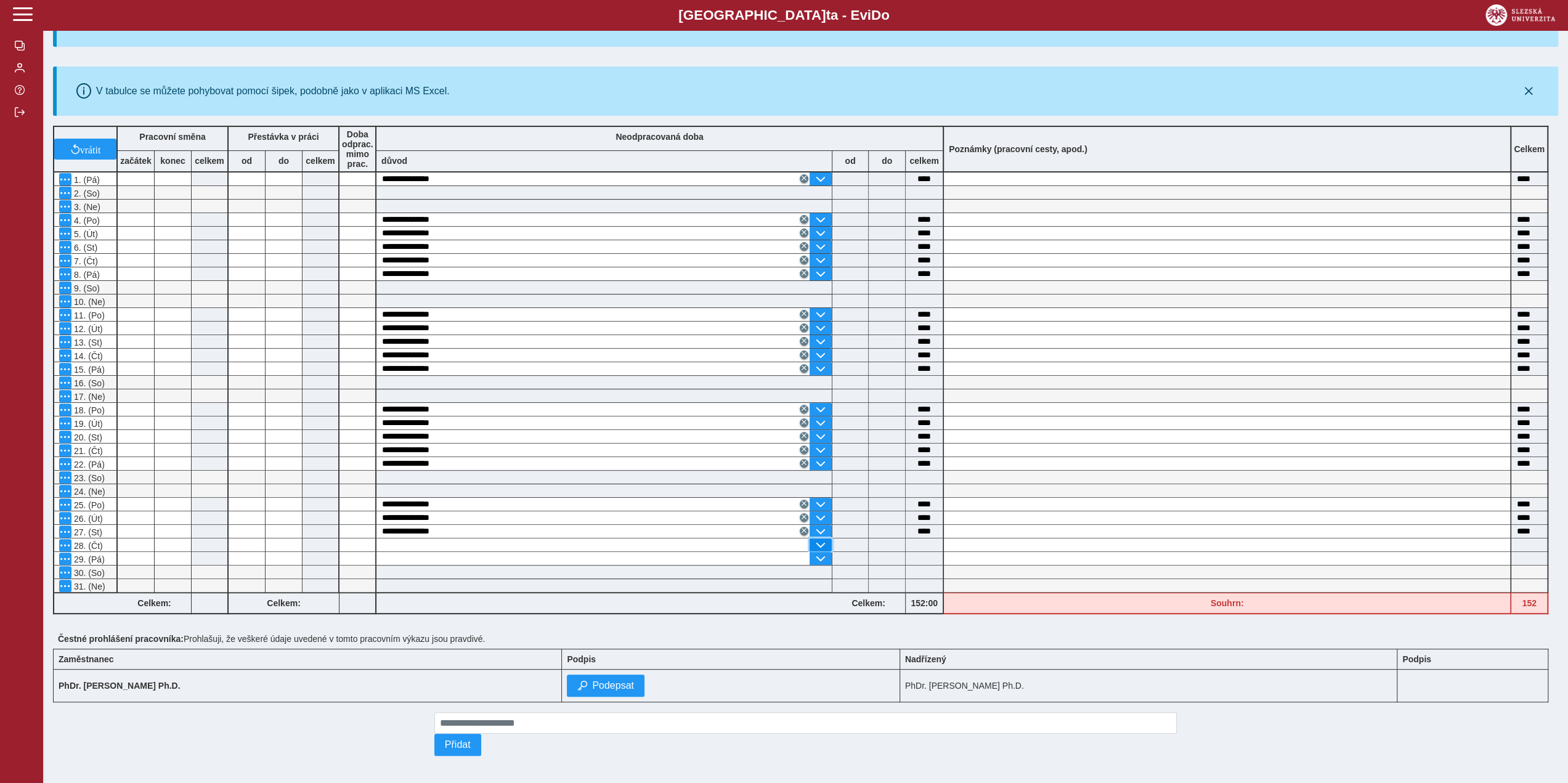
click at [827, 538] on button "button" at bounding box center [820, 545] width 22 height 13
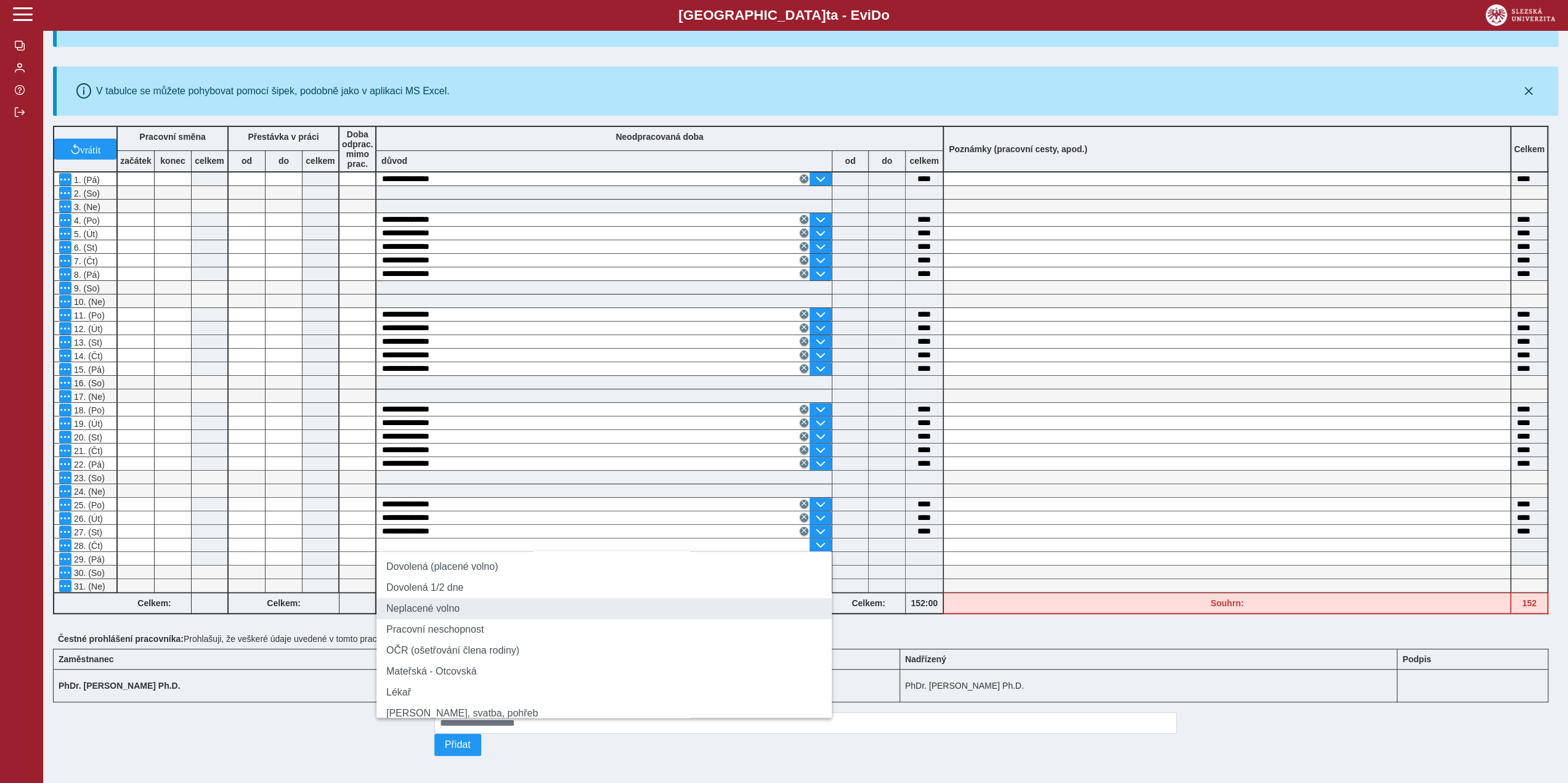
click at [519, 601] on li "Neplacené volno" at bounding box center [604, 608] width 455 height 21
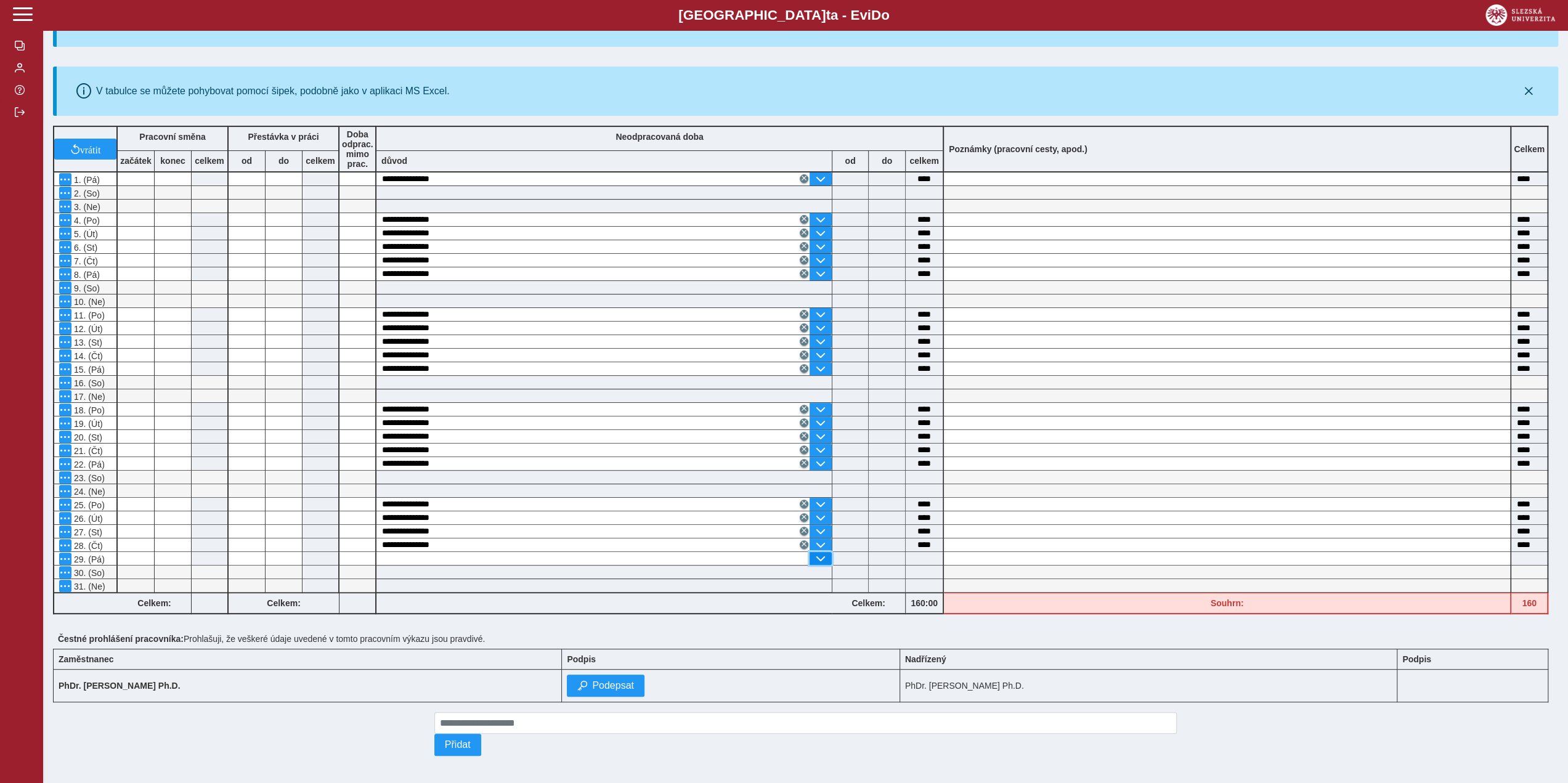
click at [818, 554] on span "button" at bounding box center [820, 558] width 10 height 10
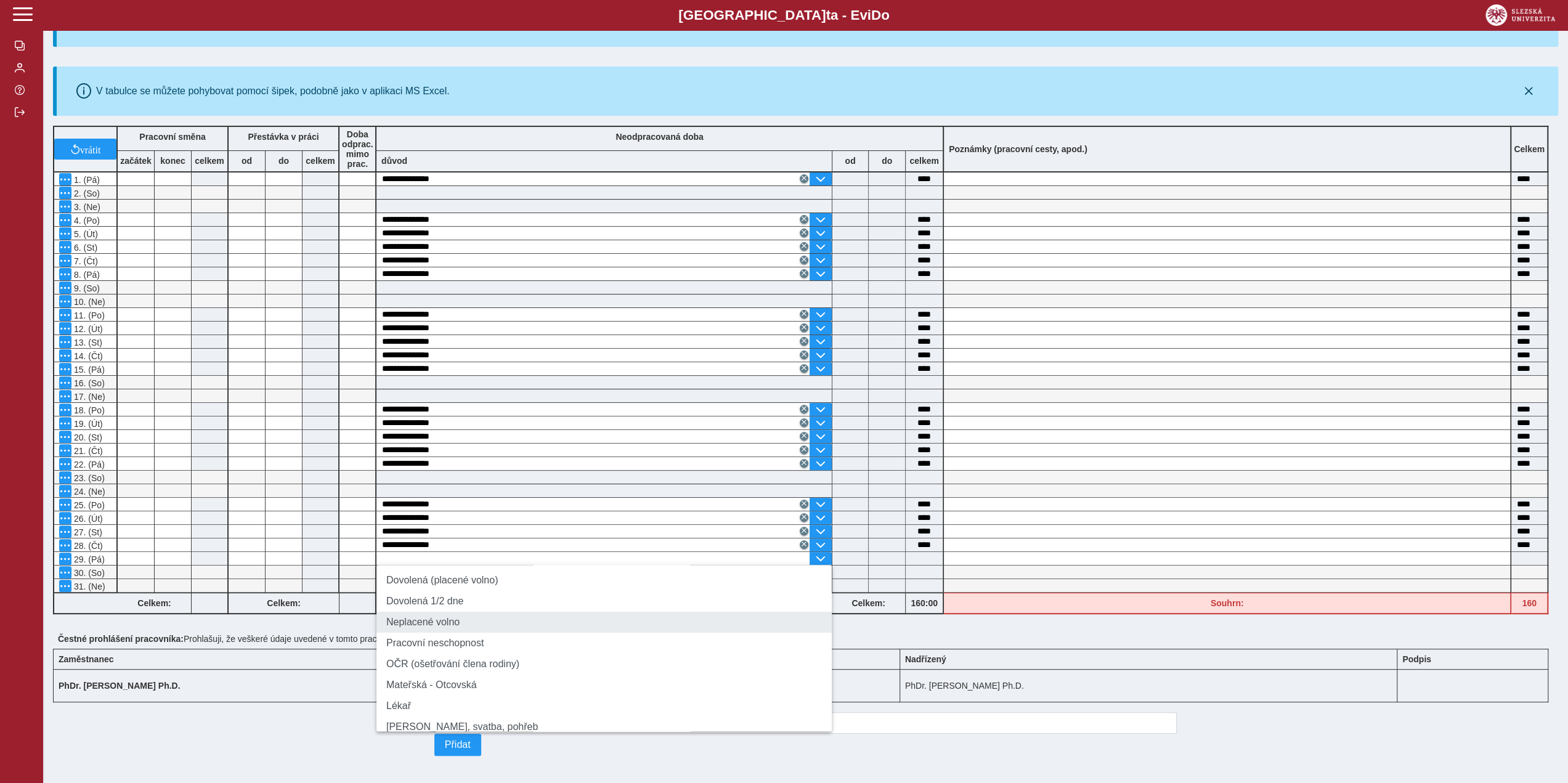
click at [395, 619] on li "Neplacené volno" at bounding box center [604, 622] width 455 height 21
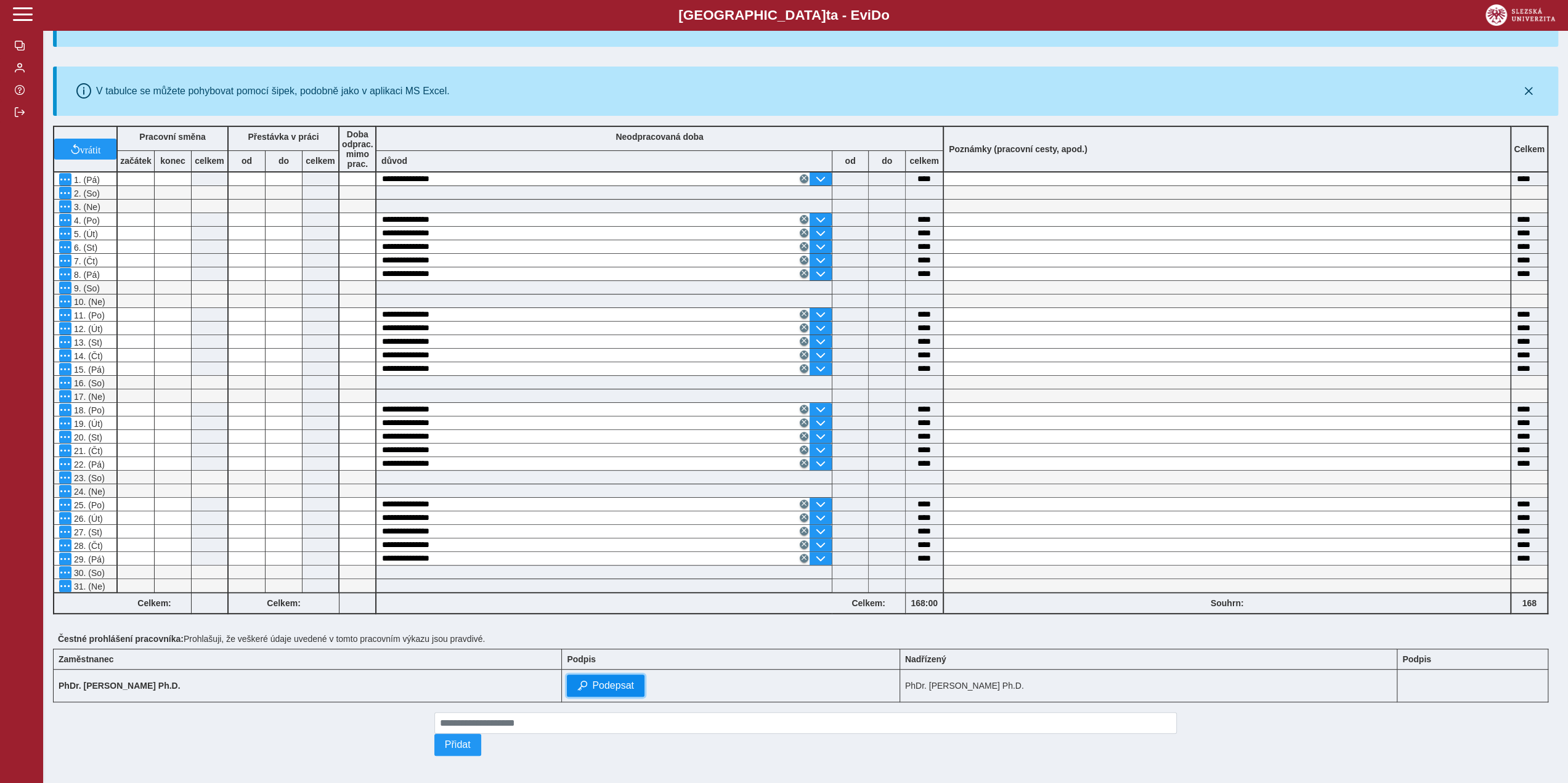
click at [620, 680] on span "Podepsat" at bounding box center [613, 686] width 42 height 11
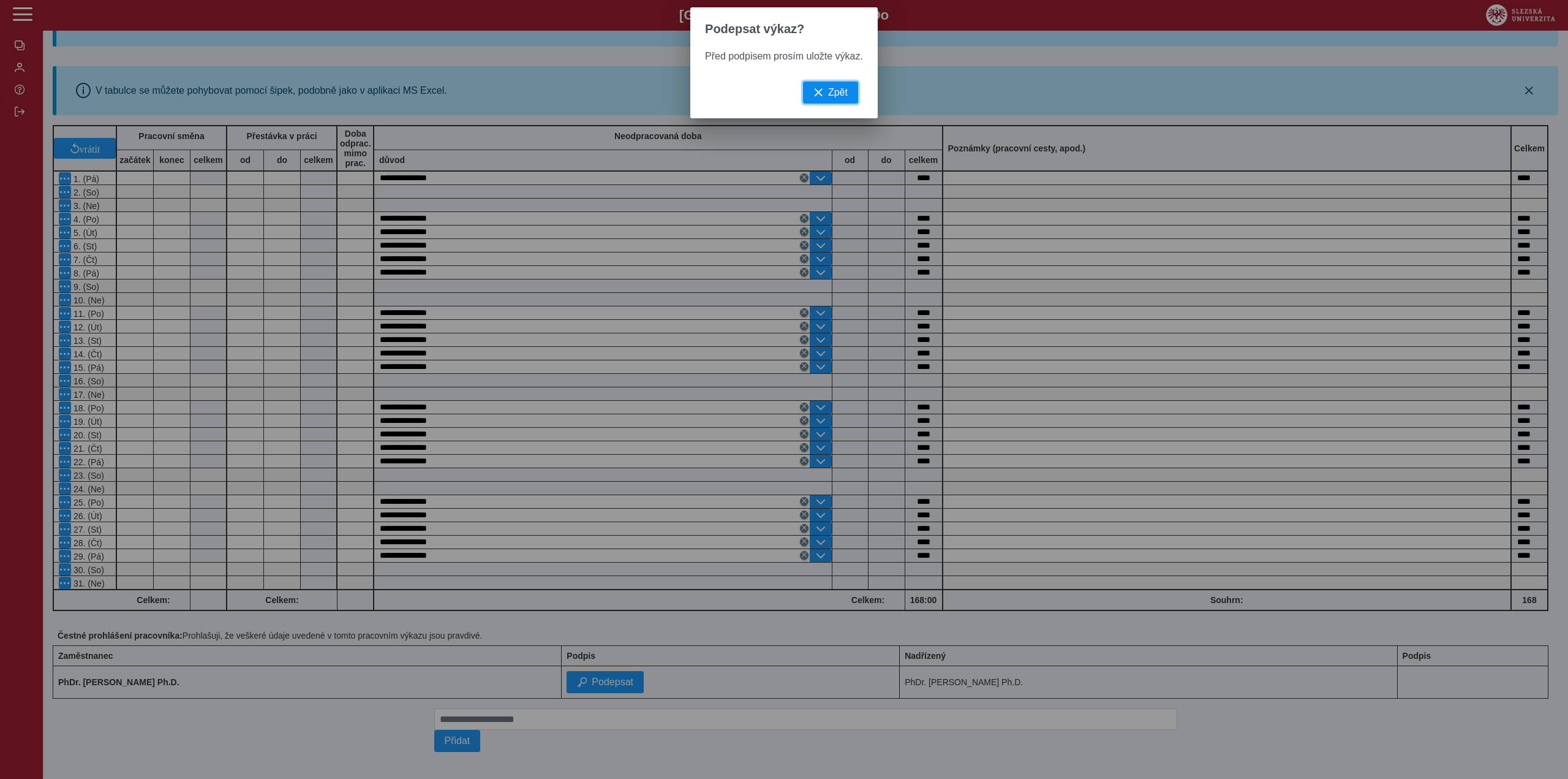
click at [822, 97] on span "button" at bounding box center [818, 93] width 10 height 10
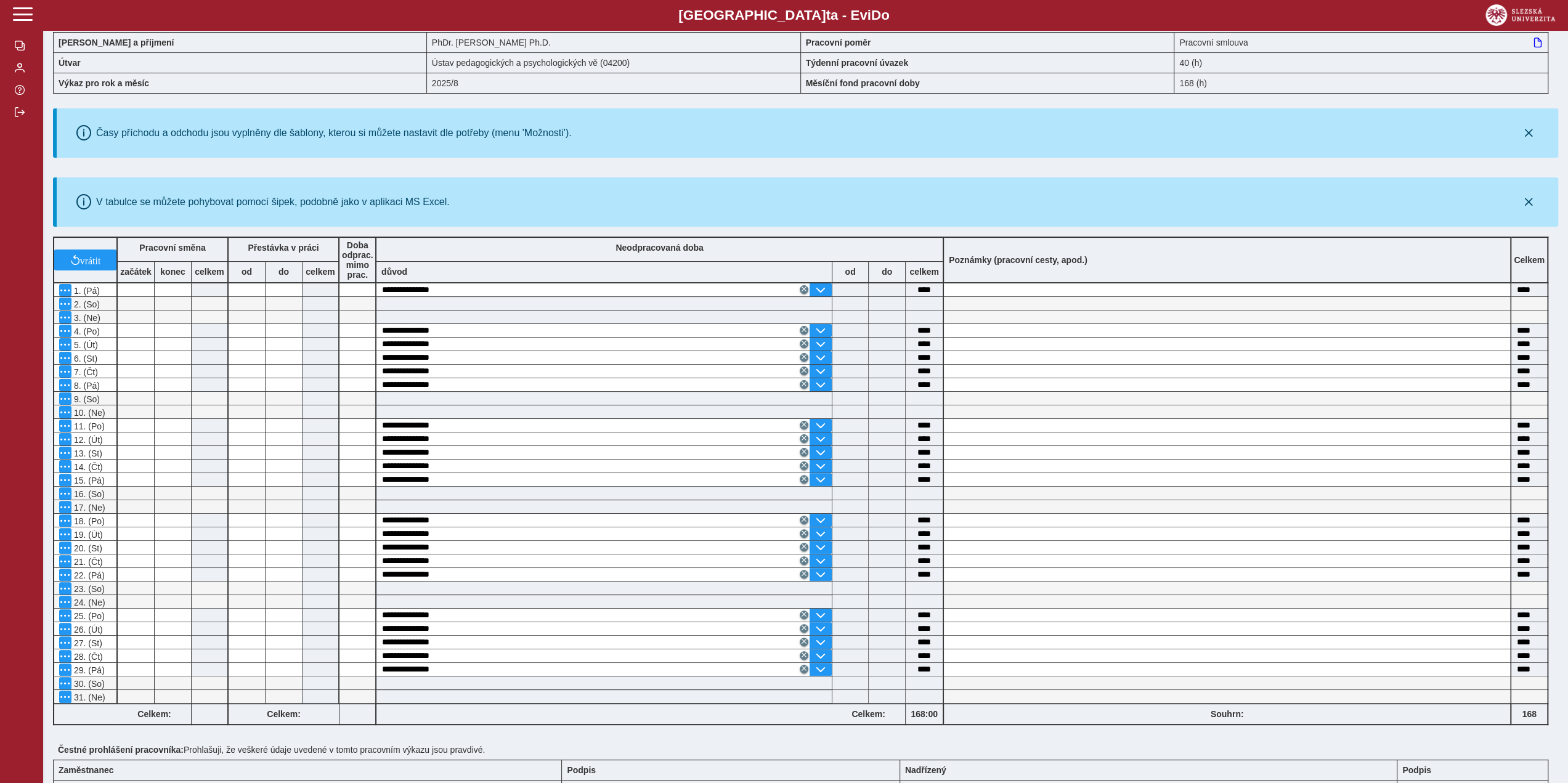
scroll to position [0, 0]
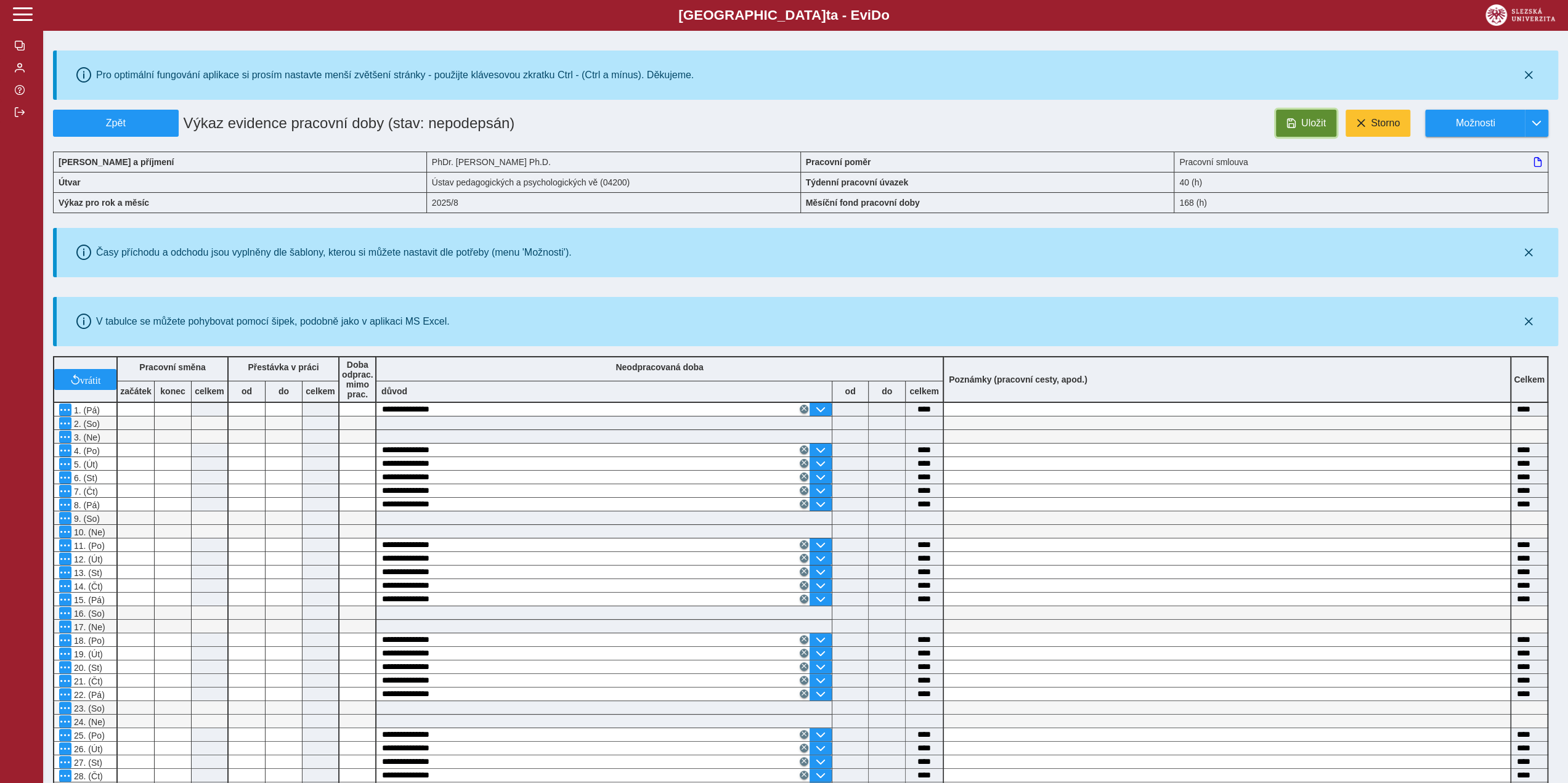
click at [1298, 121] on button "Uložit" at bounding box center [1306, 123] width 60 height 27
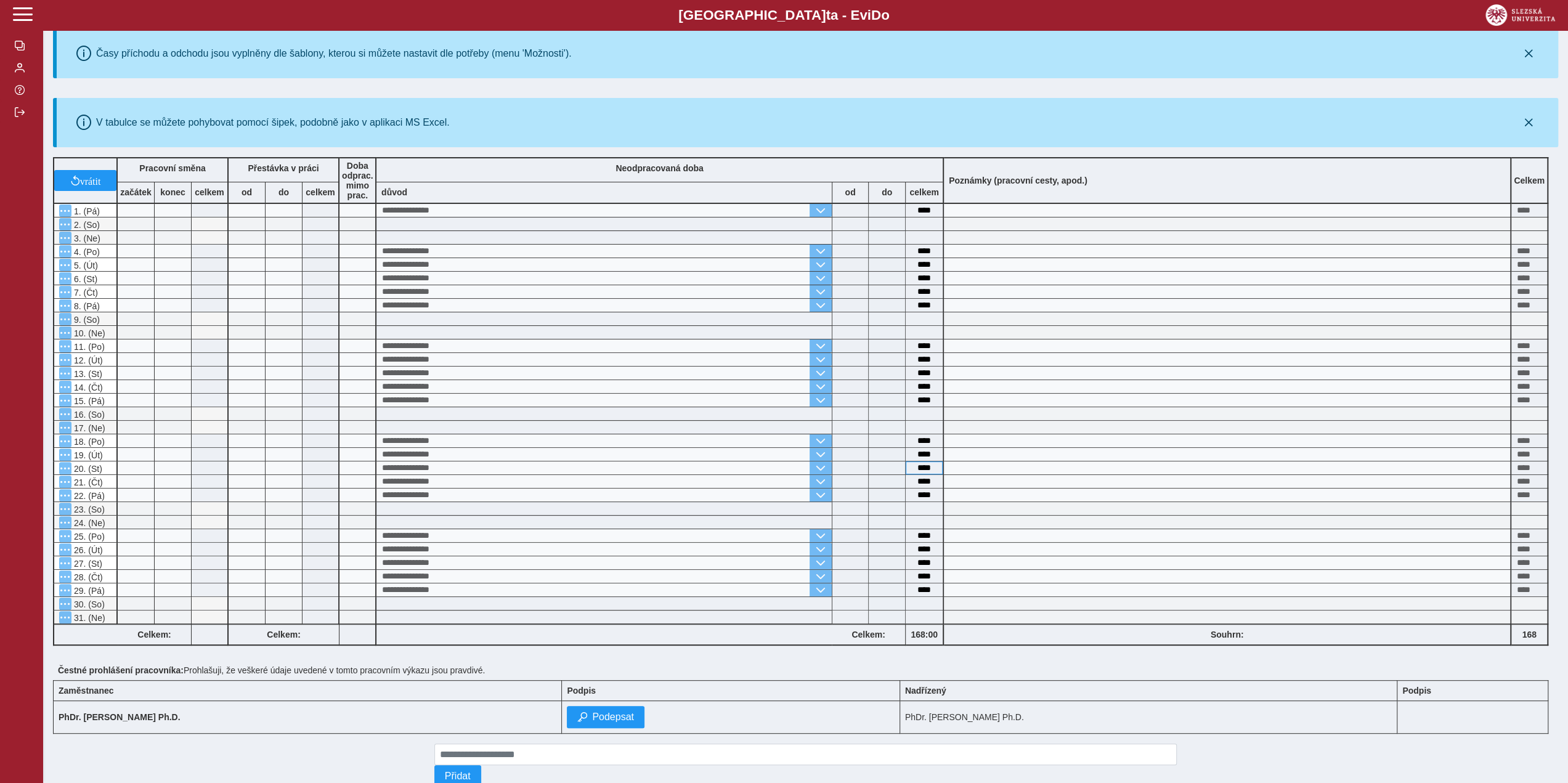
scroll to position [230, 0]
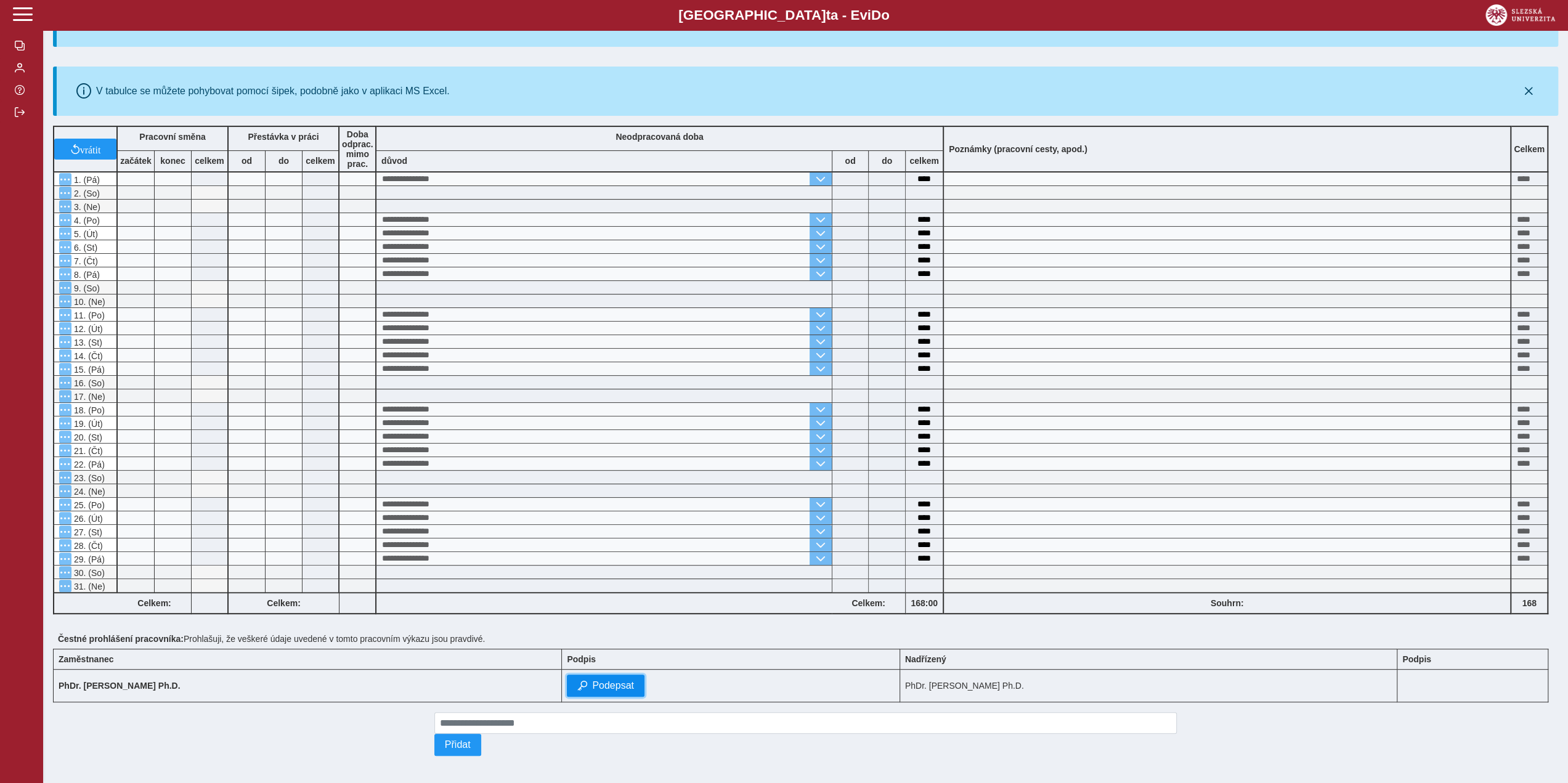
click at [644, 679] on button "Podepsat" at bounding box center [605, 686] width 77 height 22
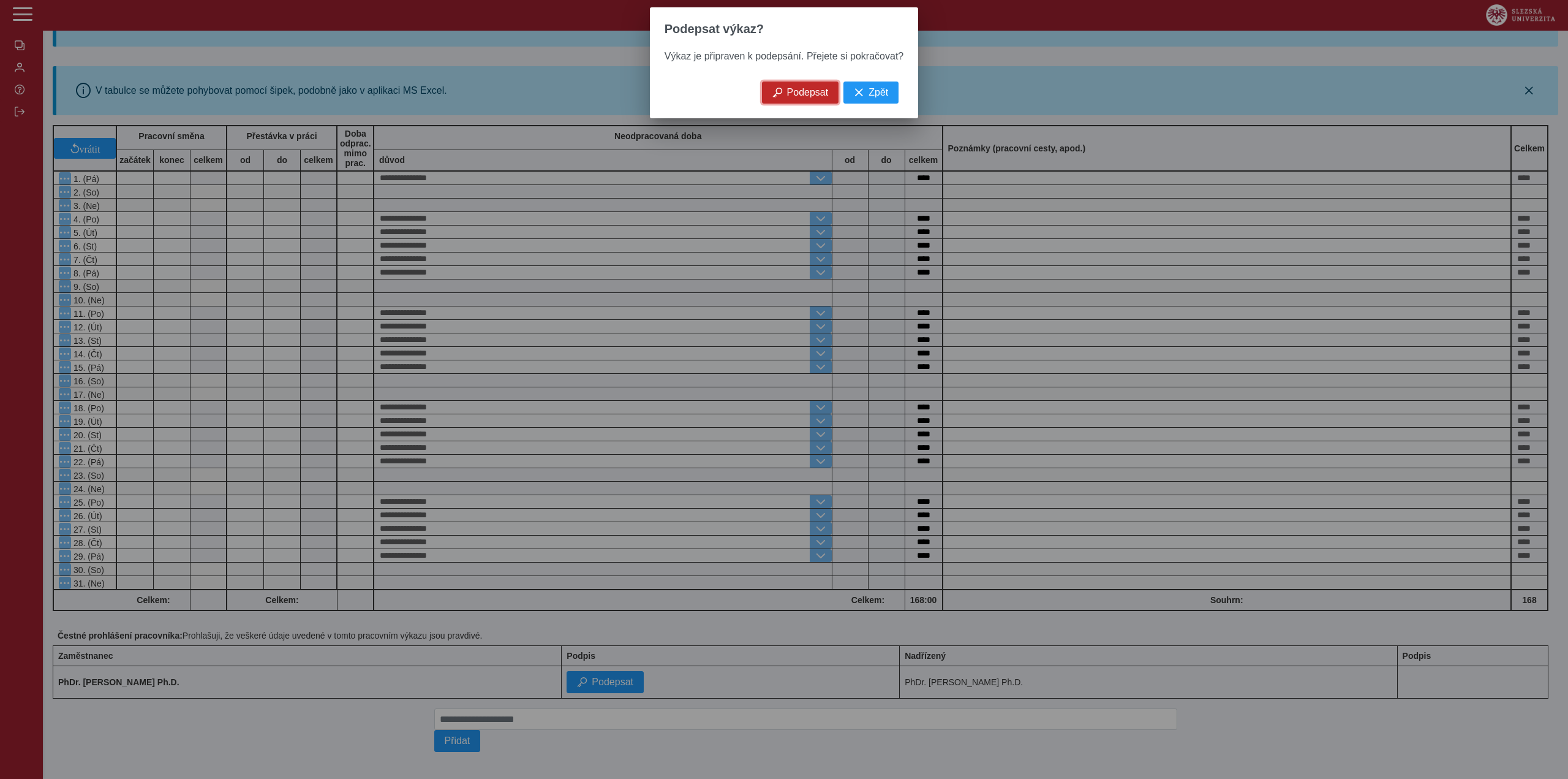
click at [812, 98] on span "Podepsat" at bounding box center [807, 93] width 42 height 11
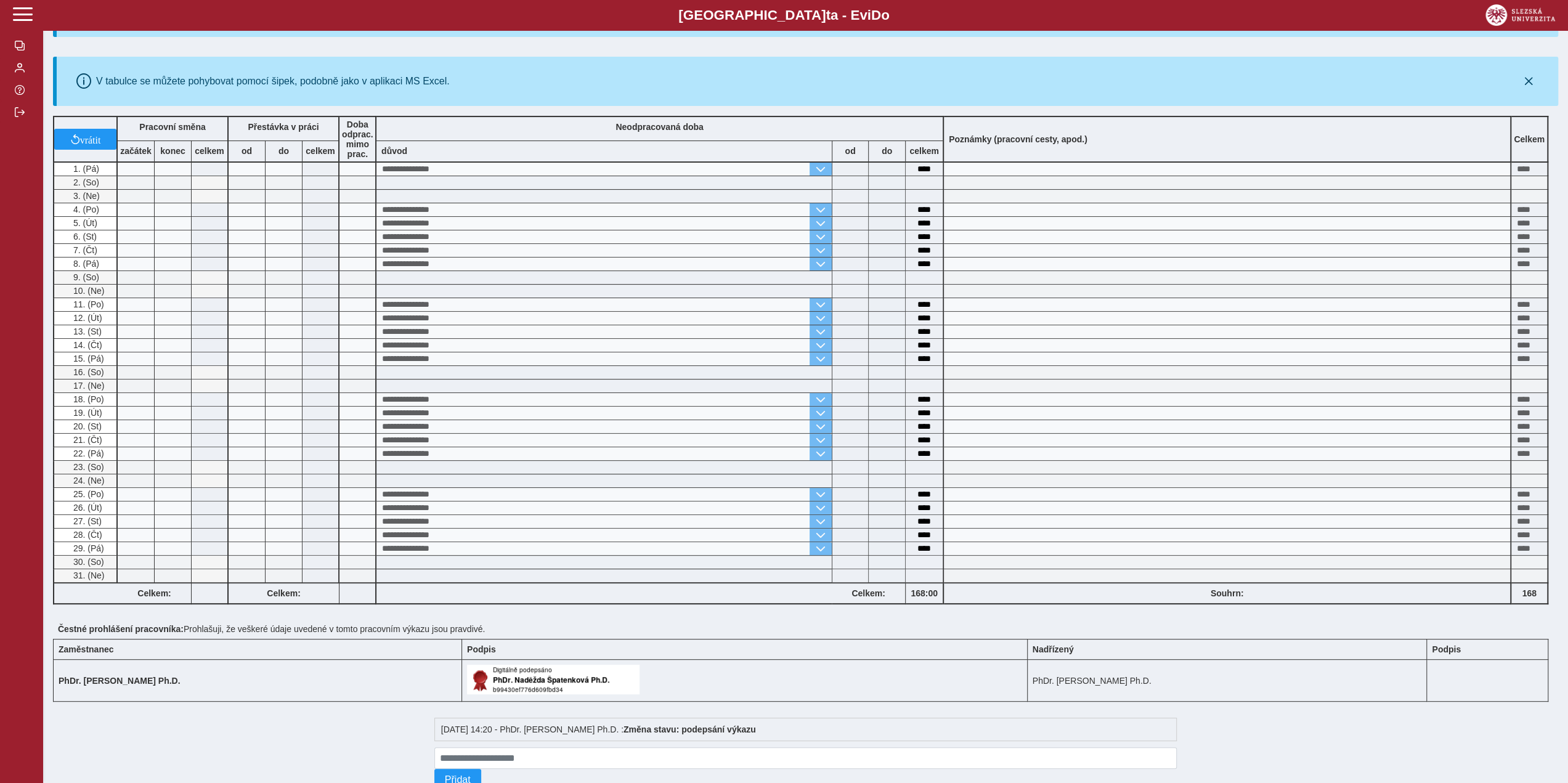
scroll to position [273, 0]
